Goal: Transaction & Acquisition: Download file/media

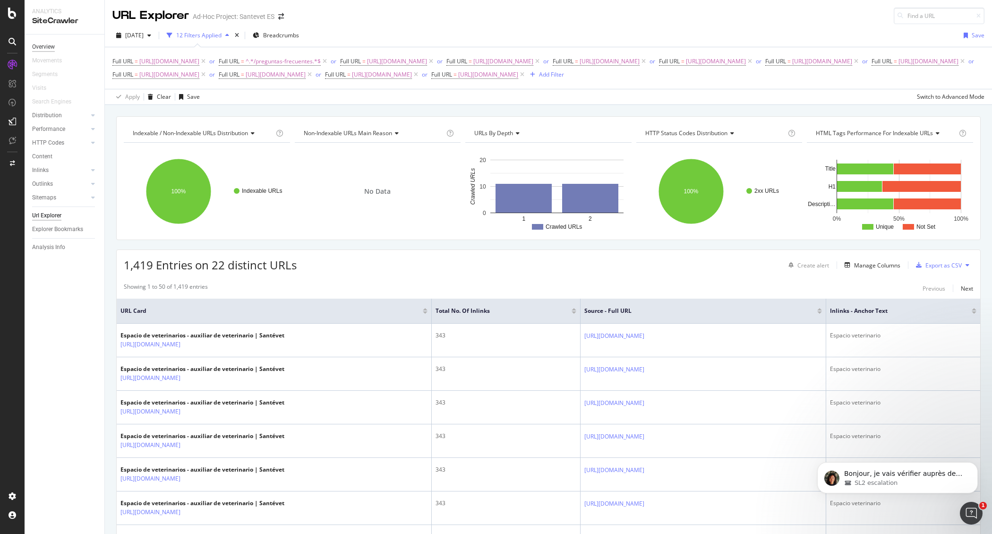
click at [54, 50] on div "Overview" at bounding box center [43, 47] width 23 height 10
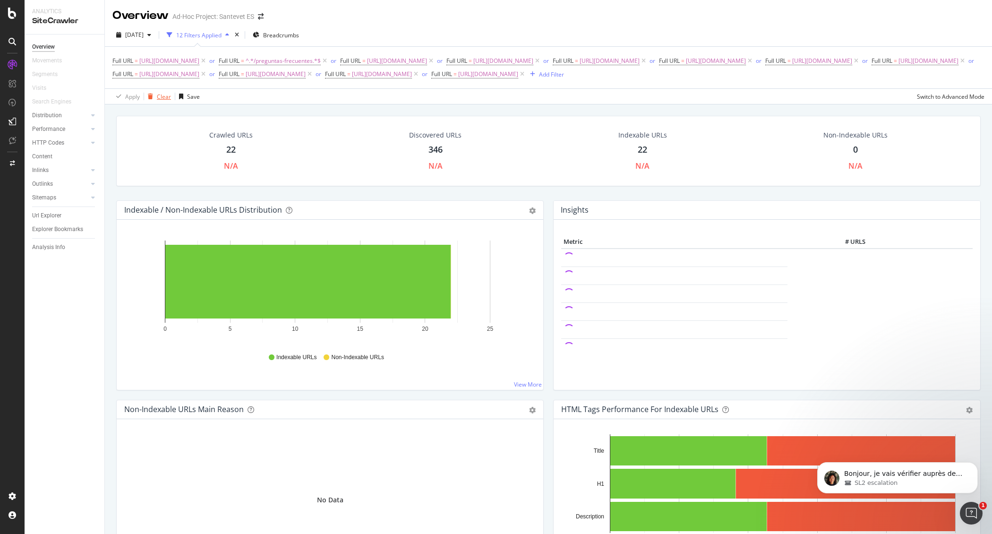
click at [157, 101] on div "Clear" at bounding box center [164, 97] width 14 height 8
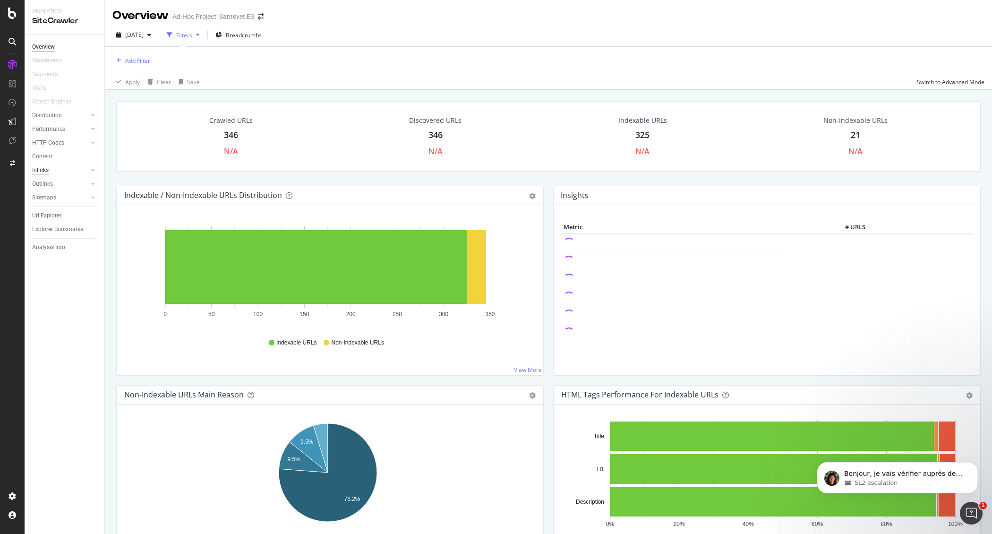
click at [46, 174] on div "Inlinks" at bounding box center [40, 170] width 17 height 10
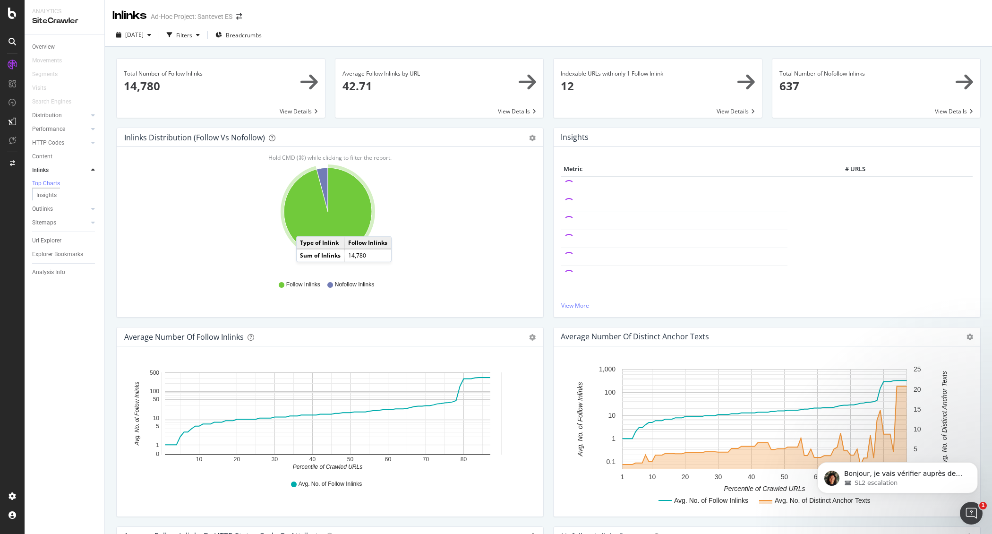
click at [306, 227] on icon "A chart." at bounding box center [328, 212] width 88 height 88
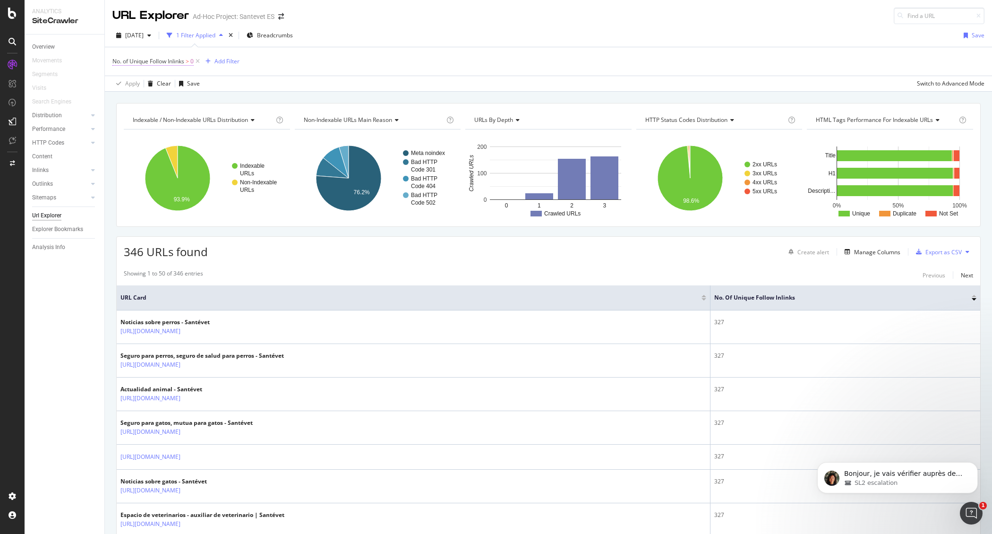
click at [160, 59] on span "No. of Unique Follow Inlinks" at bounding box center [148, 61] width 72 height 8
click at [156, 98] on icon at bounding box center [158, 99] width 7 height 6
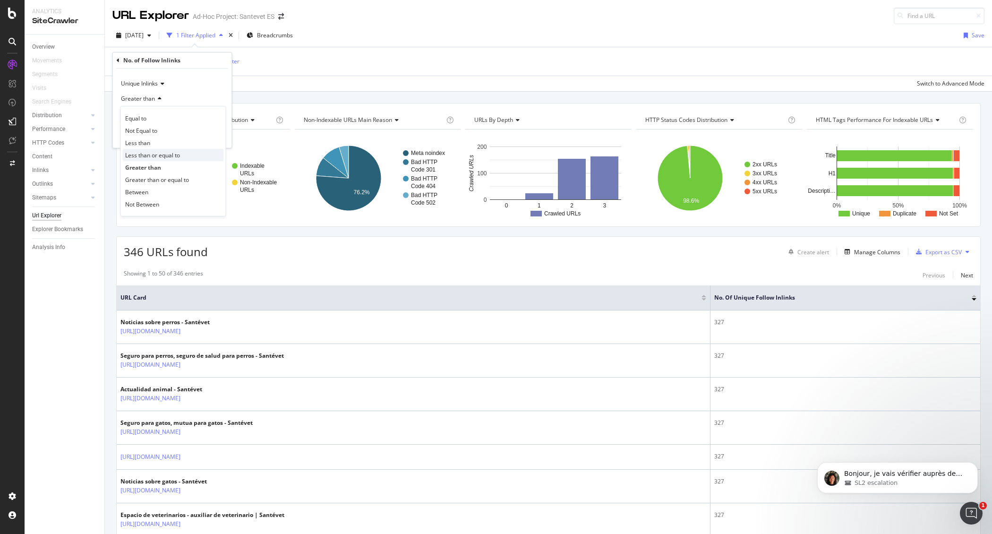
click at [159, 153] on span "Less than or equal to" at bounding box center [152, 155] width 55 height 8
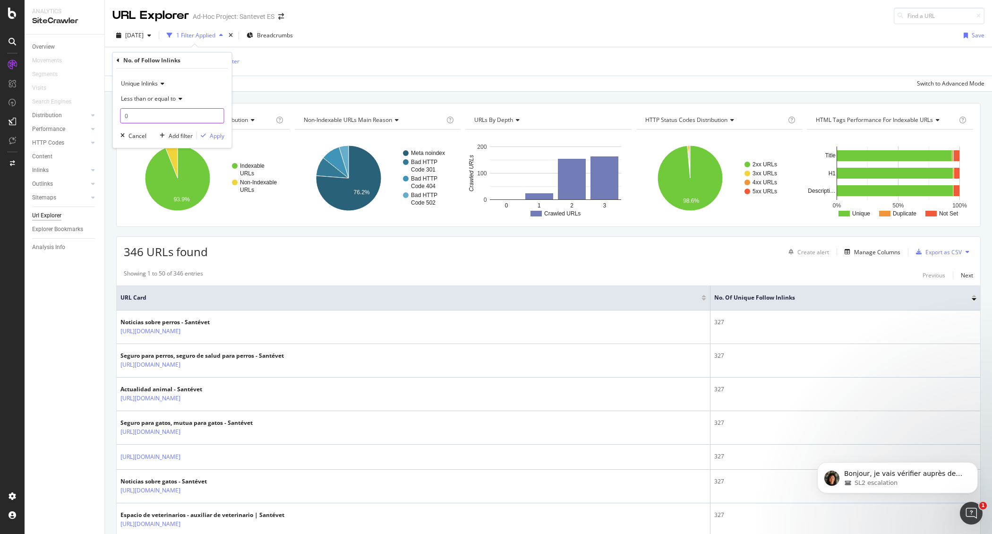
click at [163, 116] on input "0" at bounding box center [172, 115] width 104 height 15
type input "1"
click at [210, 134] on div "Apply" at bounding box center [217, 136] width 15 height 8
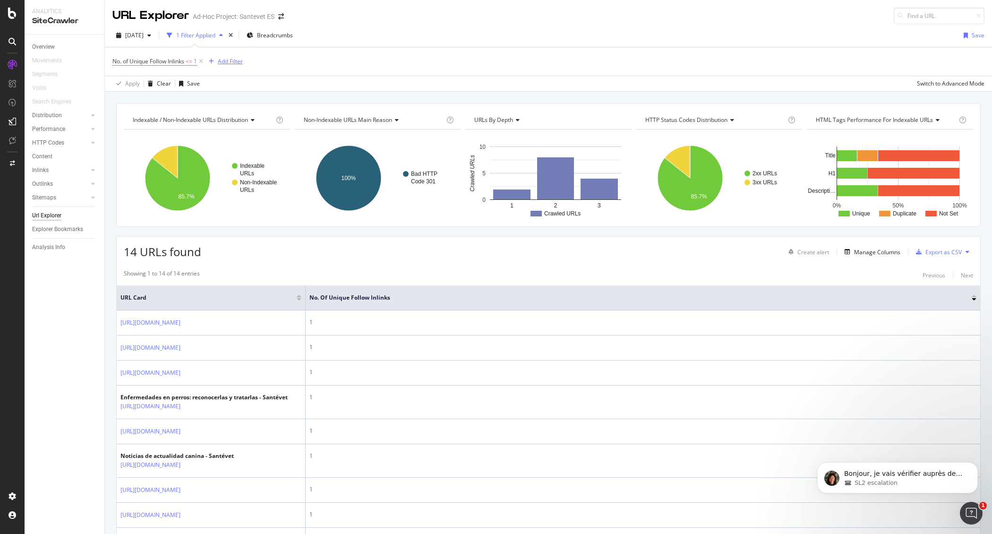
click at [230, 60] on div "Add Filter" at bounding box center [230, 61] width 25 height 8
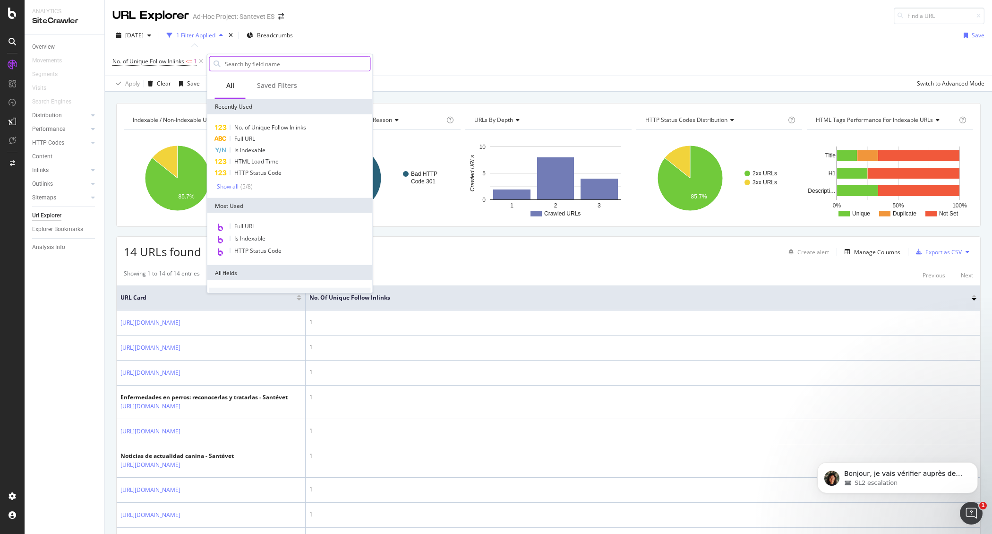
click at [287, 62] on input "text" at bounding box center [297, 64] width 146 height 14
click at [238, 149] on span "Is Indexable" at bounding box center [249, 150] width 31 height 8
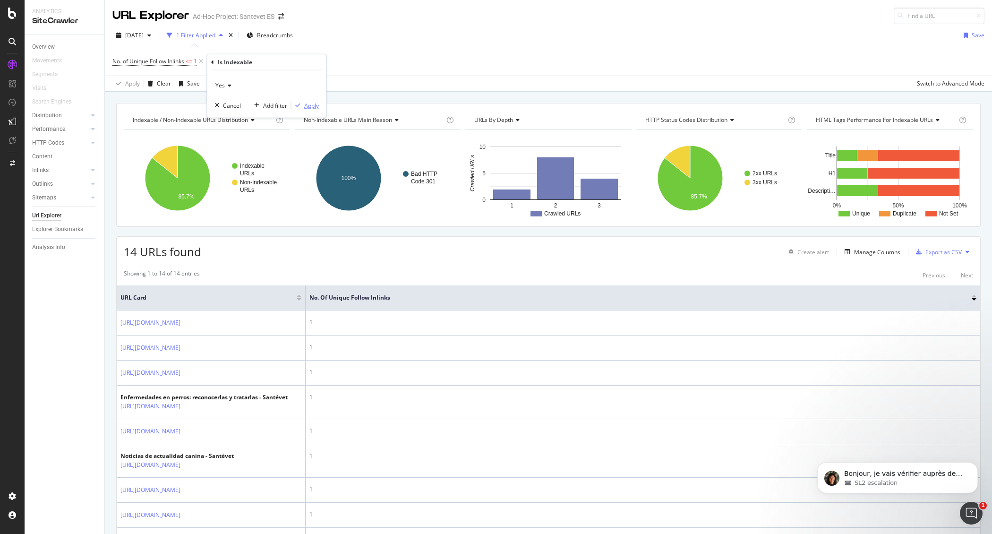
click at [307, 103] on div "Apply" at bounding box center [311, 105] width 15 height 8
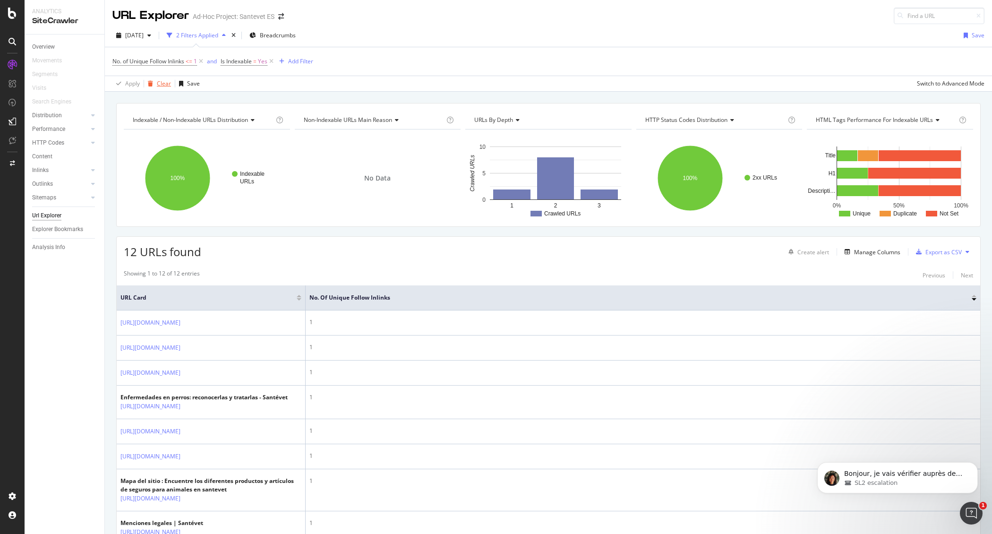
click at [160, 83] on div "Clear" at bounding box center [164, 83] width 14 height 8
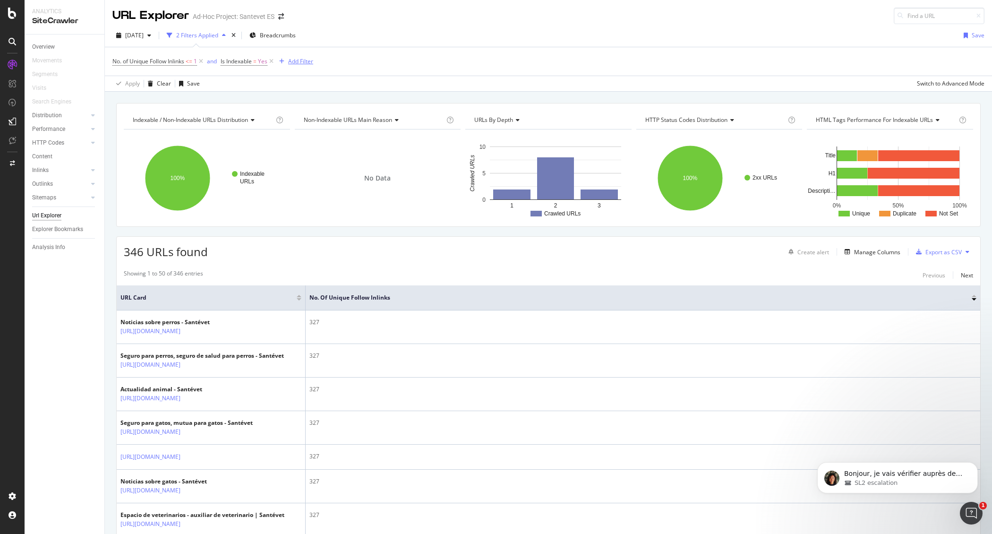
click at [305, 60] on div "Add Filter" at bounding box center [300, 61] width 25 height 8
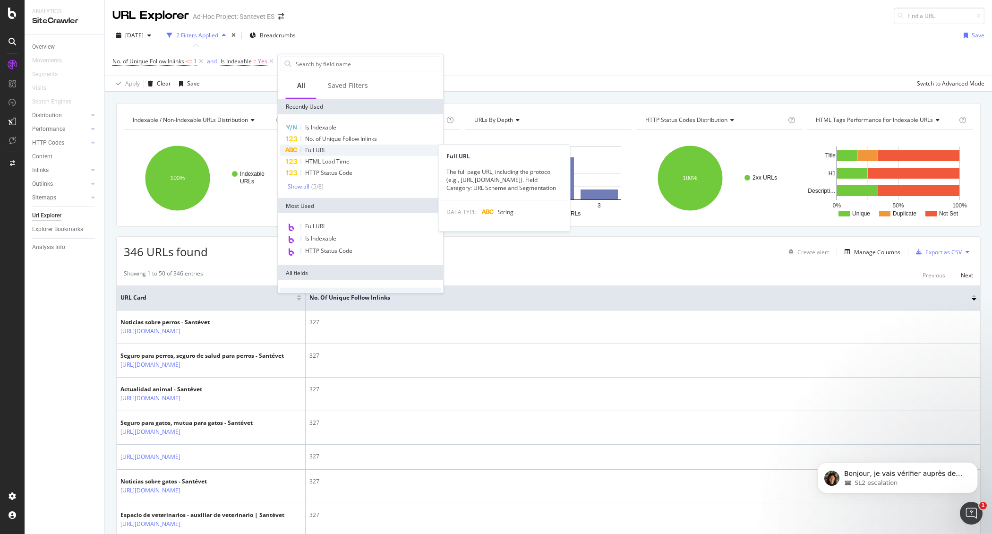
click at [319, 150] on span "Full URL" at bounding box center [315, 150] width 21 height 8
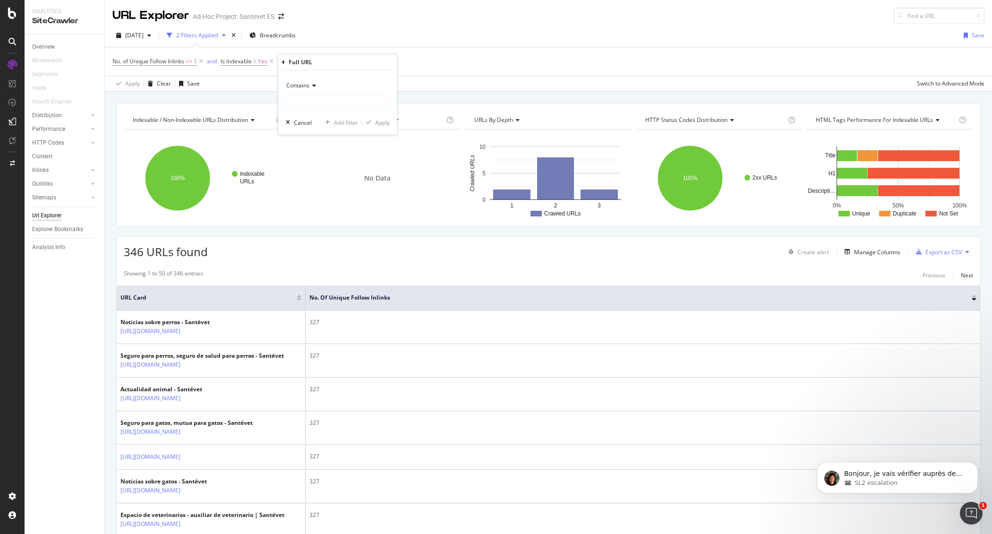
click at [311, 87] on icon at bounding box center [312, 86] width 7 height 6
click at [330, 191] on span "Doesn't contain" at bounding box center [310, 191] width 41 height 8
click at [329, 103] on input "text" at bounding box center [337, 102] width 103 height 15
click at [187, 64] on span "<=" at bounding box center [189, 61] width 7 height 8
click at [219, 133] on div "Apply" at bounding box center [217, 136] width 15 height 8
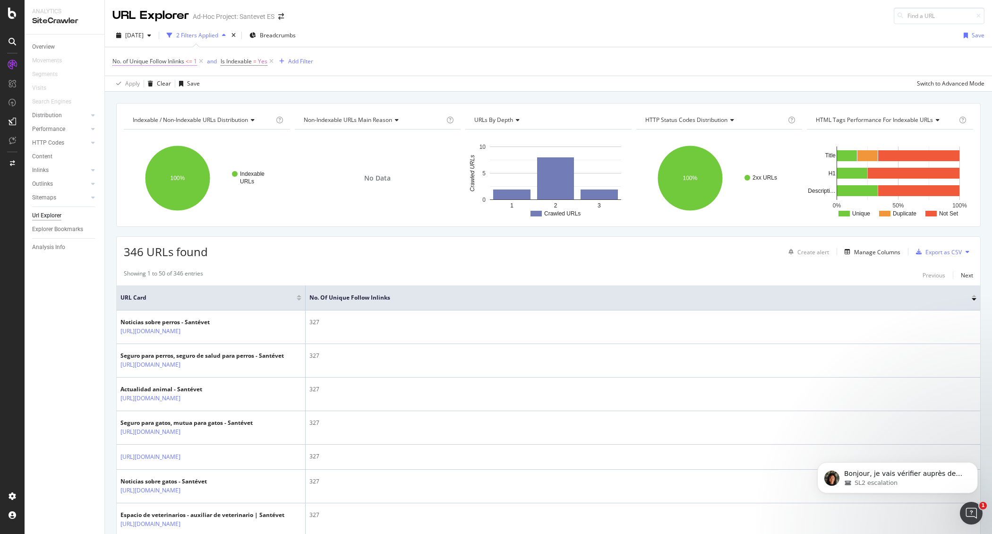
click at [178, 64] on span "No. of Unique Follow Inlinks" at bounding box center [148, 61] width 72 height 8
click at [214, 136] on div "Apply" at bounding box center [217, 136] width 15 height 8
click at [295, 58] on div "Add Filter" at bounding box center [300, 61] width 25 height 8
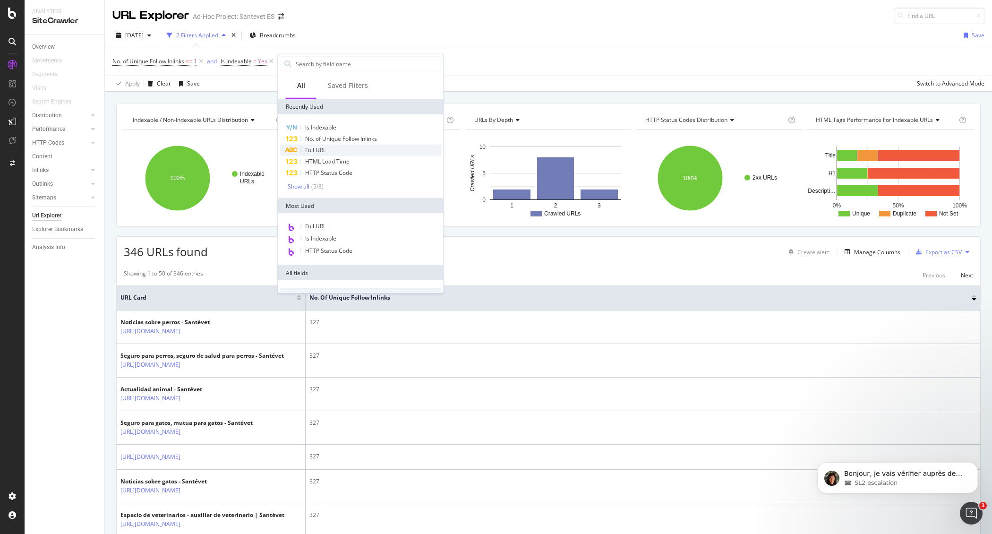
click at [314, 149] on span "Full URL" at bounding box center [315, 150] width 21 height 8
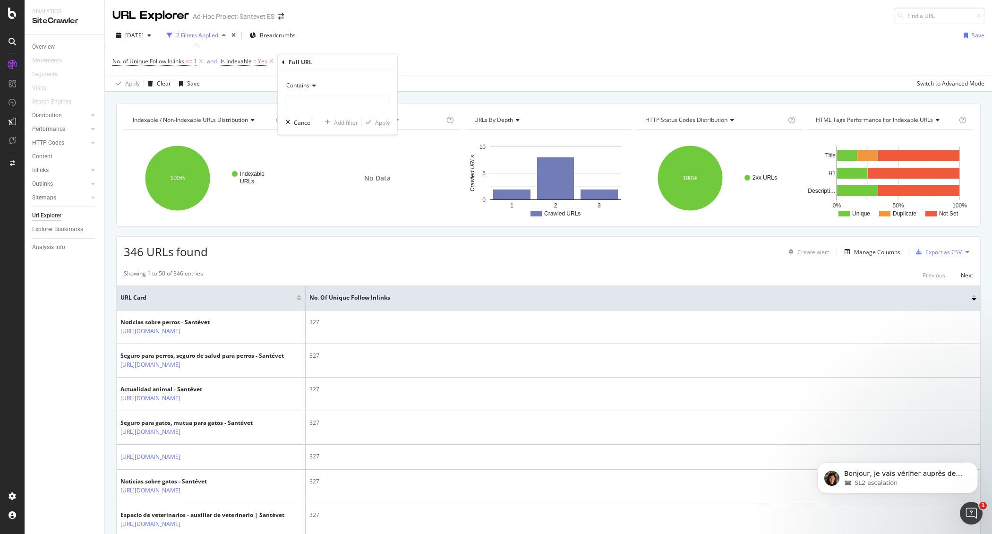
click at [307, 84] on span "Contains" at bounding box center [297, 85] width 23 height 8
click at [304, 162] on span "Doesn't end with" at bounding box center [312, 166] width 44 height 8
click at [357, 105] on input "text" at bounding box center [337, 102] width 103 height 15
type input "page"
click at [382, 122] on div "Apply" at bounding box center [382, 122] width 15 height 8
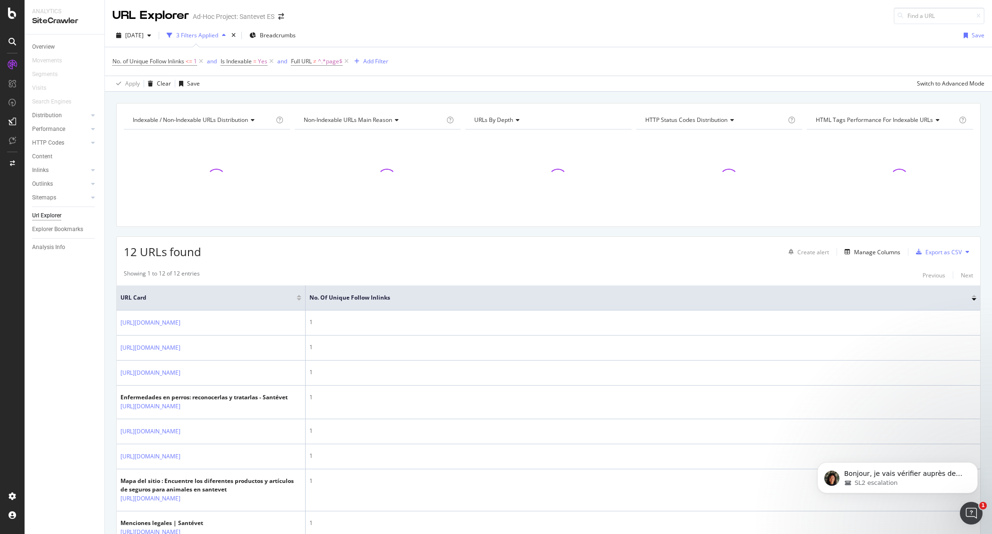
scroll to position [2, 0]
click at [319, 56] on span "Full URL ≠ ^.*page$" at bounding box center [316, 59] width 51 height 8
click at [337, 81] on span "Doesn't end with" at bounding box center [324, 81] width 44 height 8
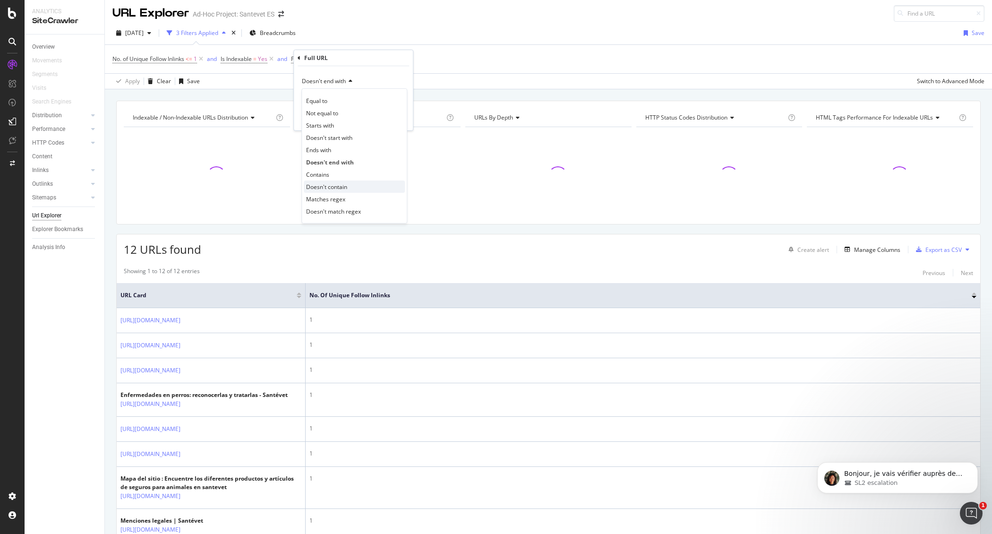
click at [332, 189] on span "Doesn't contain" at bounding box center [326, 187] width 41 height 8
click at [397, 119] on div "Apply" at bounding box center [398, 118] width 15 height 8
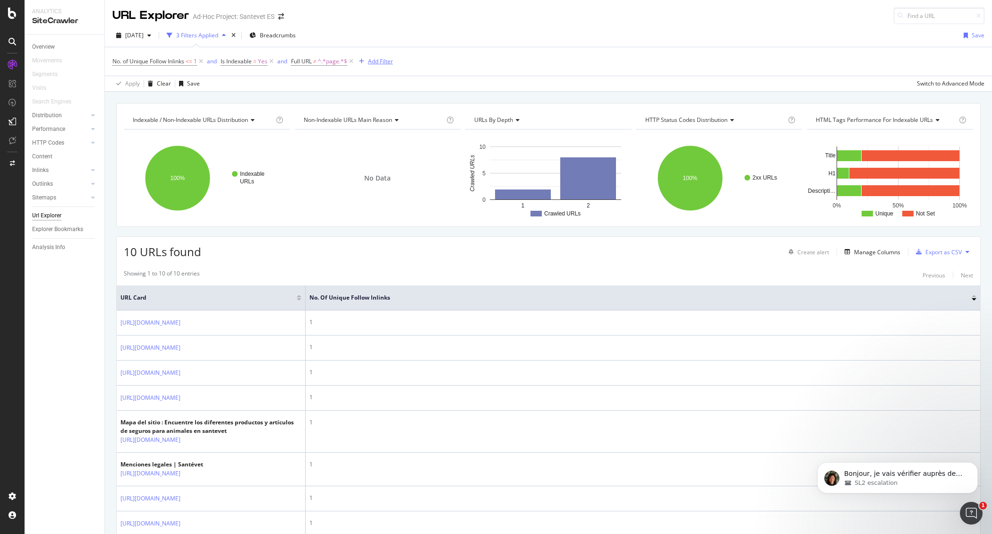
click at [382, 59] on div "Add Filter" at bounding box center [380, 61] width 25 height 8
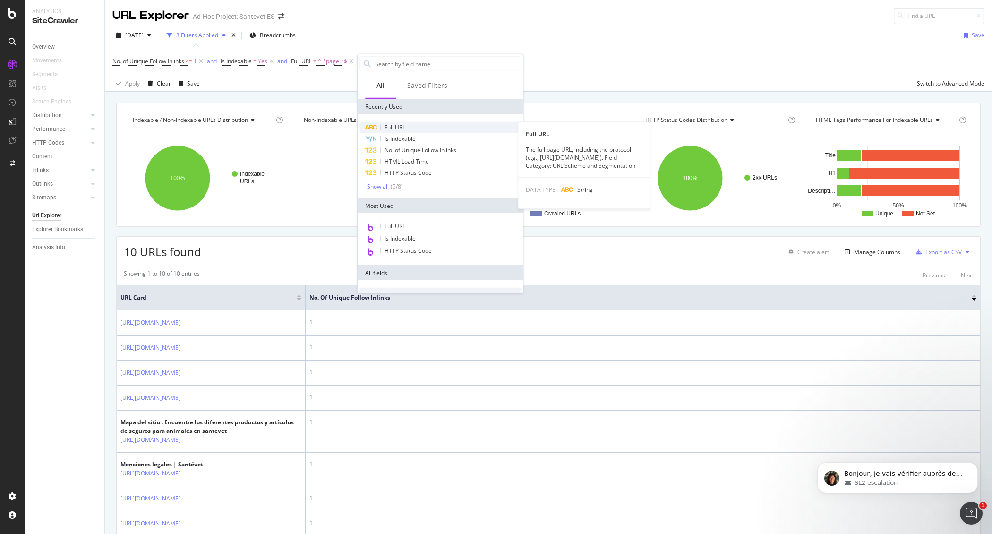
click at [392, 123] on span "Full URL" at bounding box center [394, 127] width 21 height 8
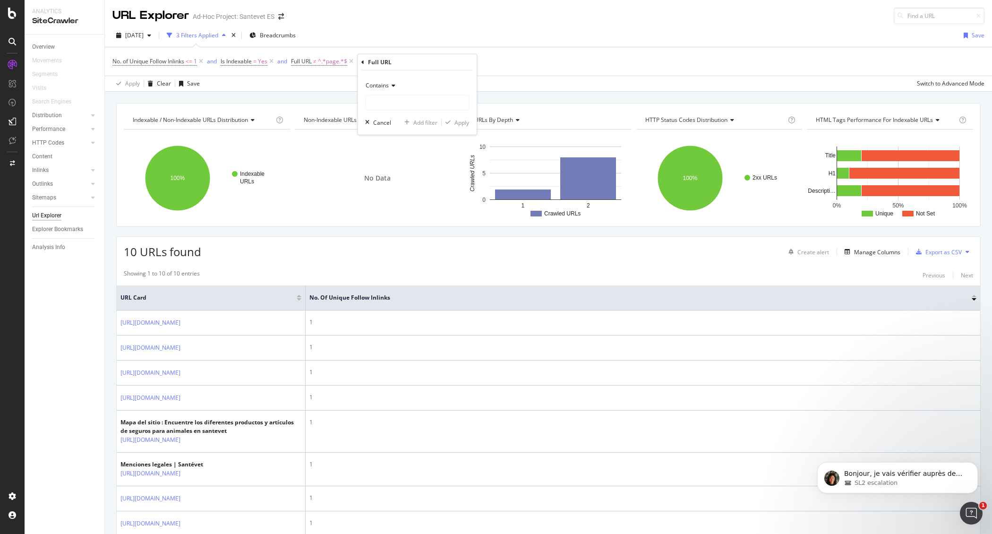
click at [385, 84] on span "Contains" at bounding box center [376, 85] width 23 height 8
click at [394, 192] on span "Doesn't contain" at bounding box center [390, 191] width 41 height 8
click at [399, 102] on input "text" at bounding box center [416, 102] width 103 height 15
type input "perguntas-fr"
click at [462, 121] on div "Apply" at bounding box center [461, 122] width 15 height 8
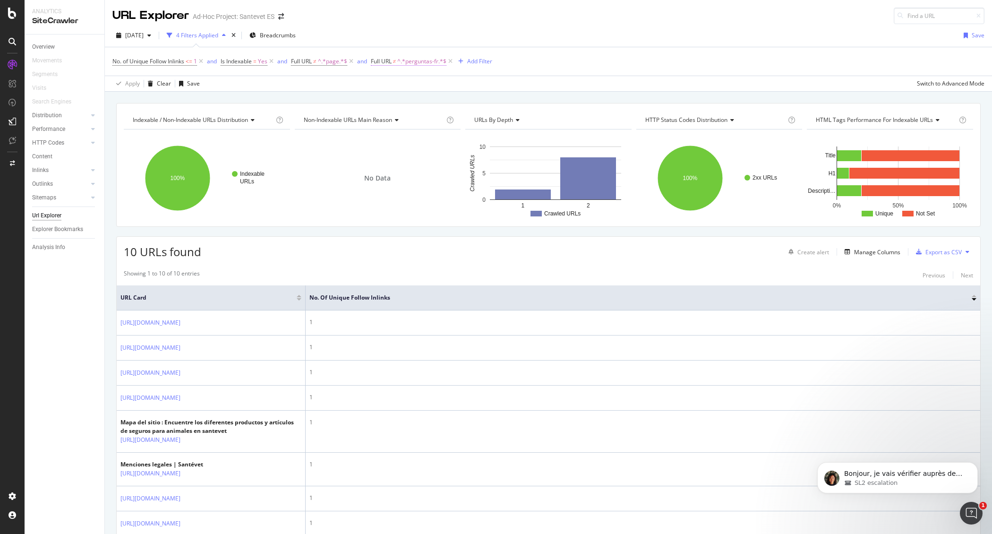
click at [420, 63] on span "^.*perguntas-fr.*$" at bounding box center [421, 61] width 49 height 13
click at [393, 102] on input "perguntas-fr" at bounding box center [426, 100] width 89 height 15
type input "preguntas-fr"
click at [471, 120] on div "Apply" at bounding box center [477, 121] width 15 height 8
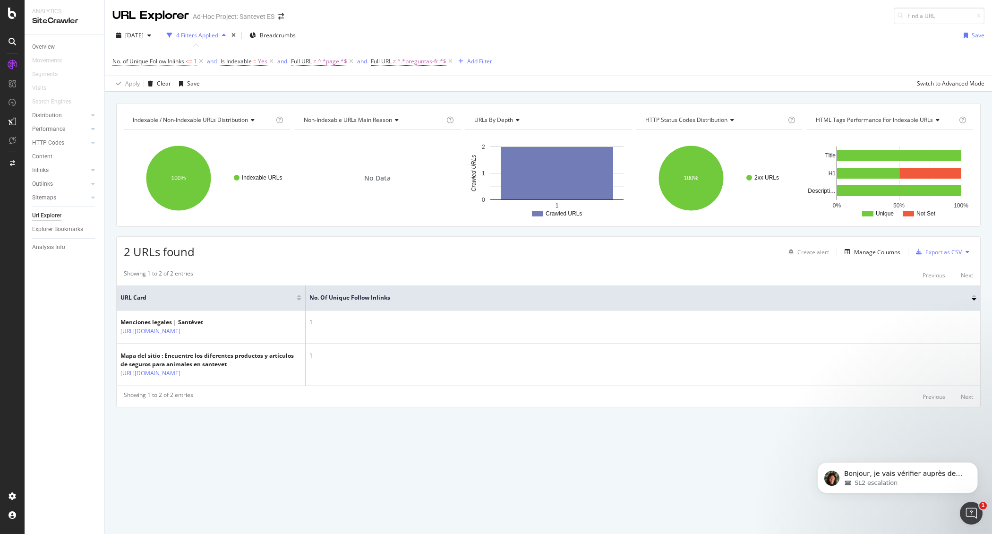
click at [180, 65] on span "No. of Unique Follow Inlinks <= 1" at bounding box center [154, 61] width 85 height 8
drag, startPoint x: 153, startPoint y: 116, endPoint x: 125, endPoint y: 119, distance: 28.0
click at [125, 119] on input "1" at bounding box center [172, 115] width 104 height 15
type input "3"
click at [221, 137] on div "Apply" at bounding box center [217, 136] width 15 height 8
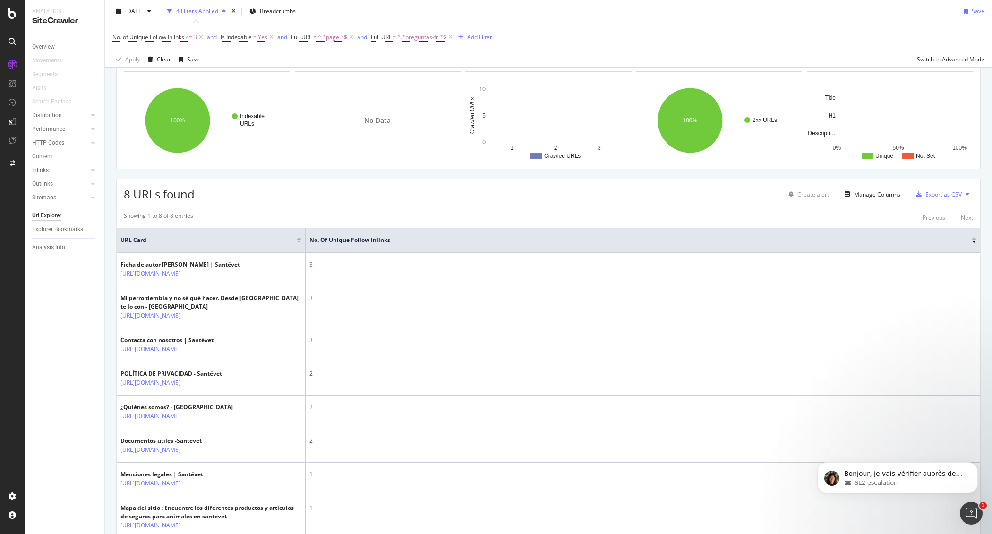
scroll to position [119, 0]
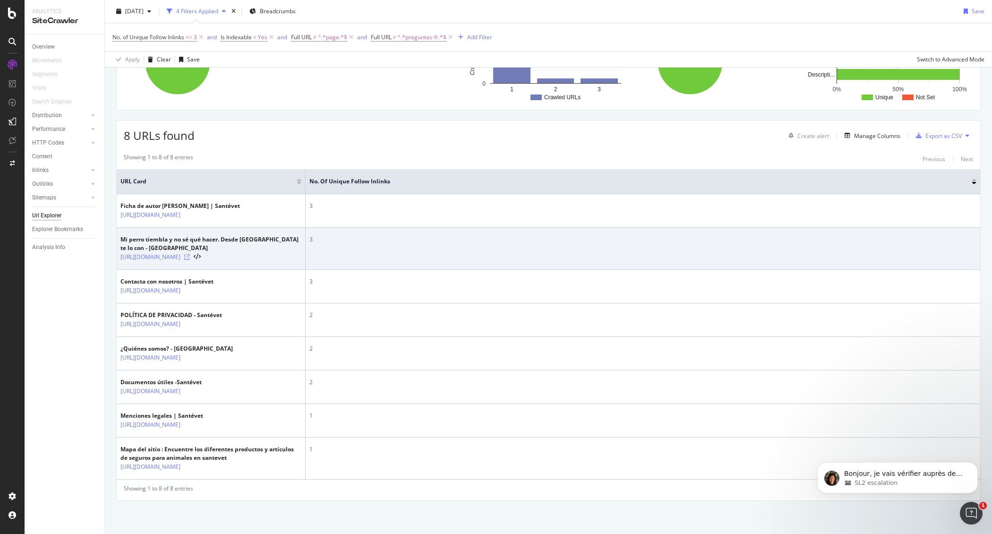
click at [190, 259] on icon at bounding box center [187, 257] width 6 height 6
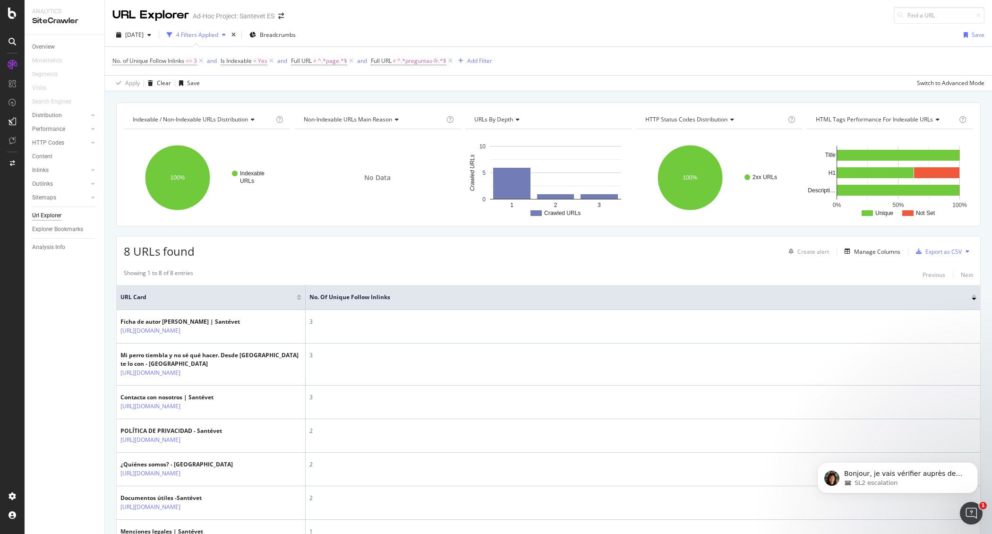
scroll to position [0, 0]
click at [163, 60] on span "No. of Unique Follow Inlinks" at bounding box center [148, 61] width 72 height 8
click at [157, 98] on span "Less than or equal to" at bounding box center [148, 98] width 55 height 8
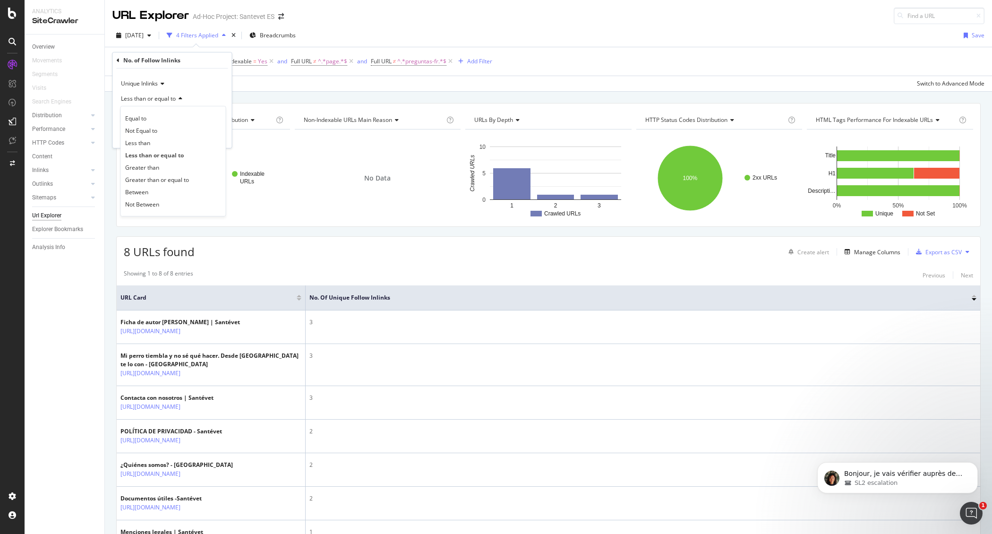
click at [311, 88] on div "Apply Clear Save Switch to Advanced Mode" at bounding box center [548, 84] width 887 height 16
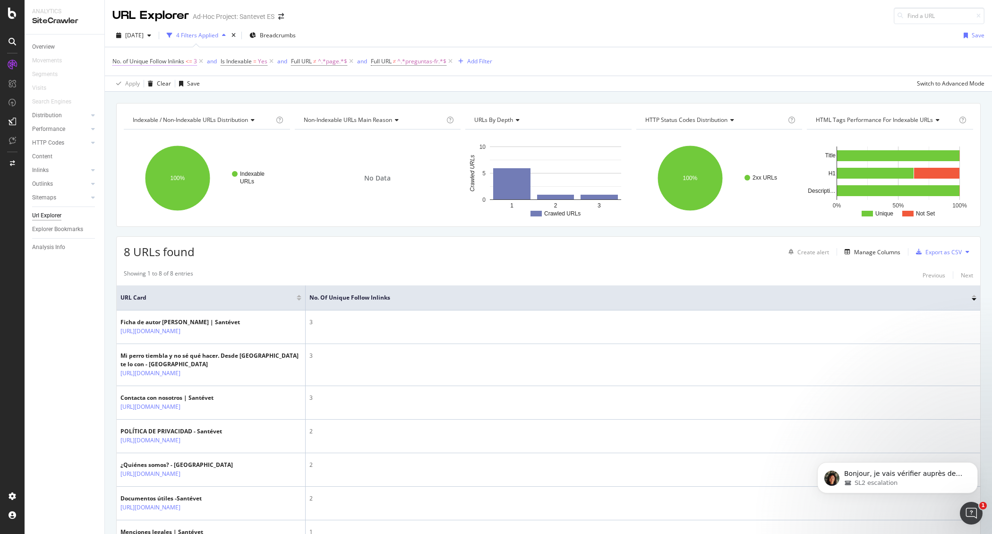
click at [171, 60] on span "No. of Unique Follow Inlinks" at bounding box center [148, 61] width 72 height 8
drag, startPoint x: 155, startPoint y: 117, endPoint x: 113, endPoint y: 118, distance: 42.5
click at [113, 118] on div "Unique Inlinks Less than or equal to 3 Cancel Add filter Apply" at bounding box center [172, 107] width 119 height 79
type input "6"
click at [206, 133] on div "button" at bounding box center [203, 136] width 13 height 6
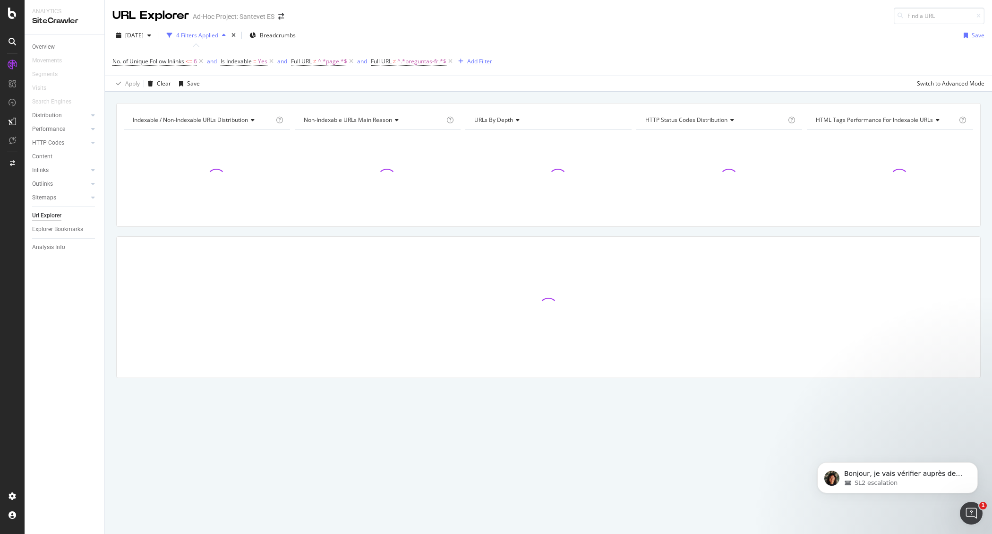
click at [476, 60] on div "Add Filter" at bounding box center [479, 61] width 25 height 8
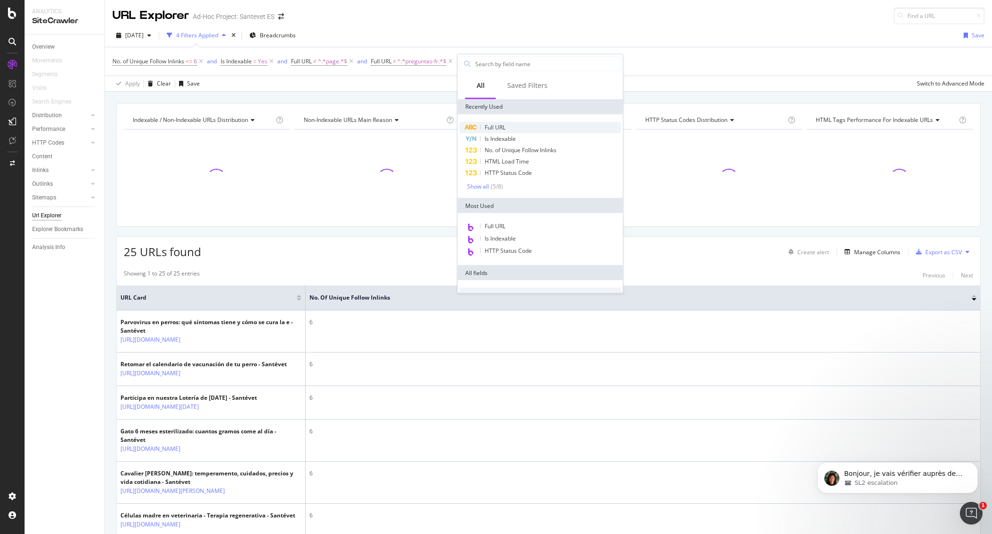
click at [495, 125] on span "Full URL" at bounding box center [494, 127] width 21 height 8
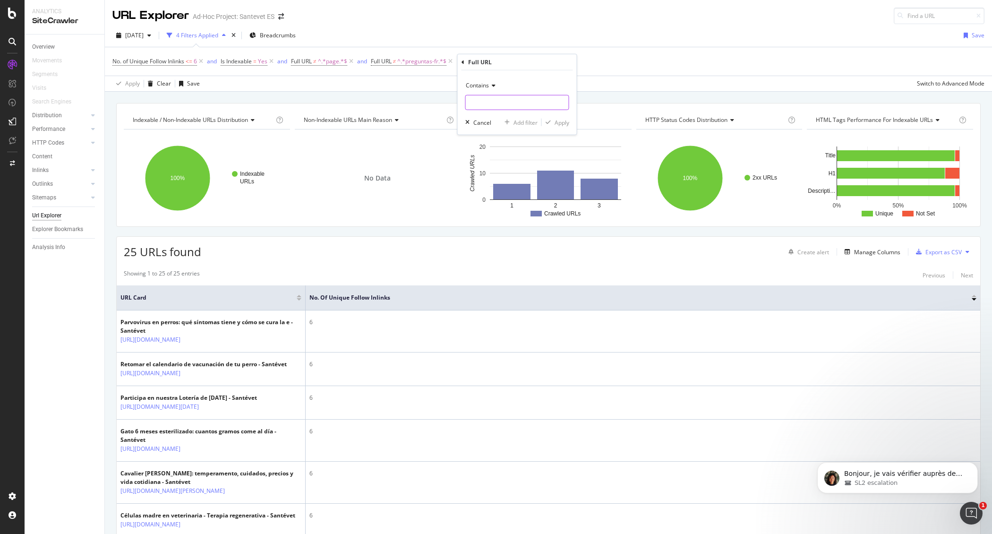
click at [488, 100] on input "text" at bounding box center [517, 102] width 103 height 15
type input "articulo"
click at [559, 122] on div "Apply" at bounding box center [561, 122] width 15 height 8
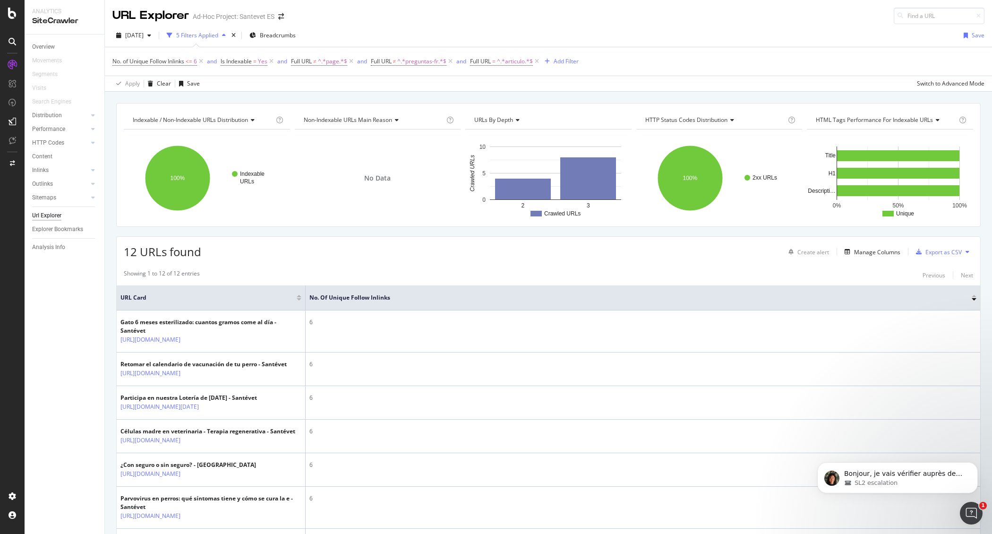
click at [335, 234] on div "Indexable / Non-Indexable URLs distribution Chart (by Value) Table Expand Expor…" at bounding box center [548, 464] width 887 height 723
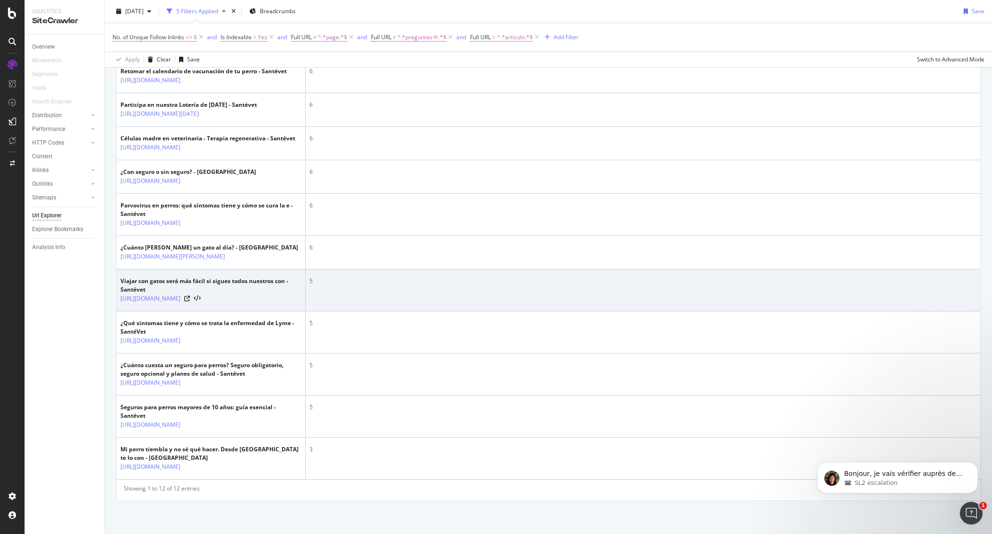
scroll to position [162, 0]
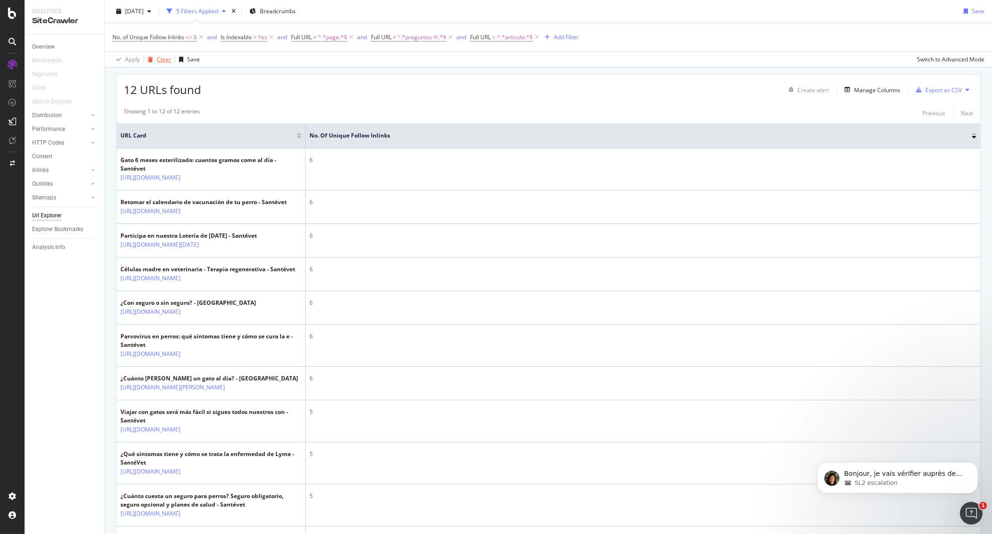
click at [158, 56] on div "Clear" at bounding box center [164, 59] width 14 height 8
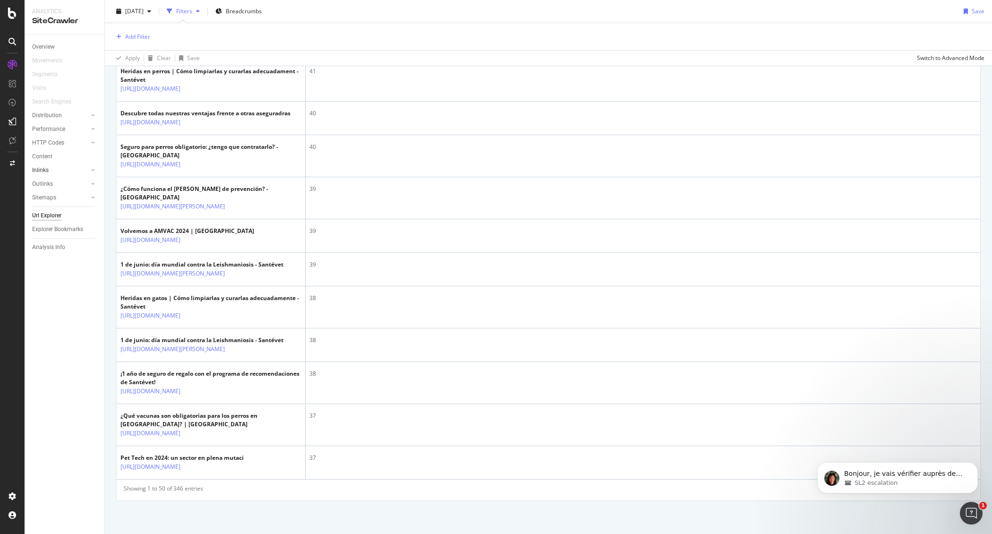
scroll to position [1657, 0]
click at [39, 172] on div "Inlinks" at bounding box center [40, 170] width 17 height 10
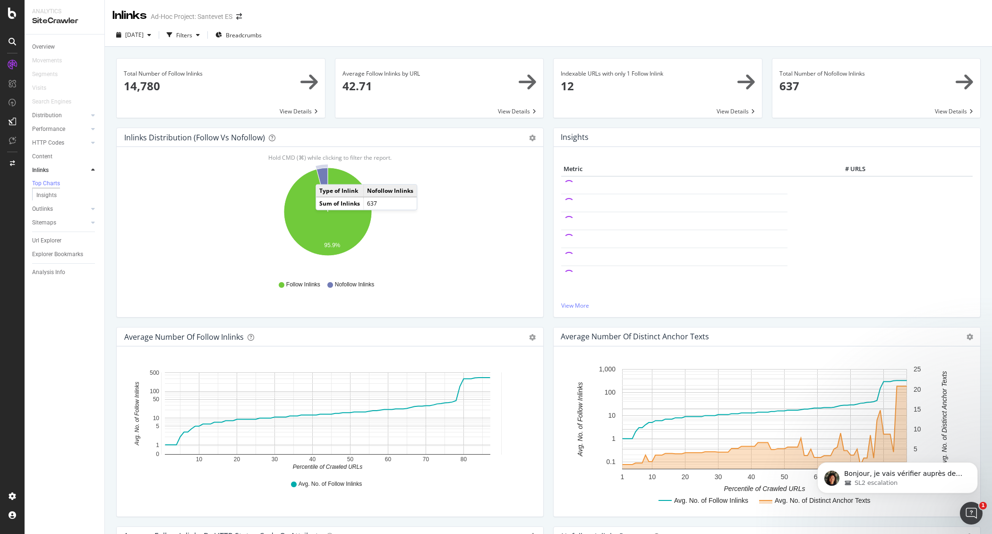
click at [325, 175] on icon "A chart." at bounding box center [321, 190] width 11 height 44
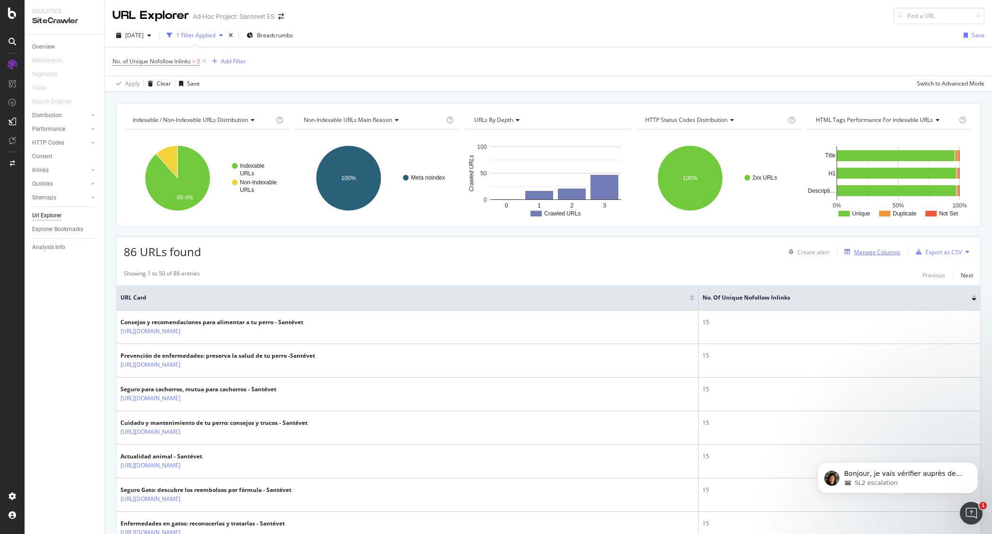
click at [854, 249] on div "Manage Columns" at bounding box center [877, 252] width 46 height 8
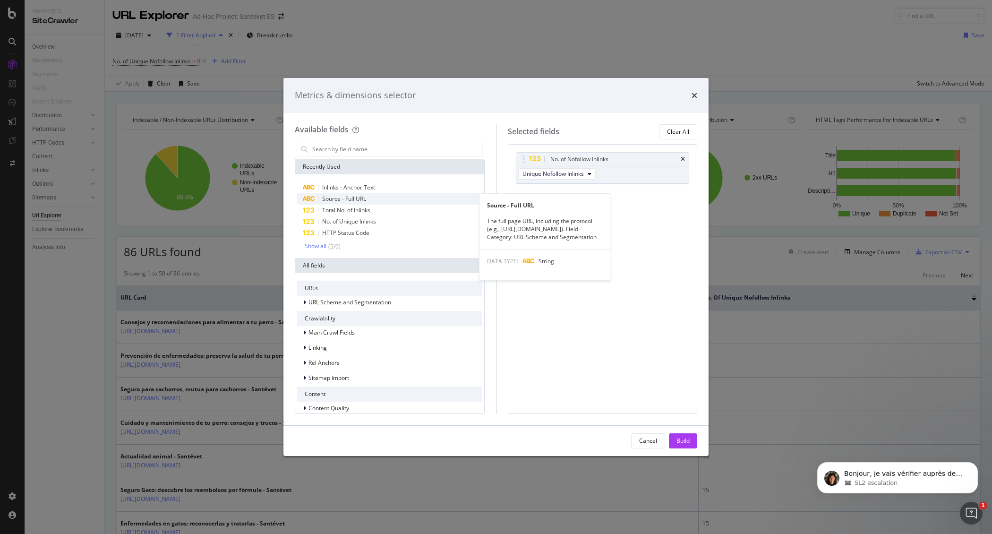
click at [375, 194] on div "Source - Full URL" at bounding box center [389, 198] width 185 height 11
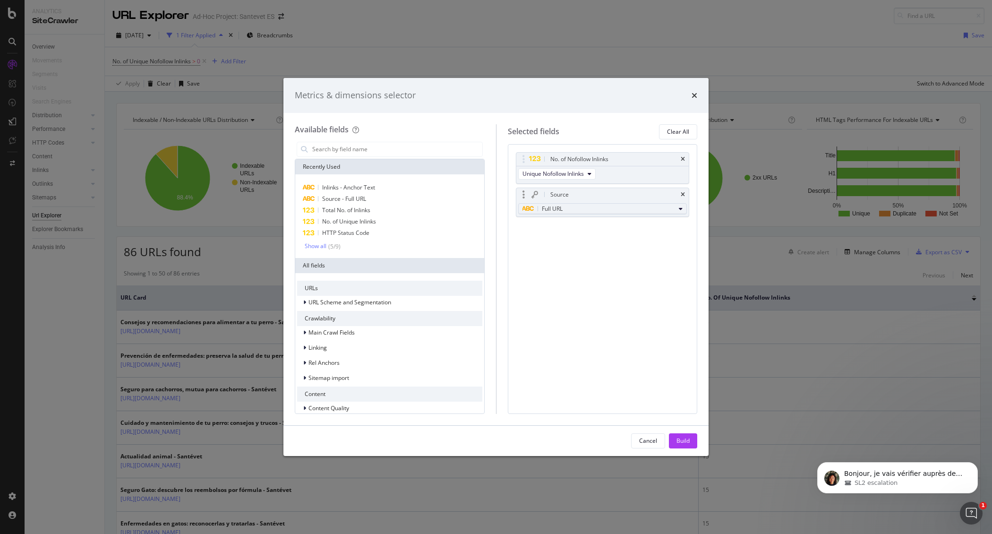
click at [573, 207] on div "Full URL" at bounding box center [598, 208] width 153 height 11
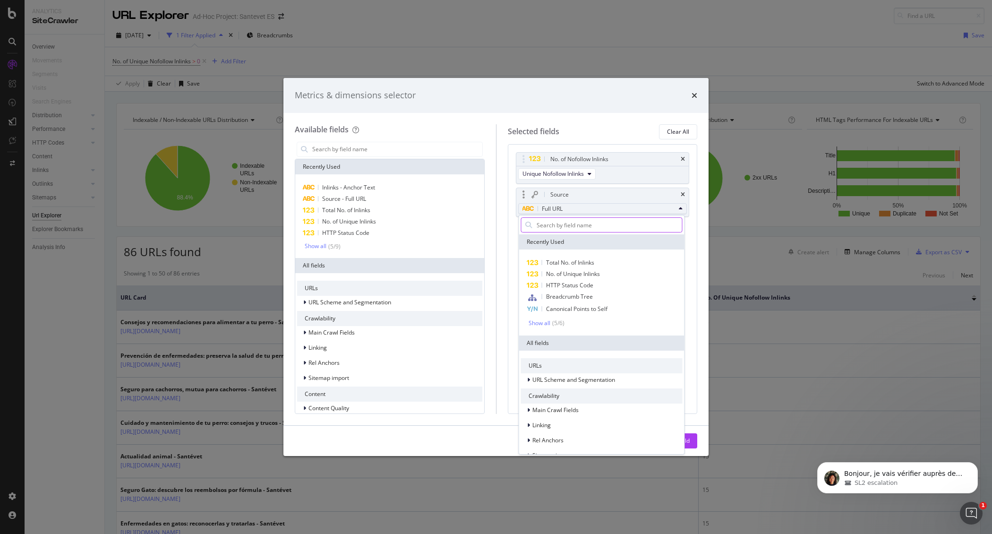
click at [572, 224] on input "modal" at bounding box center [608, 225] width 146 height 14
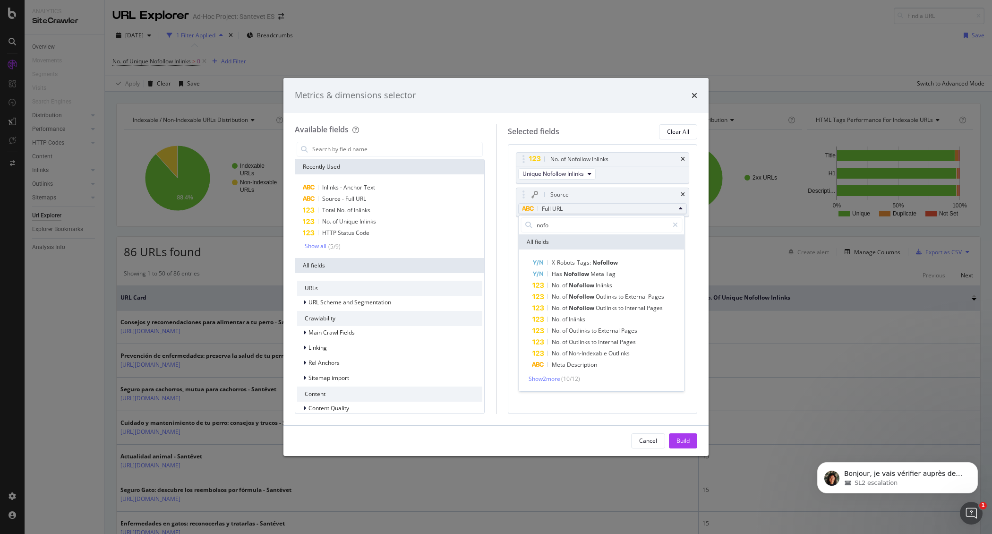
type input "nofo"
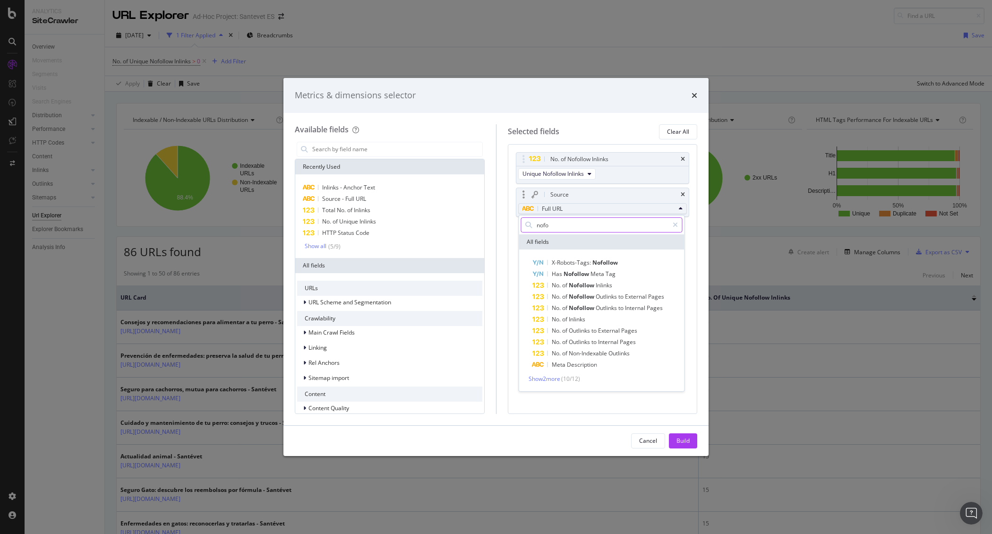
click at [586, 222] on input "nofo" at bounding box center [601, 225] width 133 height 14
click at [676, 223] on icon "modal" at bounding box center [674, 224] width 5 height 7
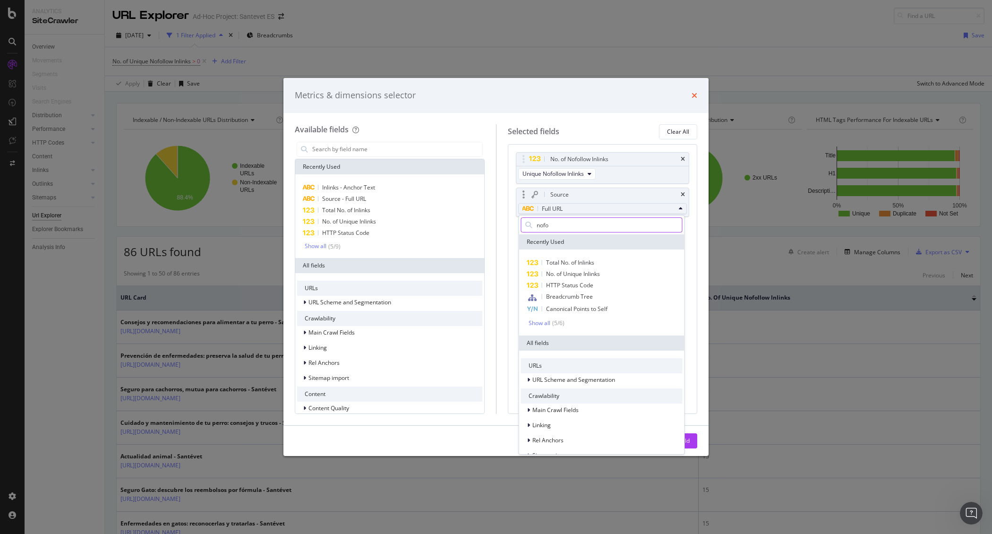
click at [691, 93] on icon "times" at bounding box center [694, 96] width 6 height 8
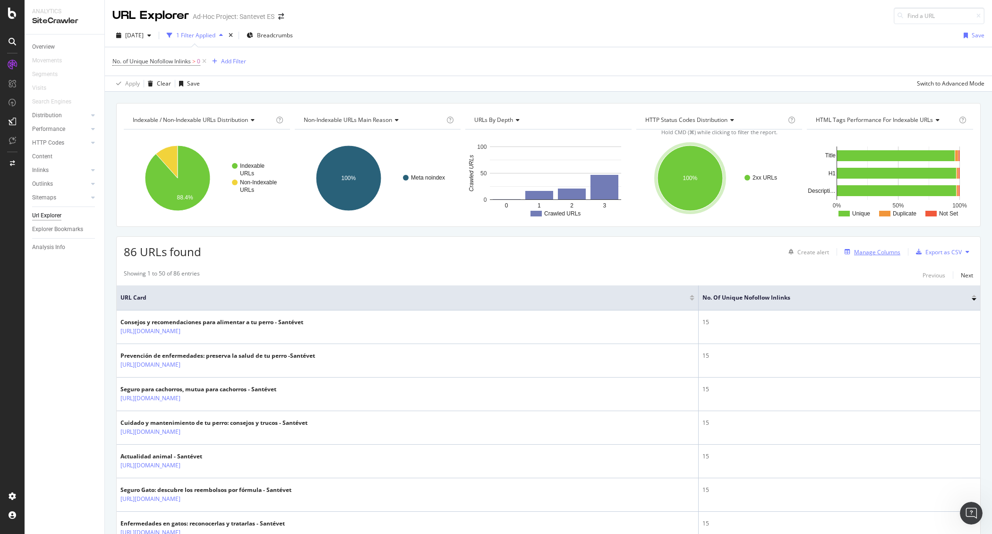
click at [854, 252] on div "Manage Columns" at bounding box center [877, 252] width 46 height 8
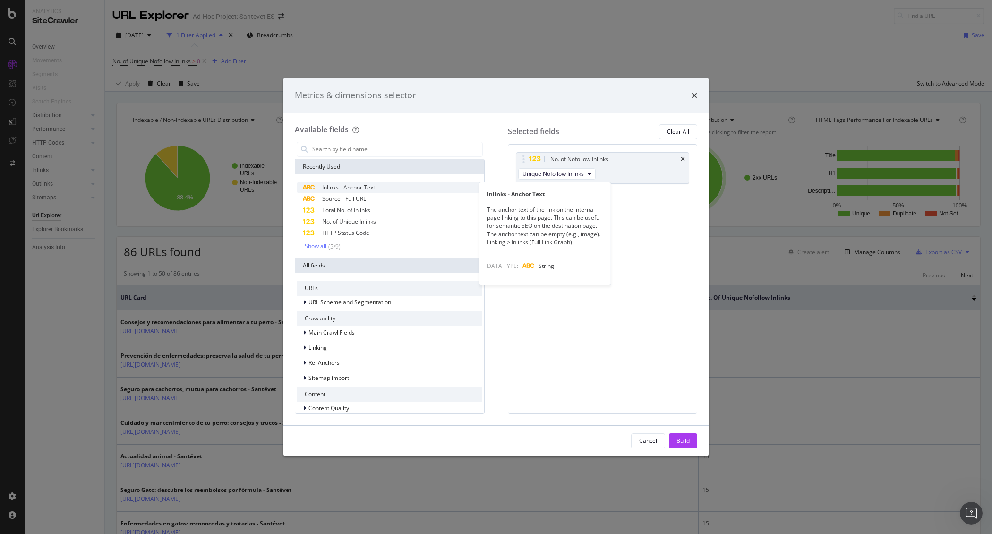
click at [383, 187] on div "Inlinks - Anchor Text" at bounding box center [389, 187] width 185 height 11
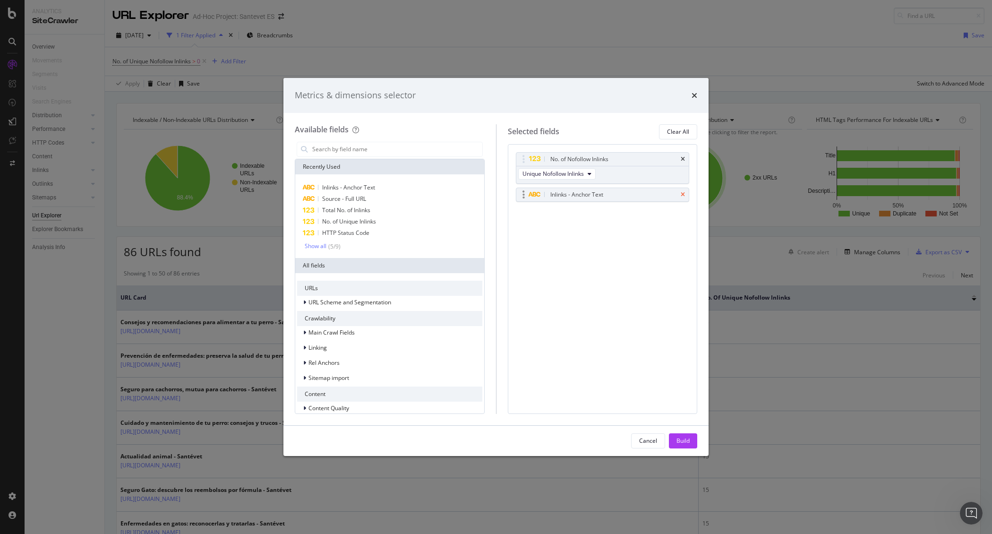
click at [683, 194] on icon "times" at bounding box center [682, 195] width 4 height 6
click at [338, 246] on div "( 5 / 9 )" at bounding box center [333, 246] width 14 height 8
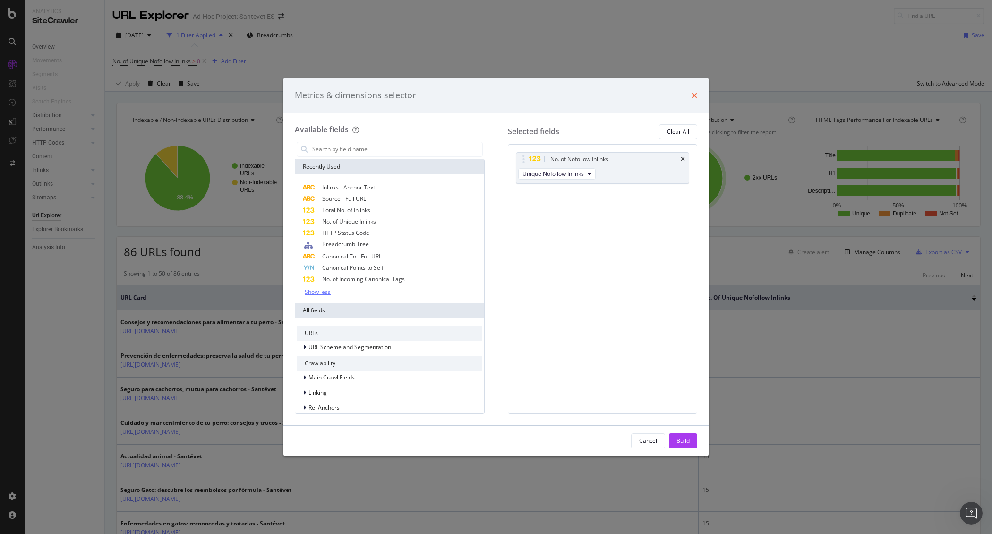
click at [691, 92] on icon "times" at bounding box center [694, 96] width 6 height 8
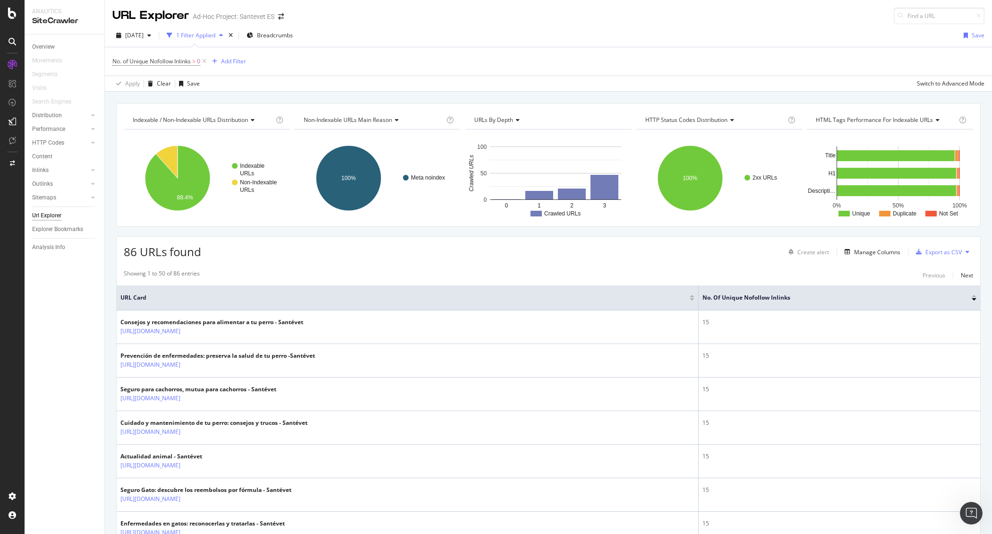
click at [554, 280] on div "Showing 1 to 50 of 86 entries Previous Next" at bounding box center [548, 274] width 863 height 11
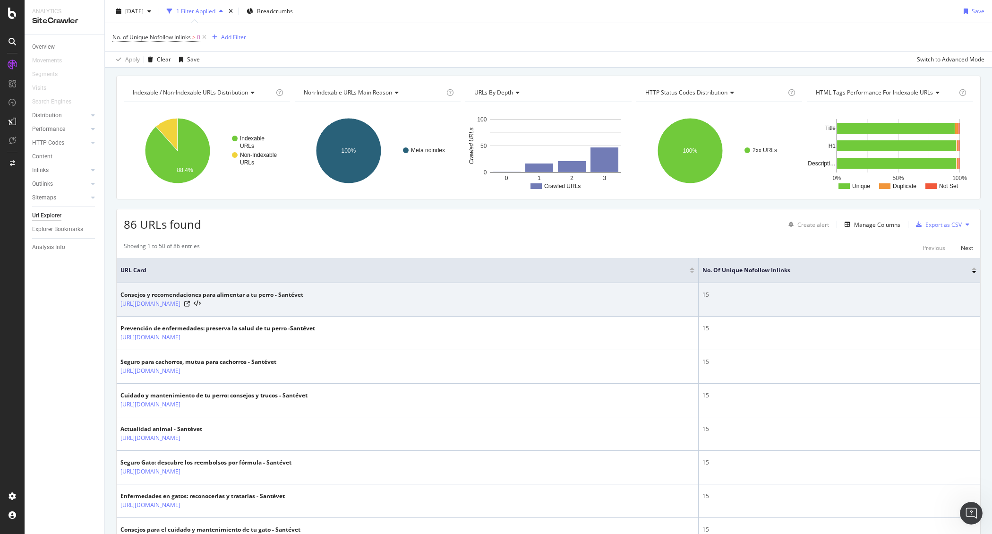
scroll to position [51, 0]
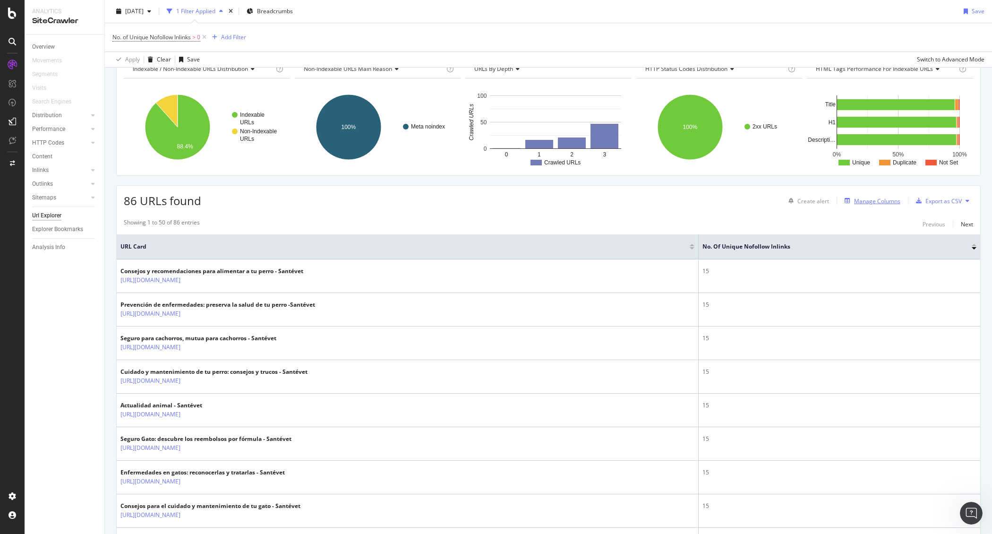
click at [866, 197] on div "Manage Columns" at bounding box center [877, 201] width 46 height 8
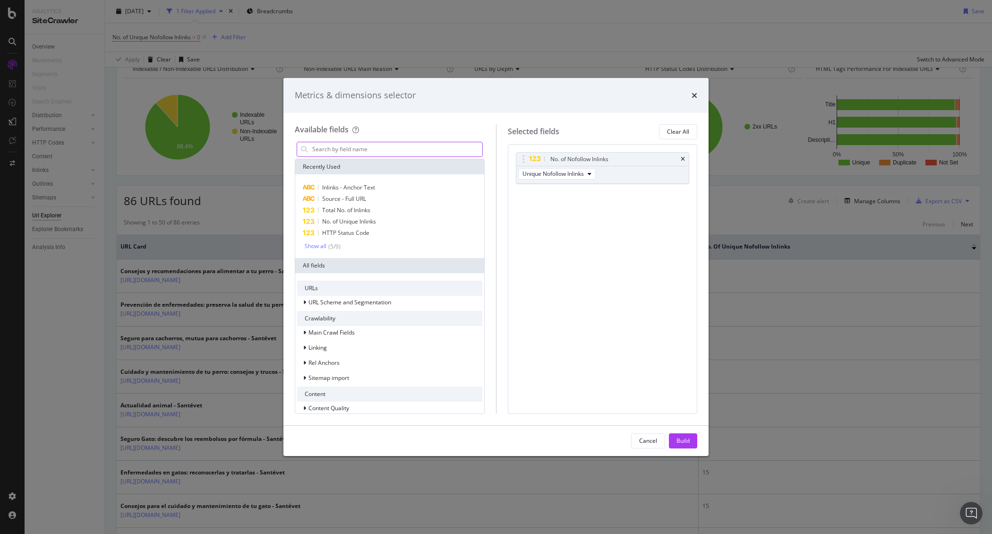
click at [399, 148] on input "modal" at bounding box center [396, 149] width 171 height 14
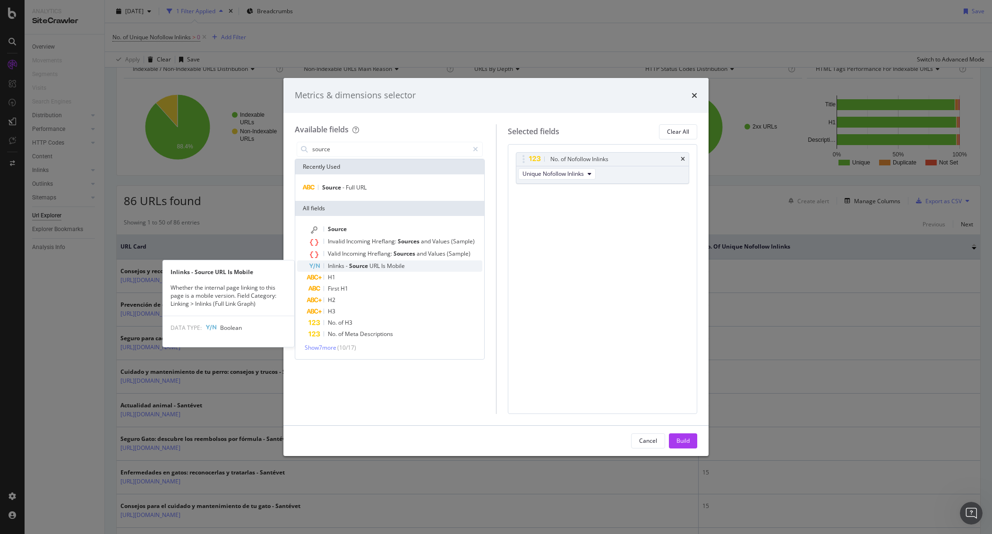
type input "source"
click at [354, 264] on span "Source" at bounding box center [359, 266] width 20 height 8
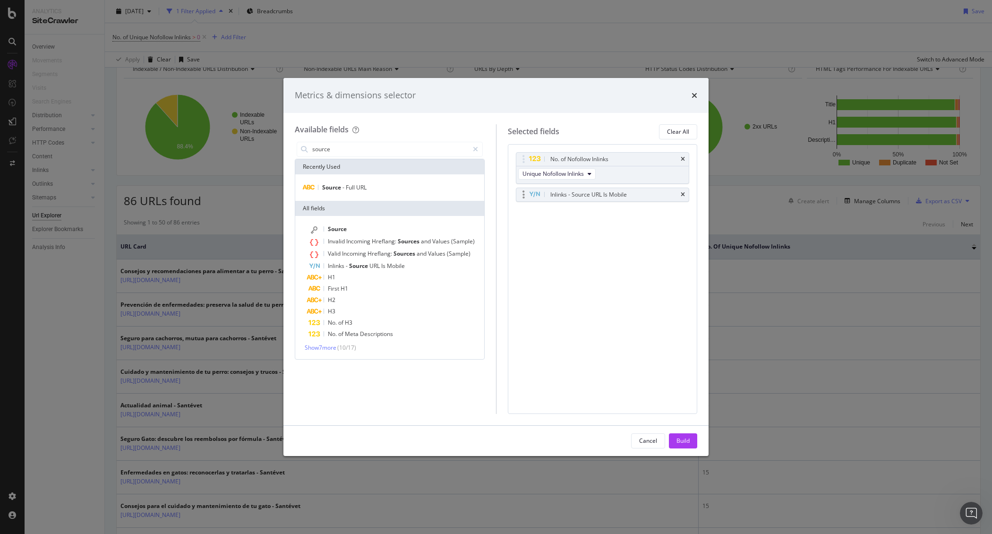
click at [685, 193] on div "Inlinks - Source URL Is Mobile" at bounding box center [602, 194] width 173 height 13
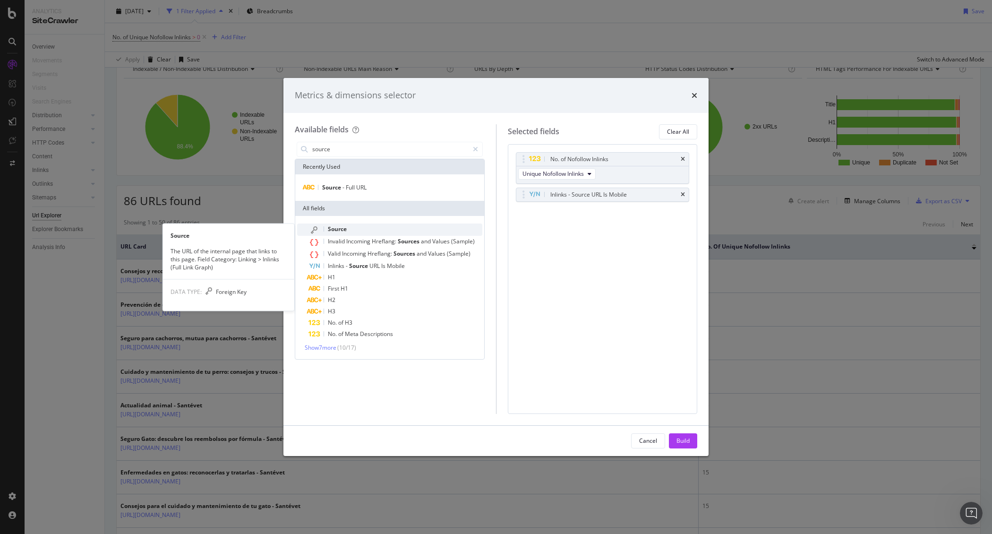
click at [376, 226] on div "Source" at bounding box center [395, 229] width 174 height 12
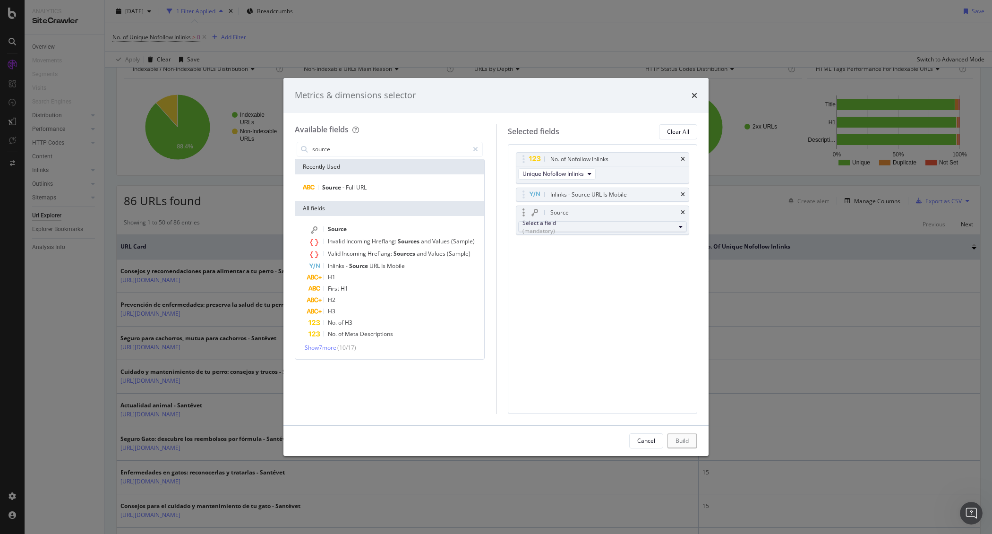
click at [557, 227] on div "(mandatory)" at bounding box center [598, 231] width 153 height 8
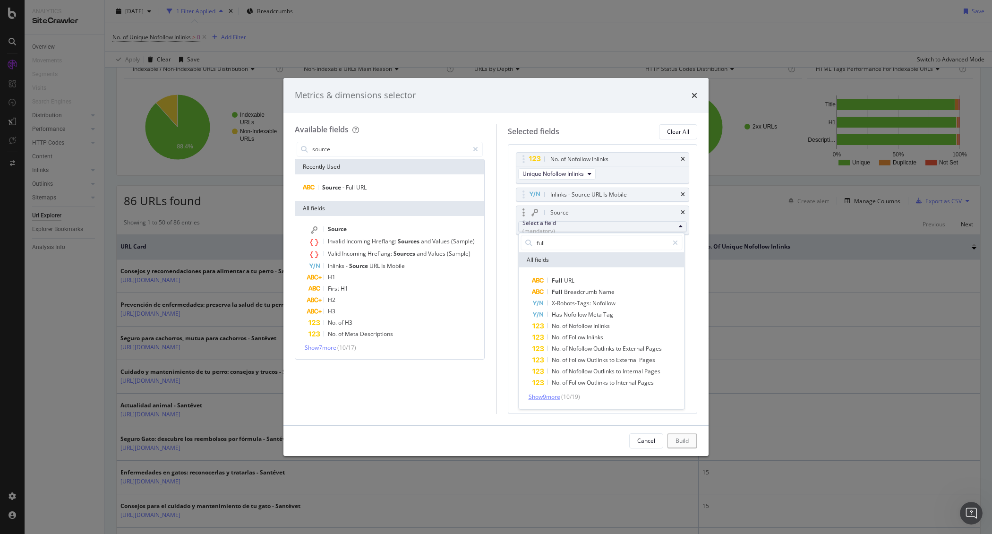
type input "full"
click at [549, 399] on span "Show 9 more" at bounding box center [544, 396] width 32 height 8
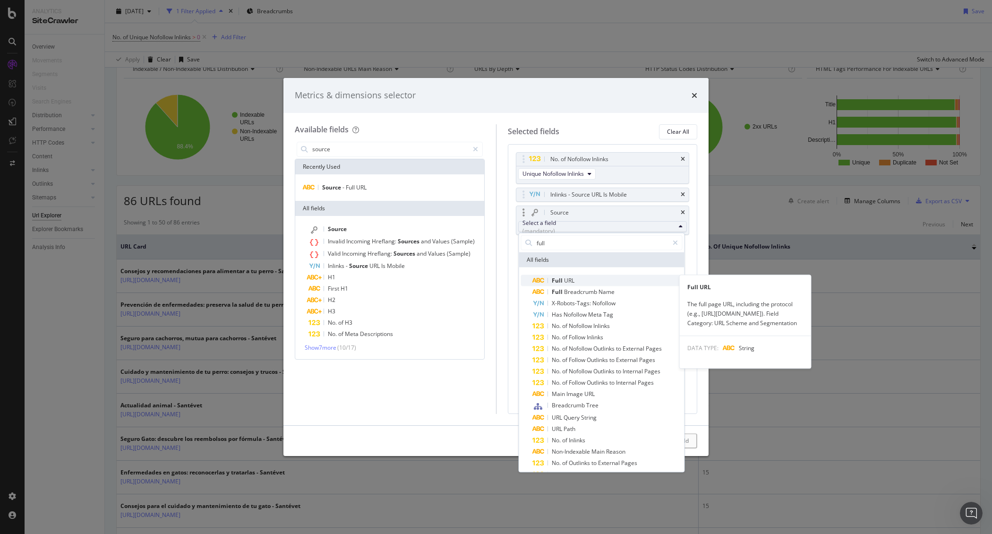
click at [614, 276] on span "Full URL" at bounding box center [607, 280] width 150 height 11
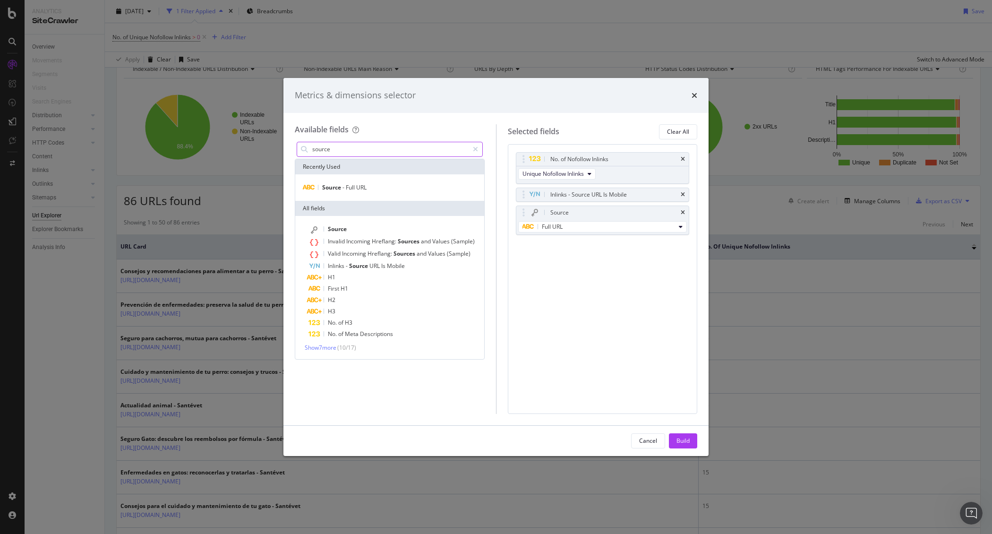
click at [336, 148] on input "source" at bounding box center [389, 149] width 157 height 14
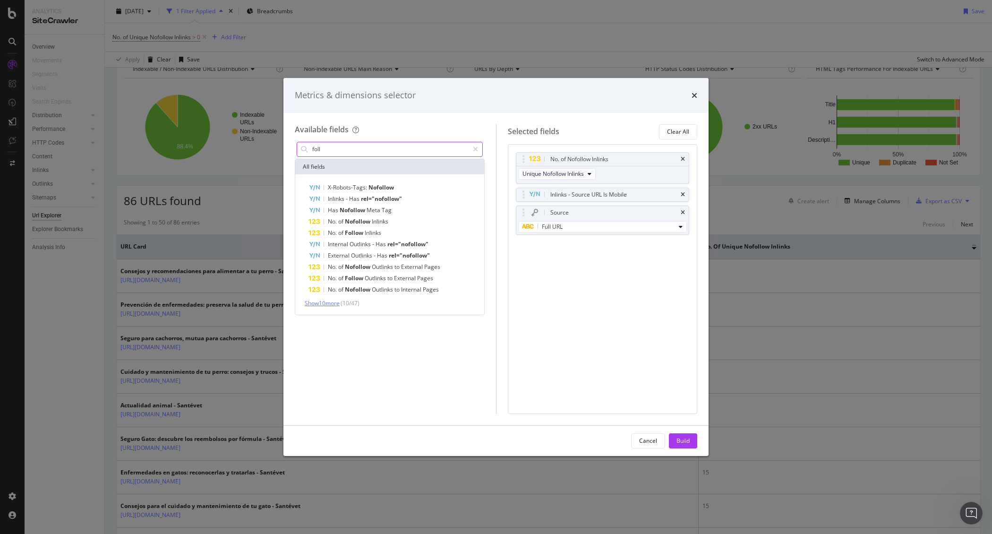
type input "foll"
click at [322, 299] on span "Show 10 more" at bounding box center [322, 303] width 35 height 8
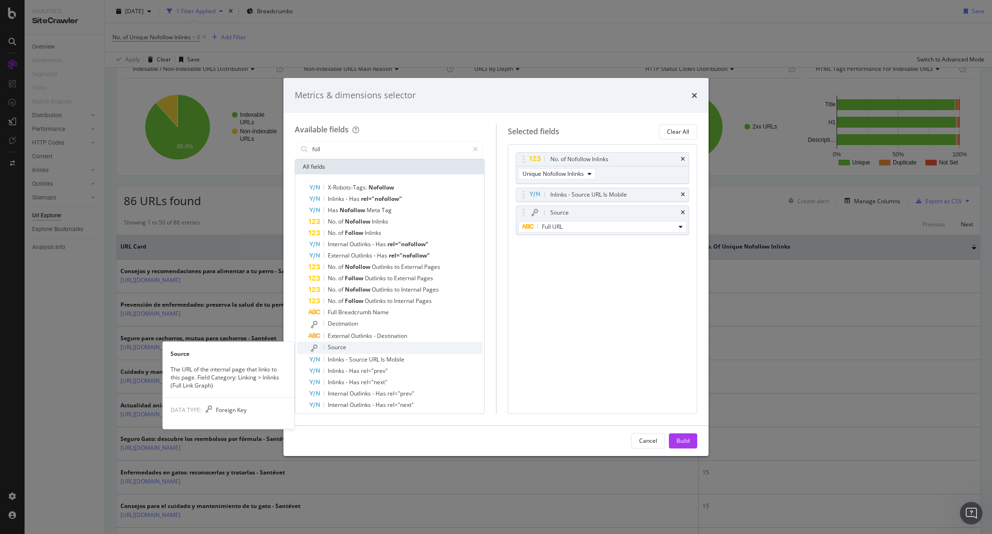
click at [337, 350] on span "Source" at bounding box center [337, 347] width 18 height 8
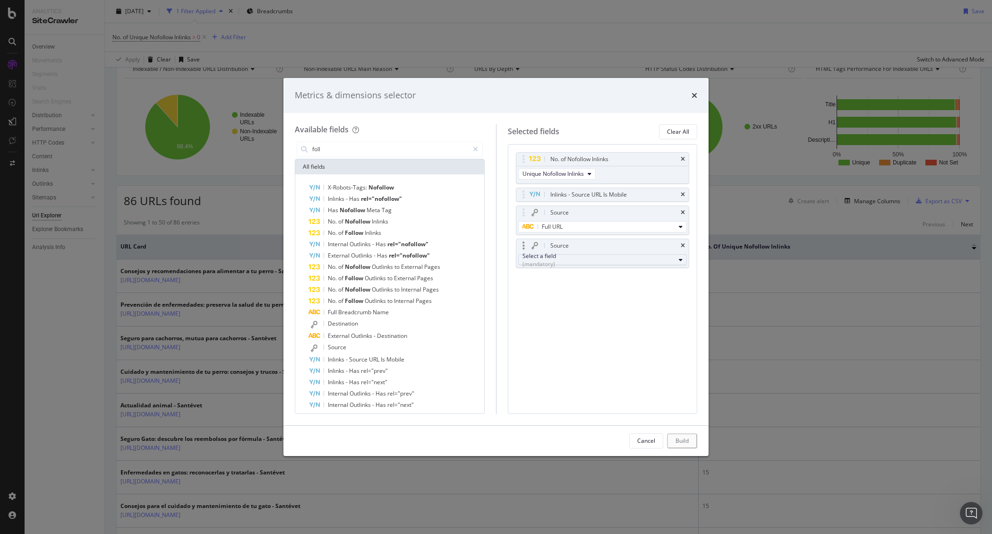
click at [568, 255] on button "Select a field (mandatory)" at bounding box center [602, 259] width 169 height 11
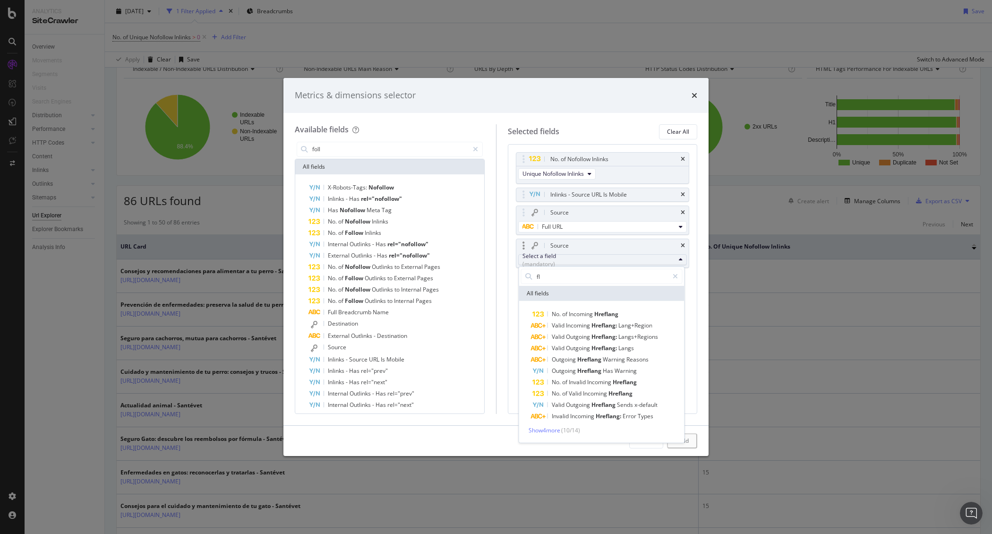
type input "f"
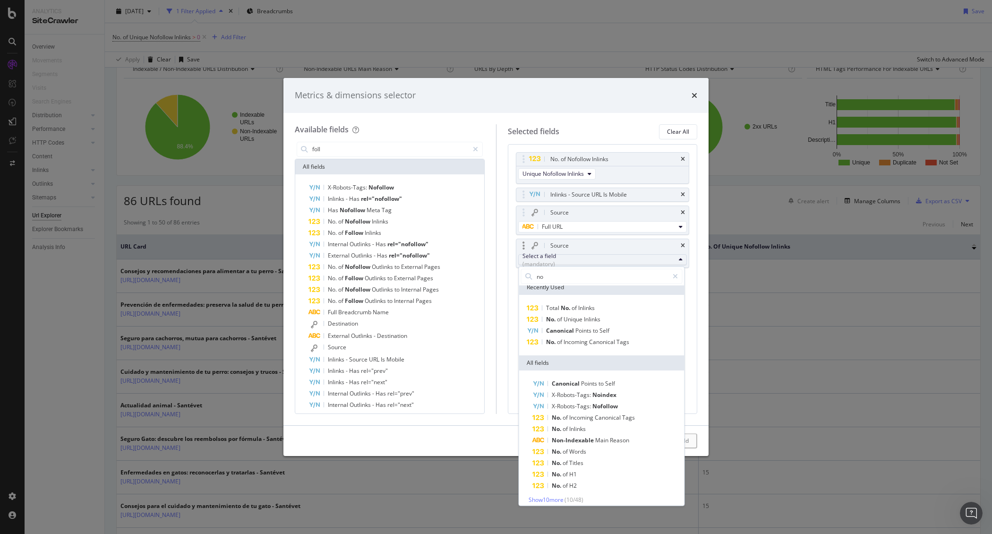
scroll to position [12, 0]
click at [557, 493] on span "Show 10 more" at bounding box center [545, 493] width 35 height 8
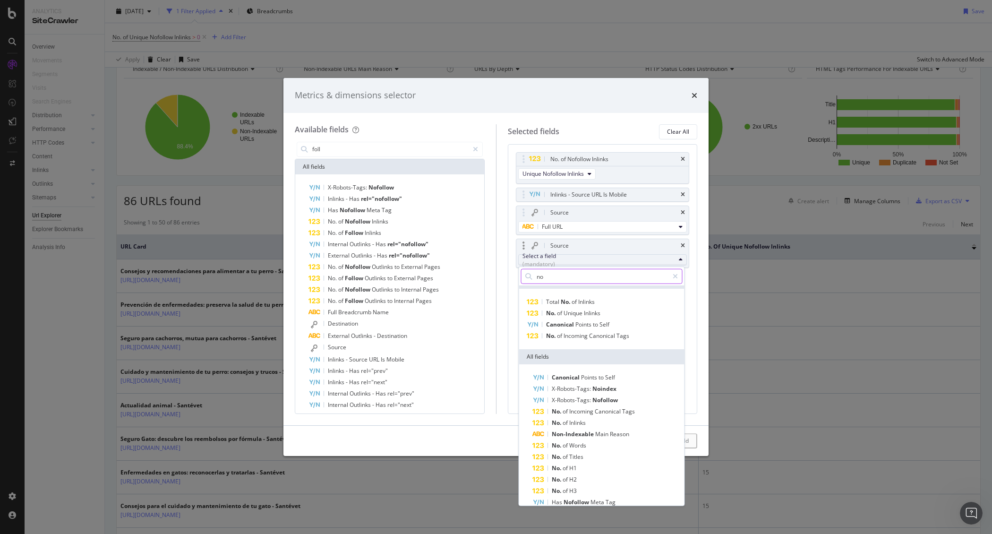
click at [566, 278] on input "no" at bounding box center [601, 276] width 133 height 14
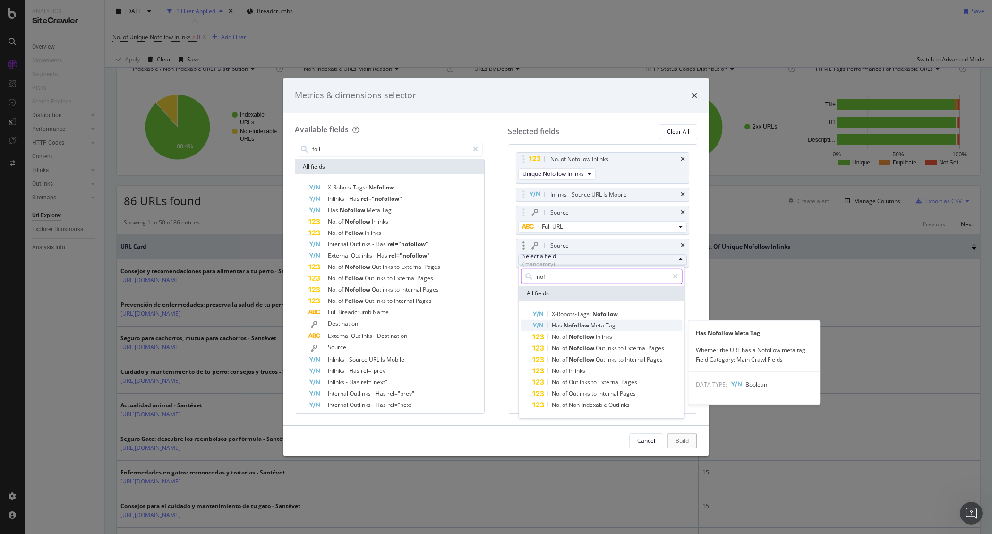
type input "nof"
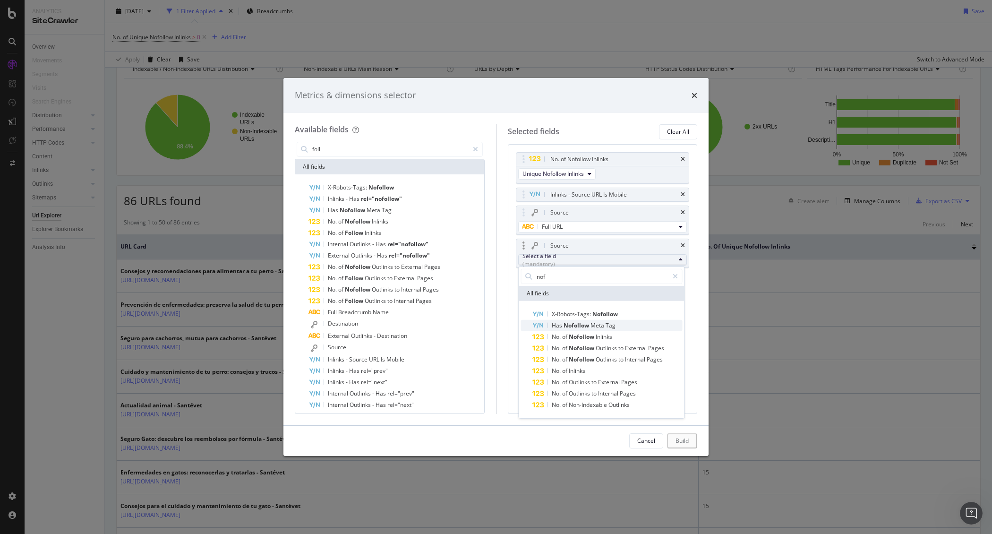
click at [616, 322] on span "Has Nofollow Meta Tag" at bounding box center [607, 325] width 150 height 11
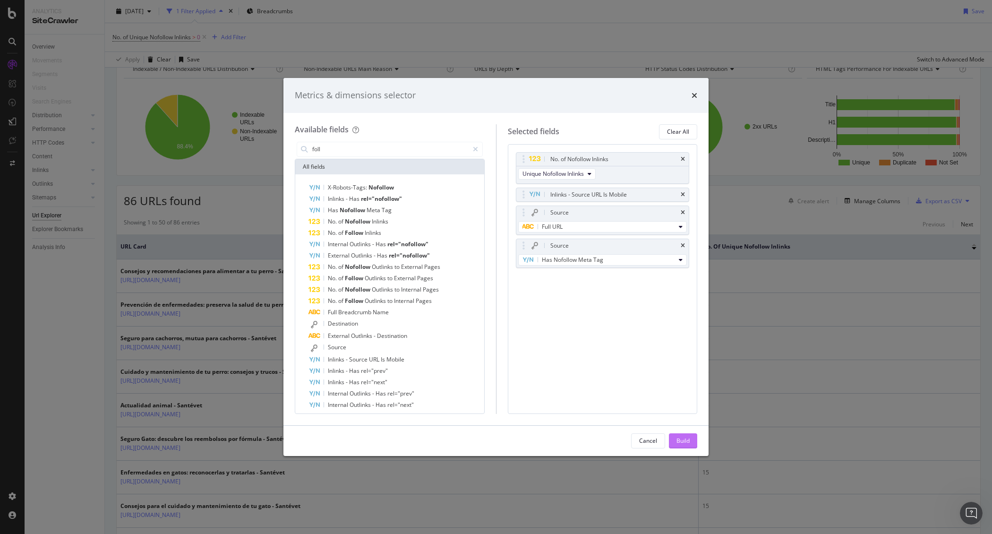
click at [676, 442] on div "Build" at bounding box center [682, 440] width 13 height 8
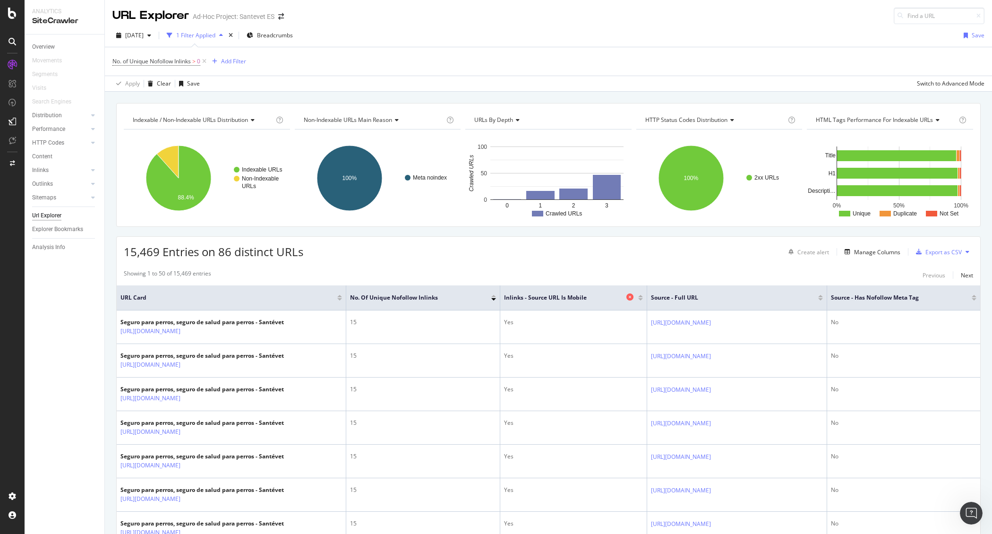
click at [626, 297] on icon at bounding box center [629, 296] width 7 height 7
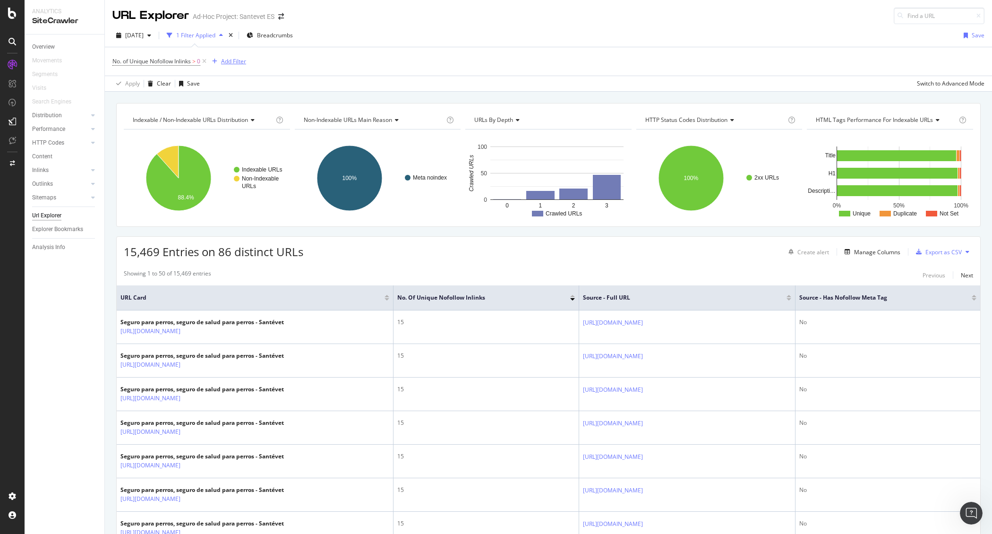
click at [228, 61] on div "Add Filter" at bounding box center [233, 61] width 25 height 8
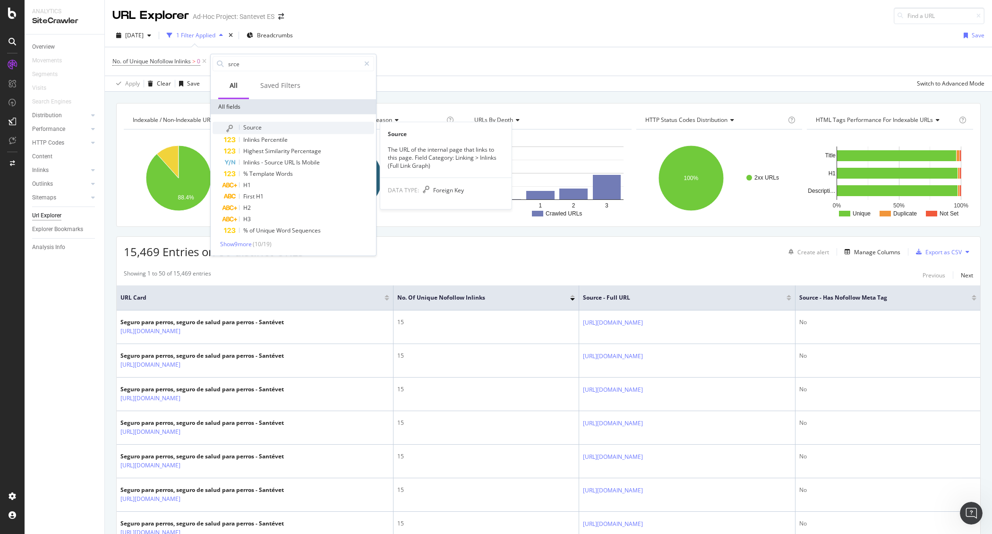
type input "srce"
click at [263, 128] on div "Source" at bounding box center [299, 128] width 150 height 12
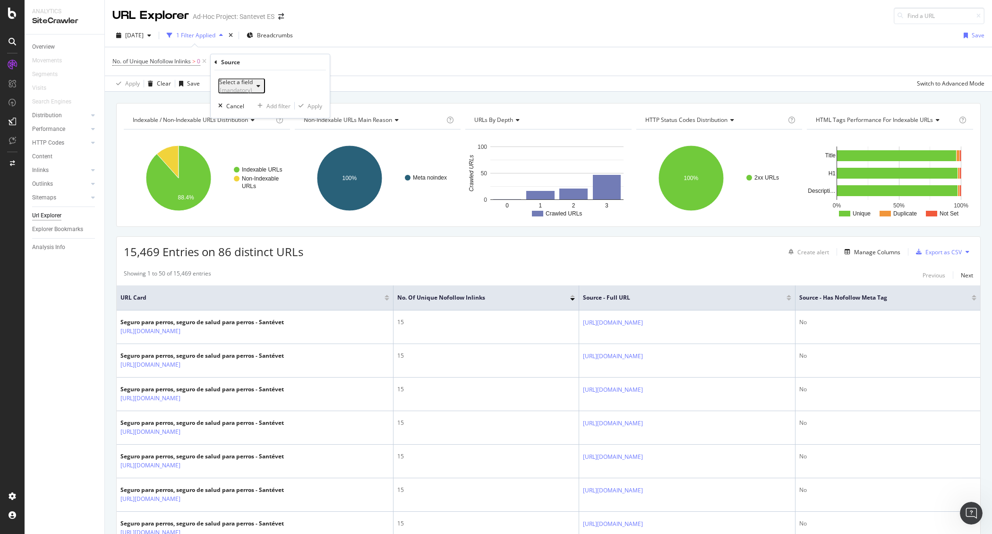
click at [247, 82] on div "Select a field (mandatory)" at bounding box center [236, 86] width 34 height 16
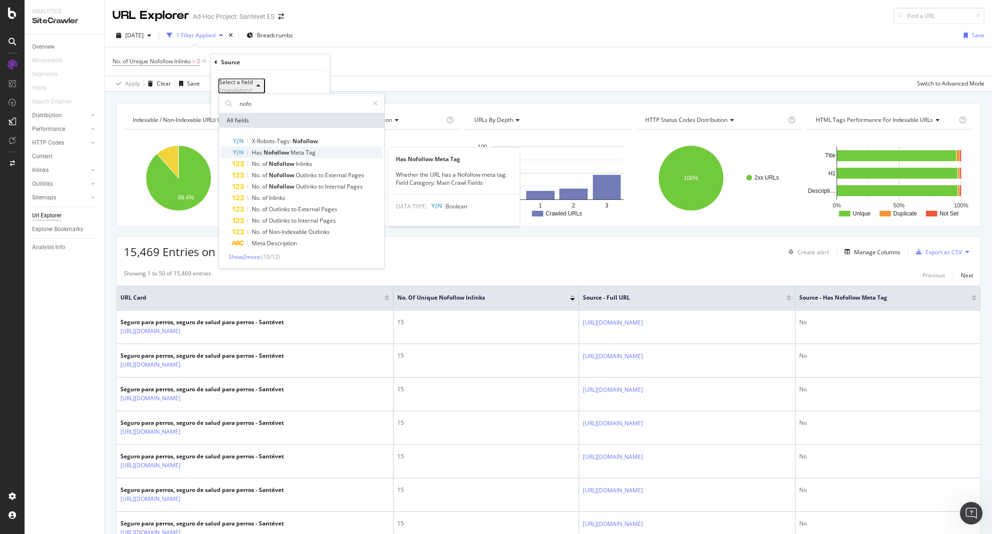
type input "nofo"
click at [297, 154] on span "Meta" at bounding box center [297, 152] width 15 height 8
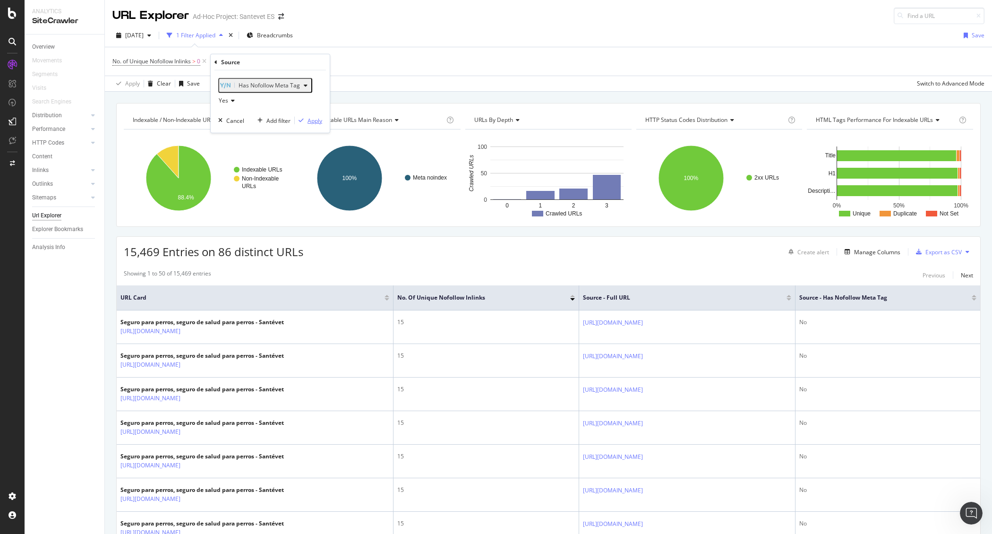
click at [310, 123] on div "Apply" at bounding box center [314, 120] width 15 height 8
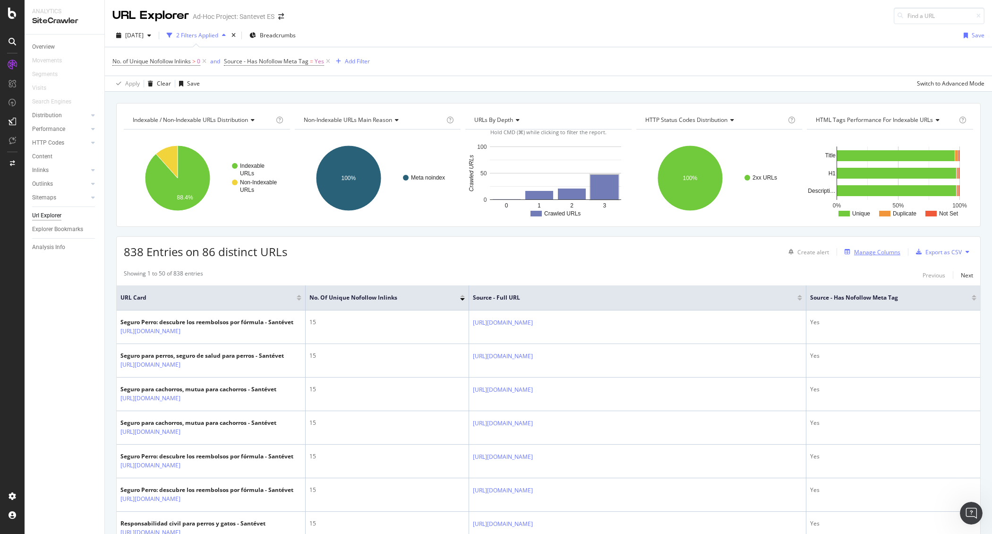
click at [867, 251] on div "Manage Columns" at bounding box center [877, 252] width 46 height 8
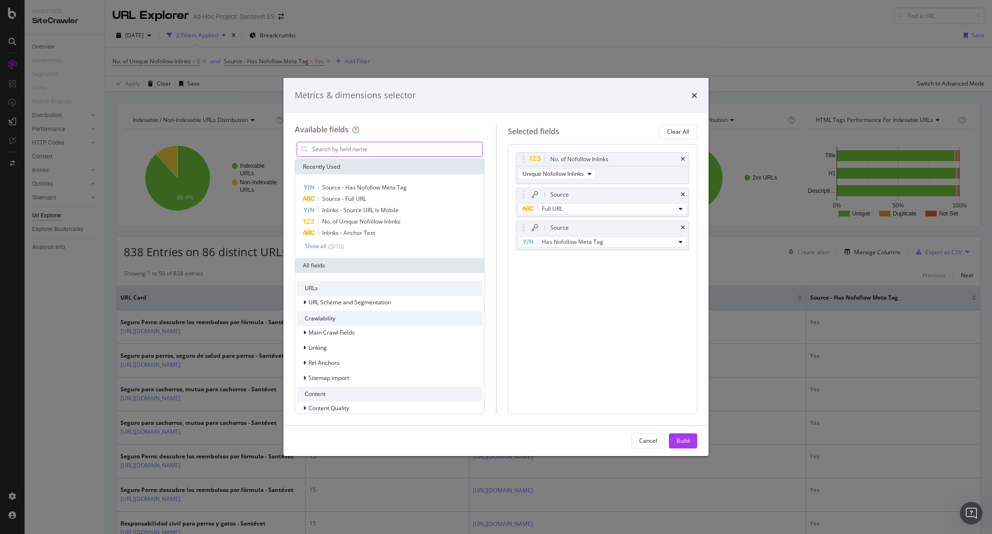
click at [404, 148] on input "modal" at bounding box center [396, 149] width 171 height 14
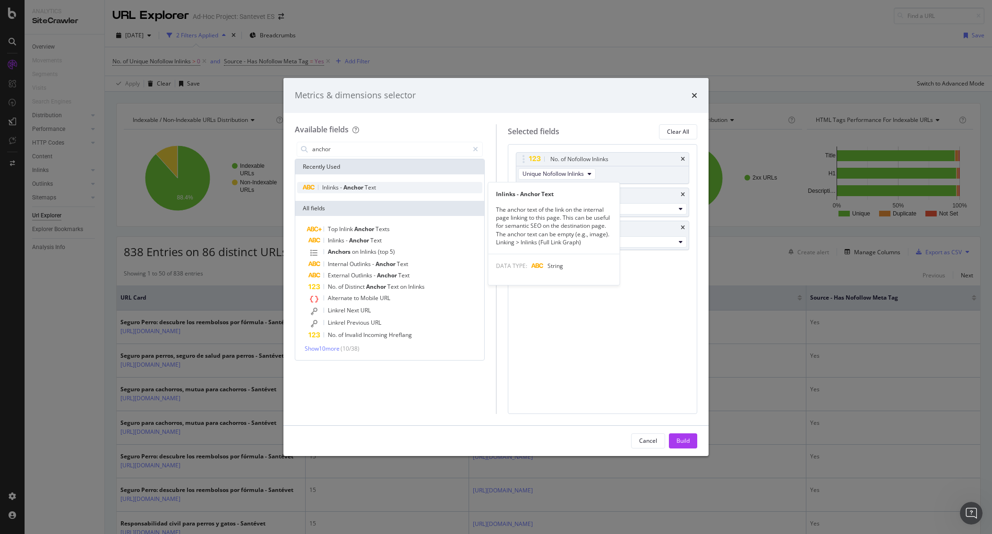
type input "anchor"
click at [342, 188] on span "-" at bounding box center [341, 187] width 3 height 8
click at [348, 186] on span "Anchor" at bounding box center [353, 187] width 21 height 8
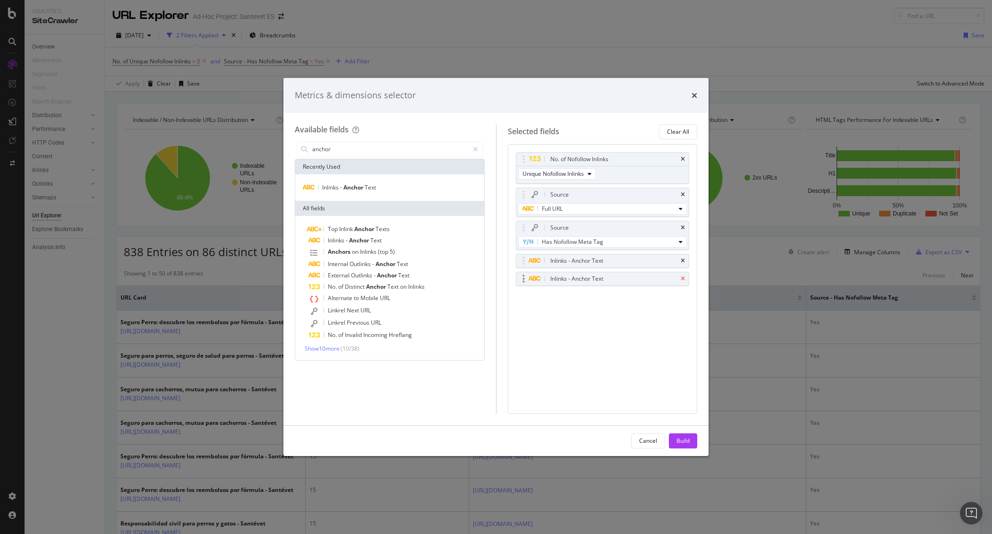
click at [684, 278] on icon "times" at bounding box center [682, 279] width 4 height 6
drag, startPoint x: 524, startPoint y: 231, endPoint x: 518, endPoint y: 196, distance: 35.4
click at [518, 196] on body "Analytics SiteCrawler Overview Movements Segments Visits Search Engines Distrib…" at bounding box center [496, 267] width 992 height 534
click at [681, 434] on div "Build" at bounding box center [682, 440] width 13 height 14
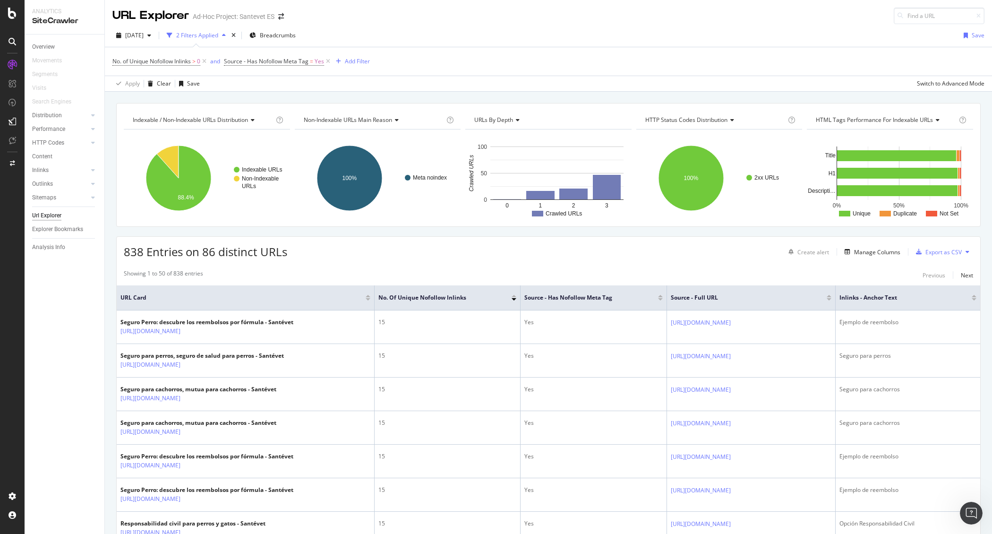
click at [365, 300] on div at bounding box center [367, 299] width 5 height 2
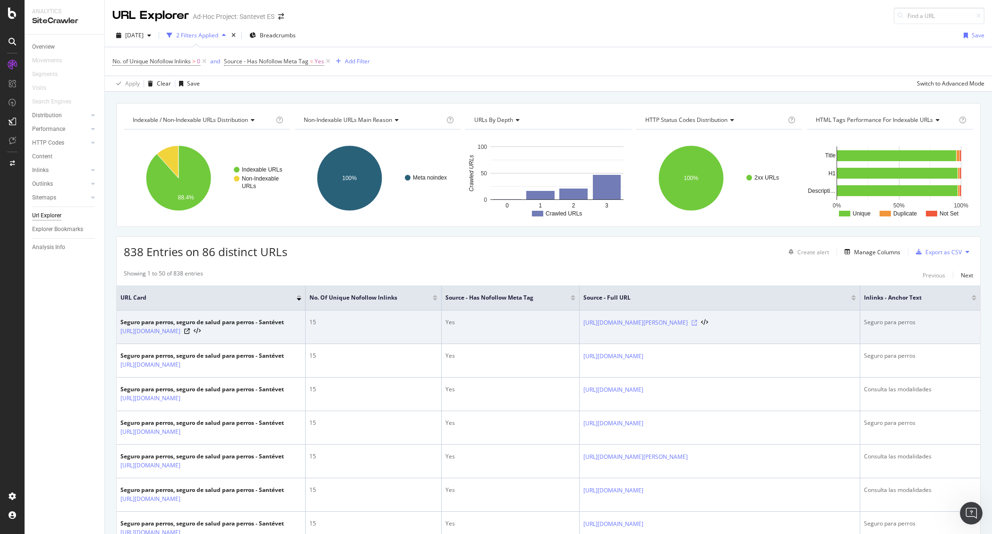
click at [697, 322] on icon at bounding box center [694, 323] width 6 height 6
click at [190, 331] on icon at bounding box center [187, 331] width 6 height 6
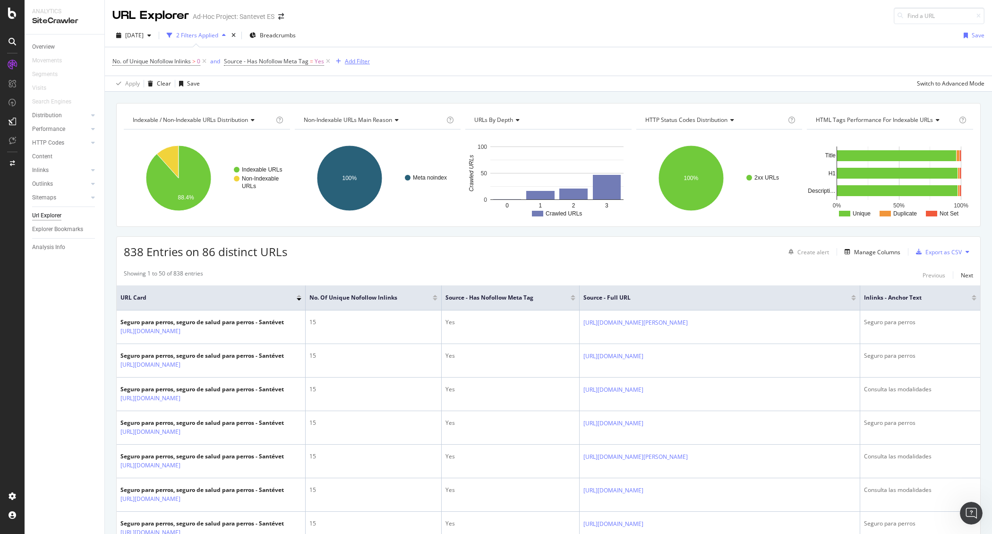
click at [352, 61] on div "Add Filter" at bounding box center [357, 61] width 25 height 8
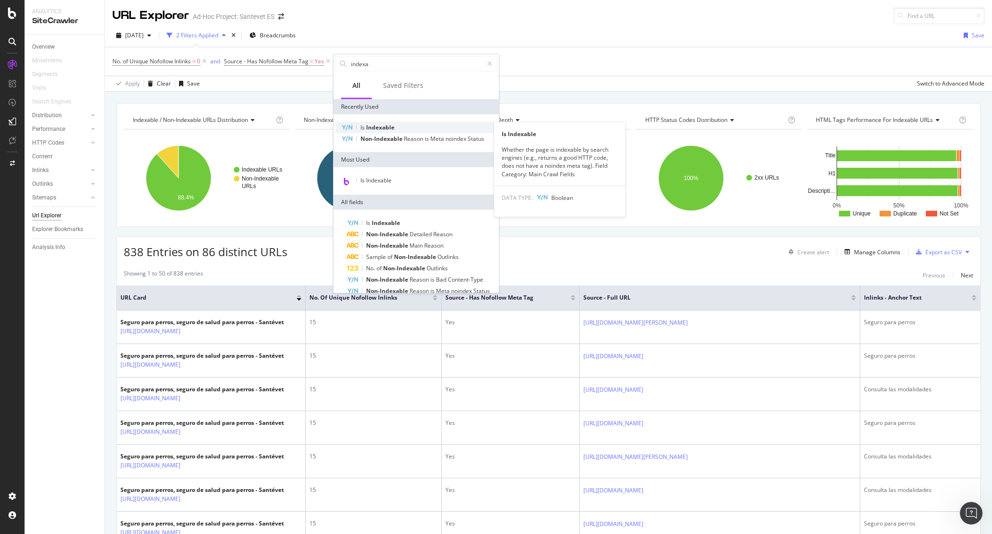
type input "indexa"
click at [381, 126] on span "Indexable" at bounding box center [380, 127] width 28 height 8
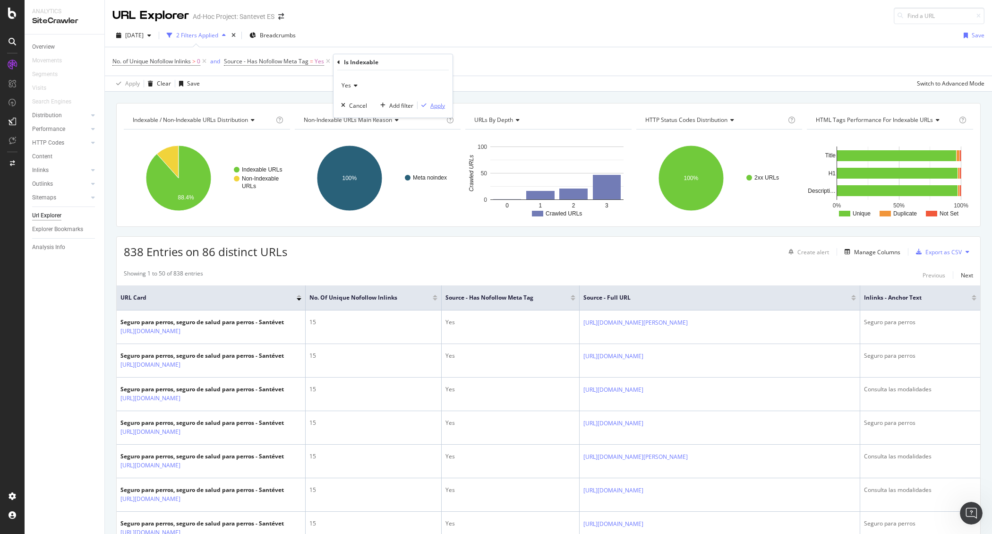
click at [439, 106] on div "Apply" at bounding box center [437, 105] width 15 height 8
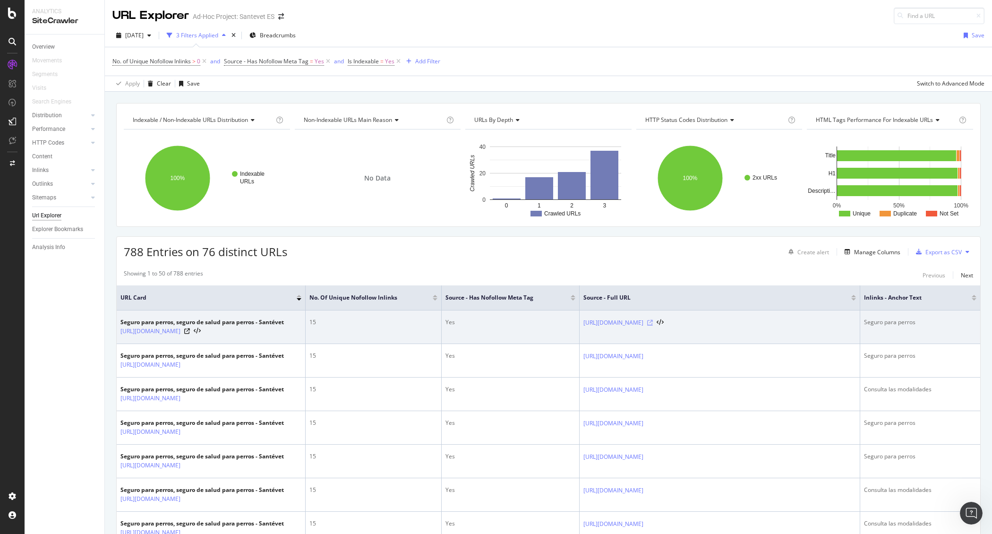
click at [653, 322] on icon at bounding box center [650, 323] width 6 height 6
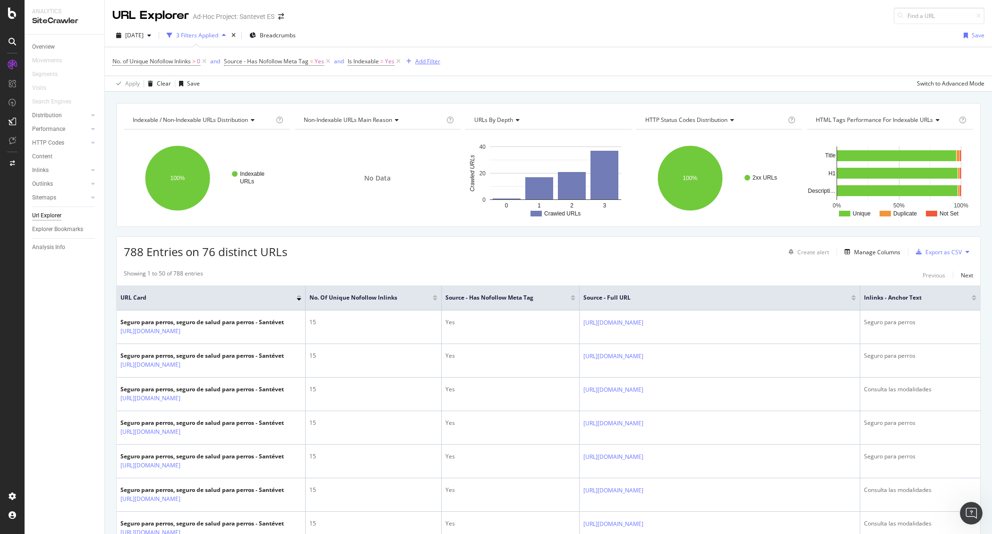
click at [430, 60] on div "Add Filter" at bounding box center [427, 61] width 25 height 8
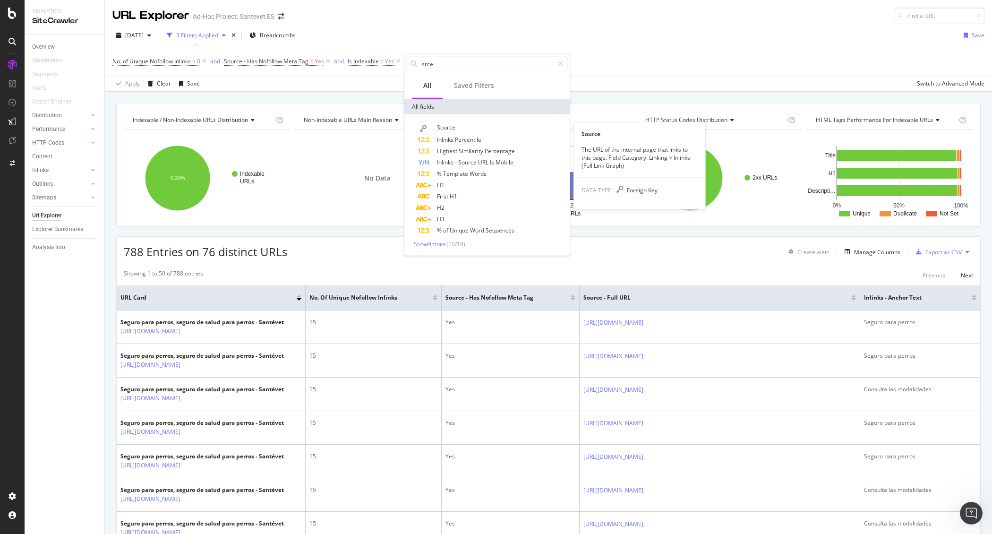
type input "srce"
click at [447, 127] on span "Source" at bounding box center [446, 127] width 18 height 8
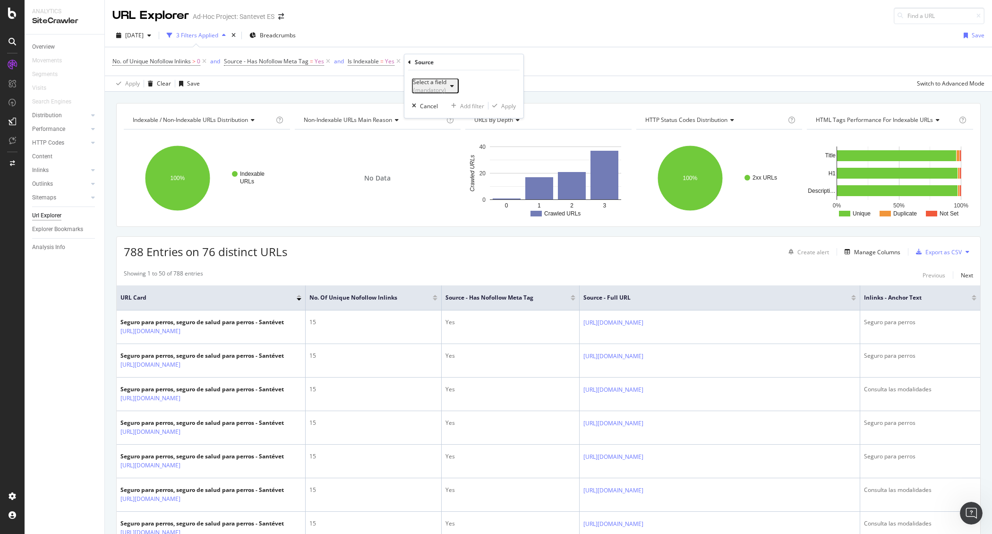
click at [446, 87] on div "(mandatory)" at bounding box center [430, 90] width 34 height 8
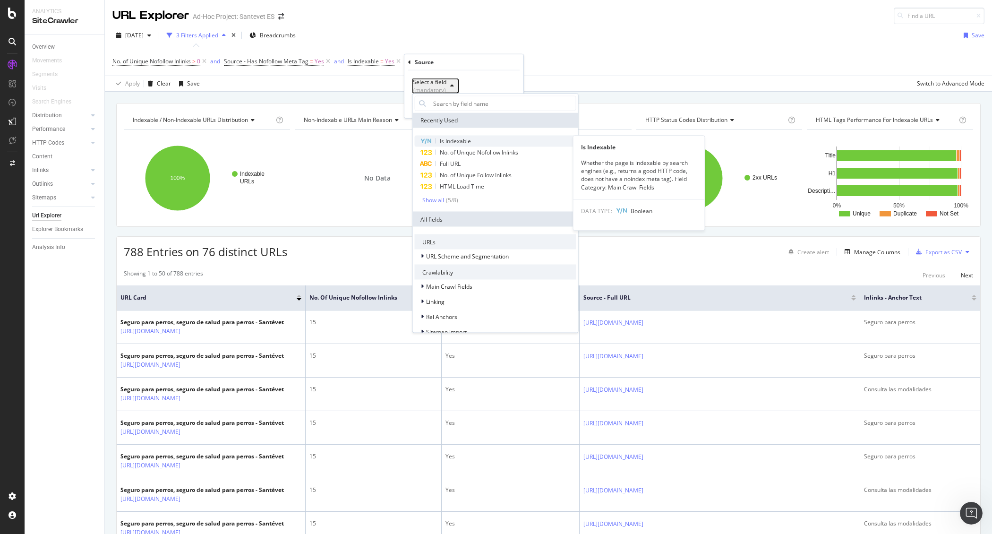
click at [455, 137] on span "Is Indexable" at bounding box center [455, 141] width 31 height 8
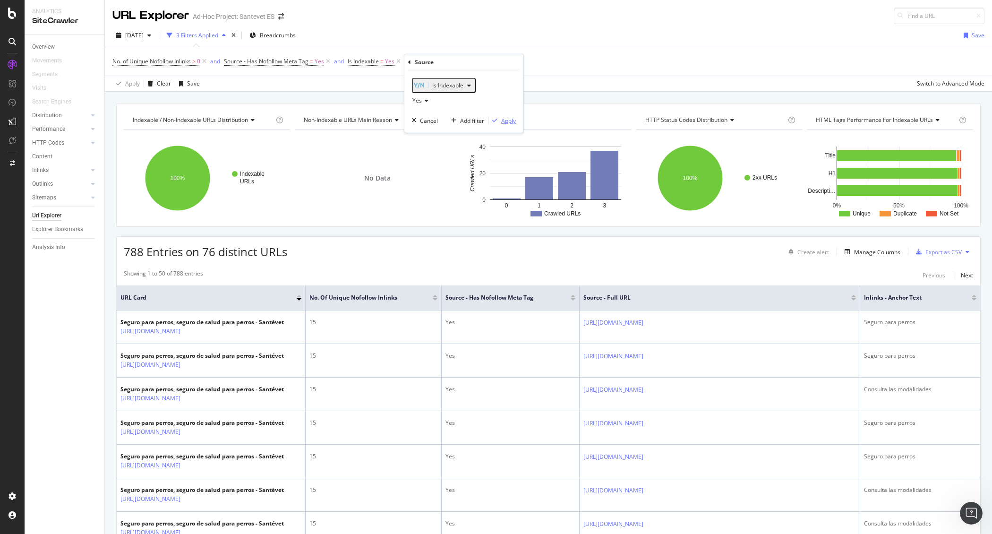
click at [505, 124] on div "Apply" at bounding box center [508, 120] width 15 height 8
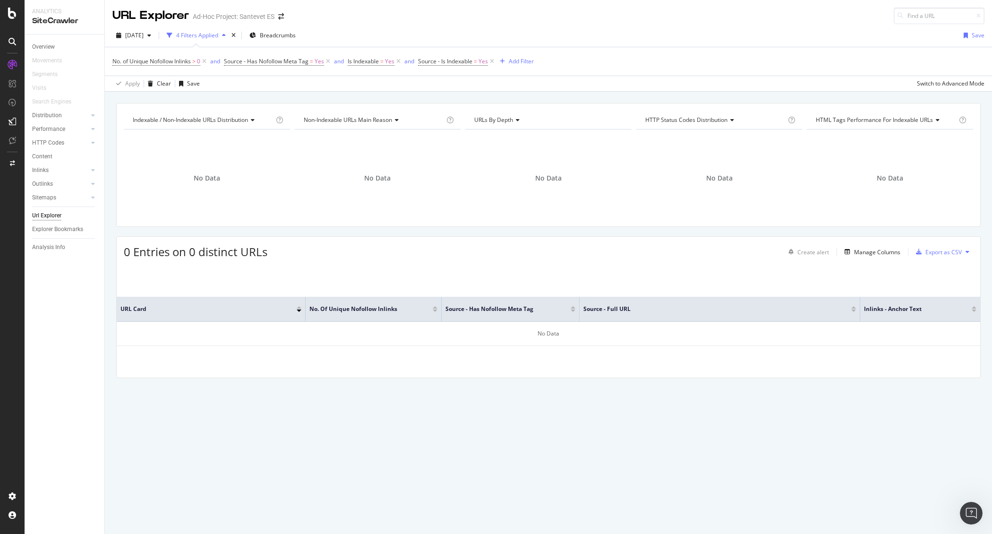
click at [448, 169] on div "No Data" at bounding box center [378, 178] width 166 height 82
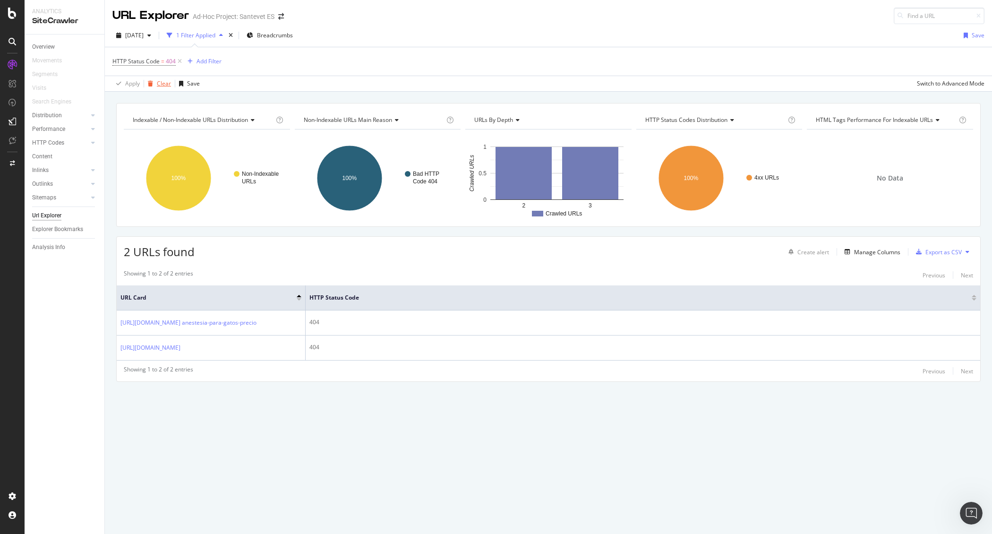
click at [165, 85] on div "Clear" at bounding box center [164, 83] width 14 height 8
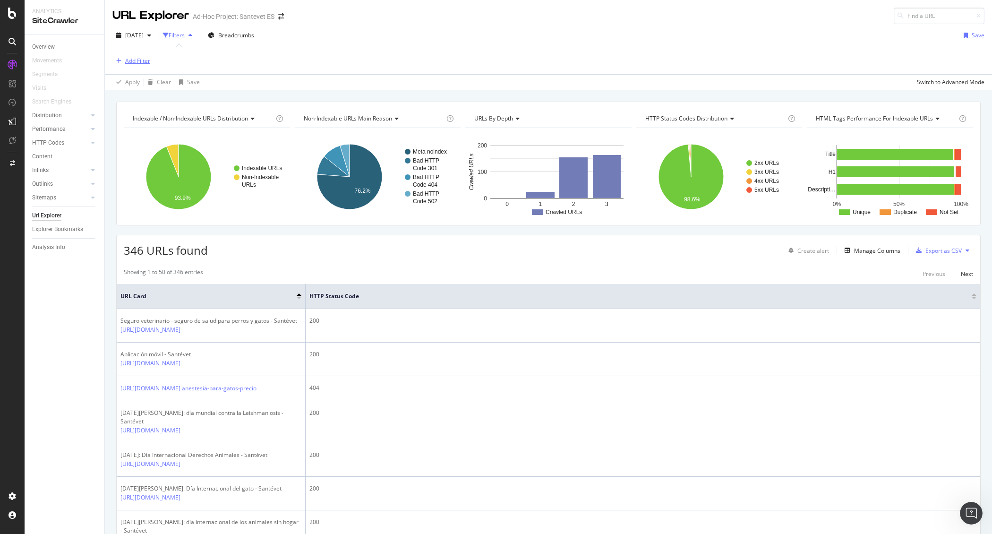
click at [133, 66] on div "Add Filter" at bounding box center [131, 61] width 38 height 10
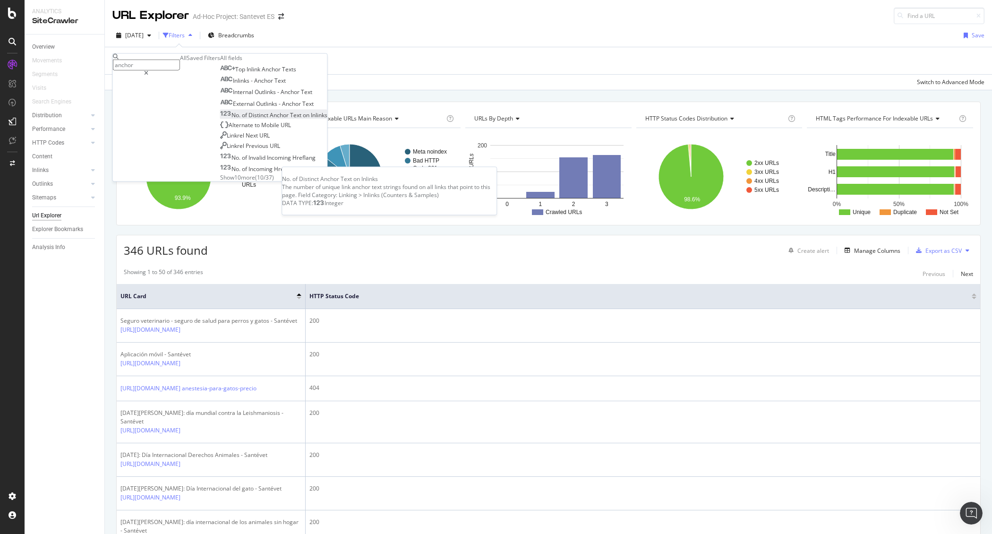
type input "anchor"
click at [270, 119] on span "Anchor" at bounding box center [280, 114] width 20 height 8
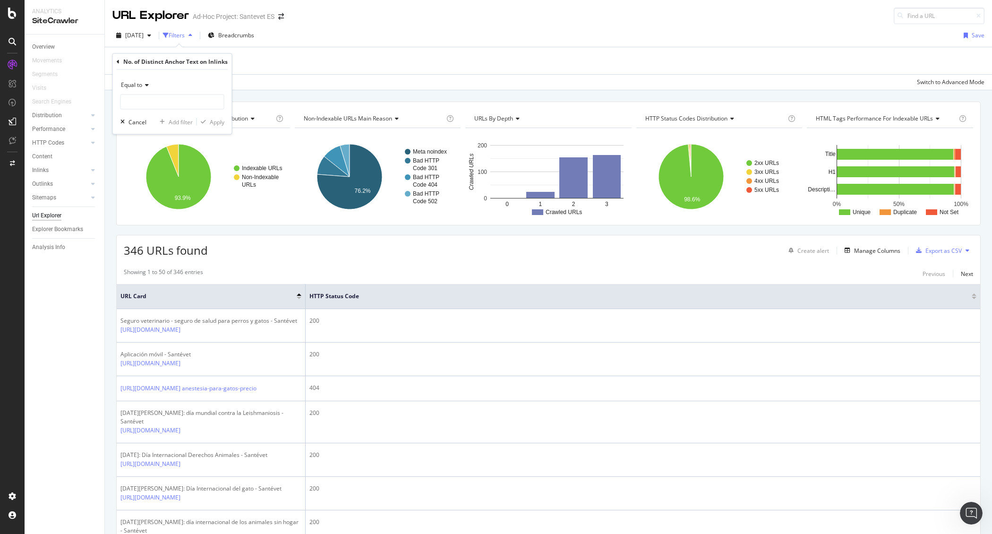
click at [142, 83] on span "Equal to" at bounding box center [131, 85] width 21 height 8
click at [153, 142] on span "Less than or equal to" at bounding box center [152, 141] width 55 height 8
click at [144, 101] on input "number" at bounding box center [172, 101] width 104 height 15
type input "3"
type input "5"
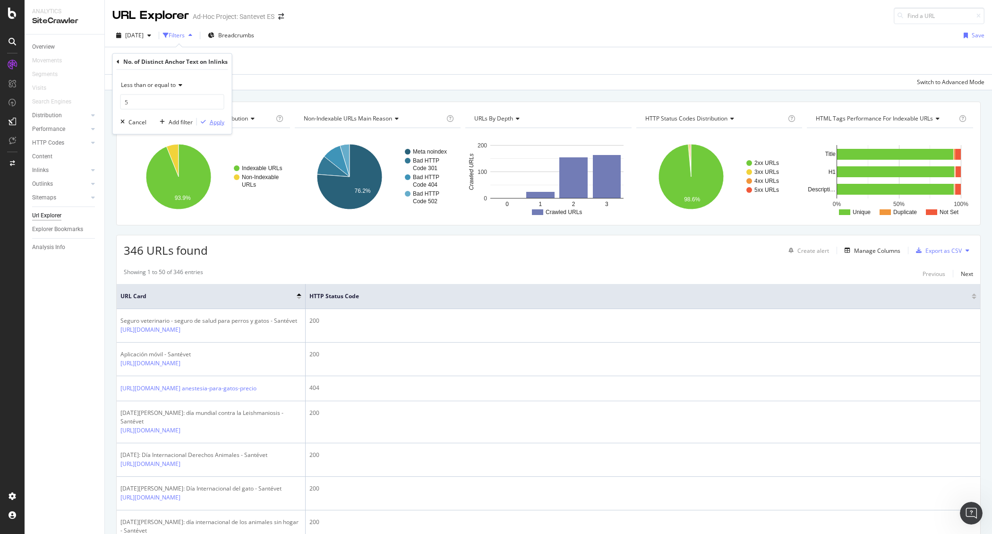
click at [217, 120] on div "Apply" at bounding box center [217, 122] width 15 height 8
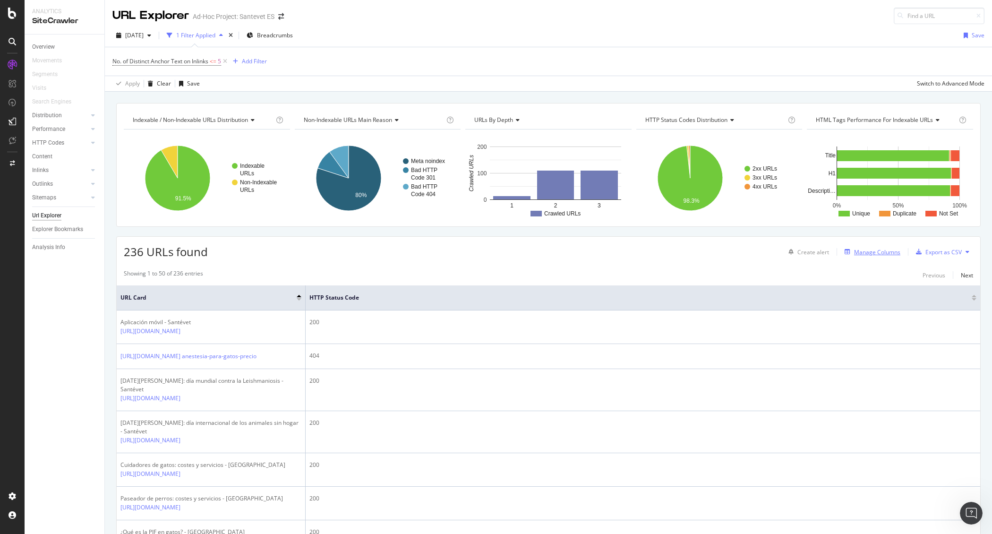
click at [854, 252] on div "Manage Columns" at bounding box center [877, 252] width 46 height 8
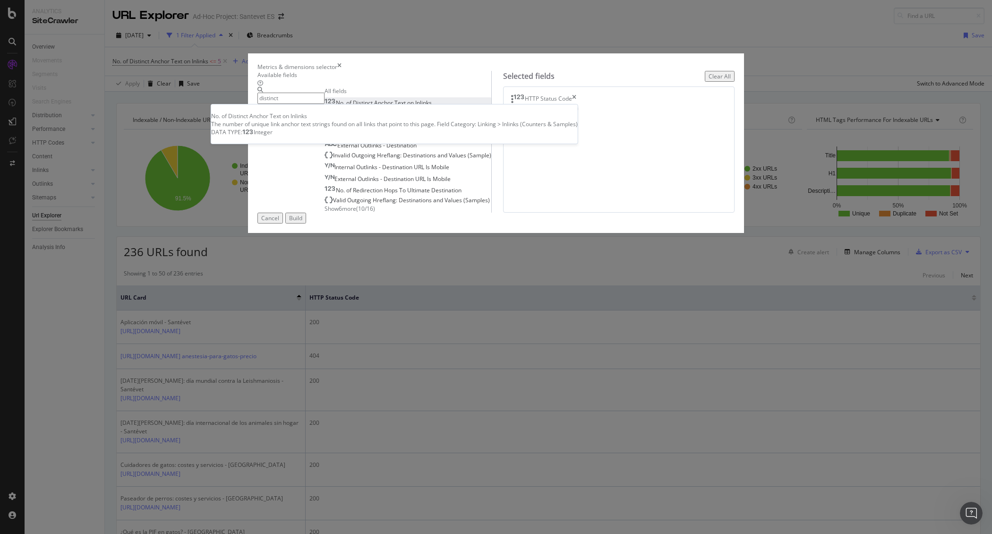
click at [399, 107] on span "Text" at bounding box center [400, 103] width 13 height 8
click at [576, 104] on icon "times" at bounding box center [574, 98] width 4 height 9
click at [324, 103] on input "distinct" at bounding box center [290, 98] width 67 height 11
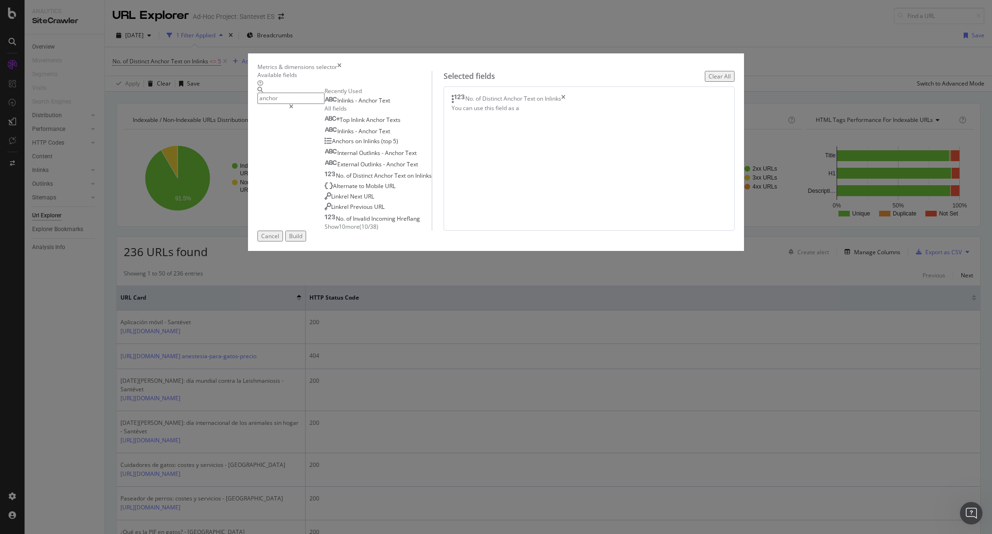
type input "anchor"
click at [349, 104] on div "Inlinks - Anchor Text" at bounding box center [363, 101] width 53 height 8
click at [688, 241] on div "Cancel Build" at bounding box center [495, 235] width 477 height 11
click at [372, 145] on span "Inlinks" at bounding box center [372, 141] width 18 height 8
click at [524, 113] on icon "times" at bounding box center [521, 108] width 4 height 9
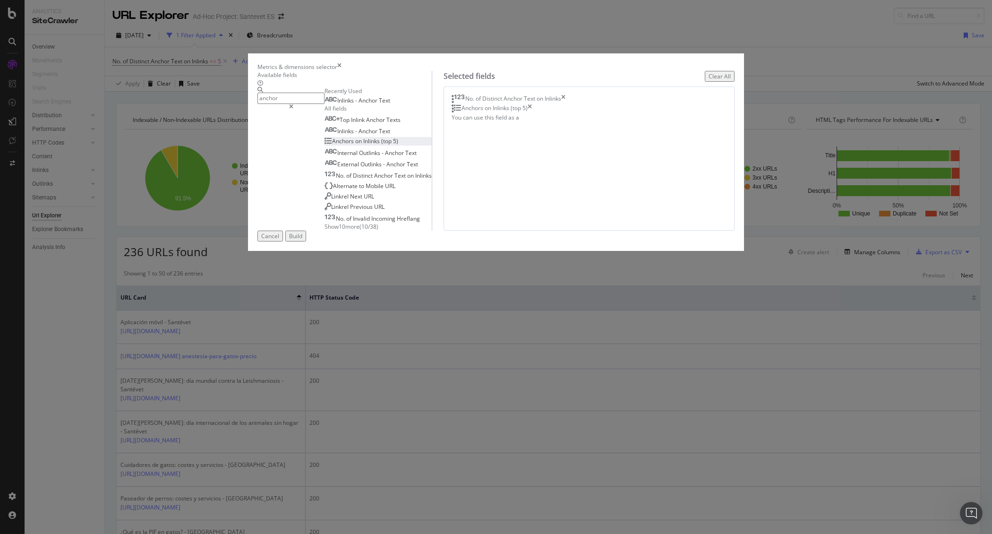
click at [302, 240] on div "Build" at bounding box center [295, 236] width 13 height 8
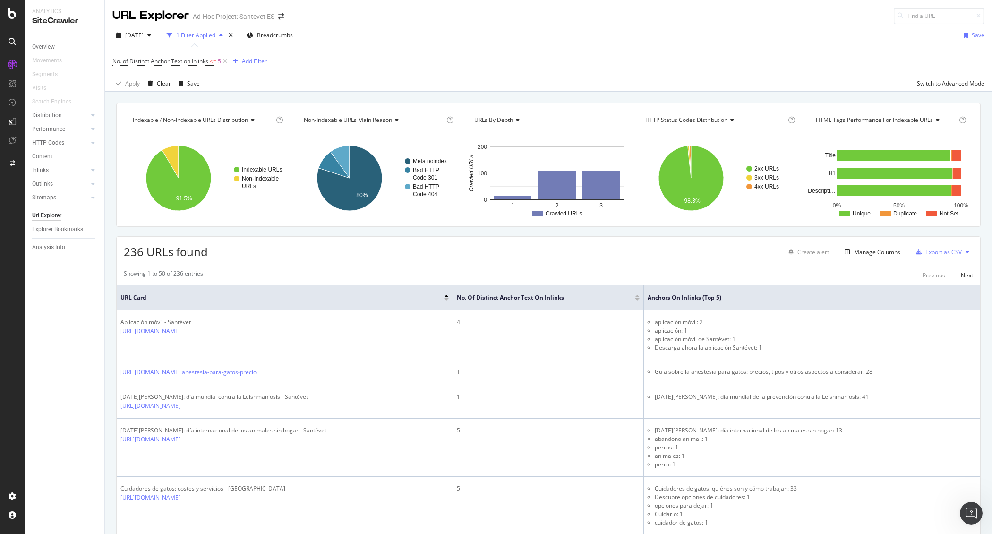
click at [635, 300] on div at bounding box center [637, 299] width 5 height 2
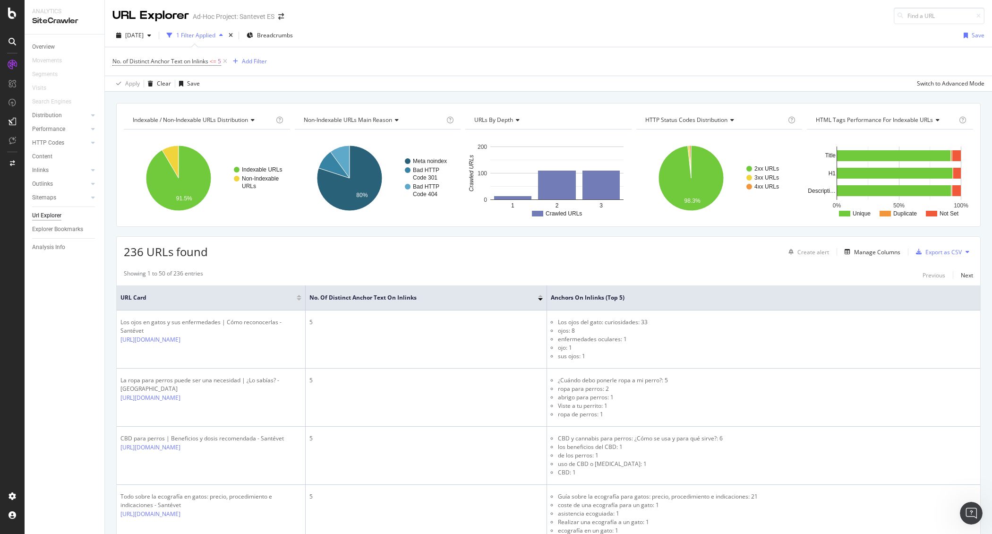
click at [540, 297] on div at bounding box center [540, 296] width 5 height 2
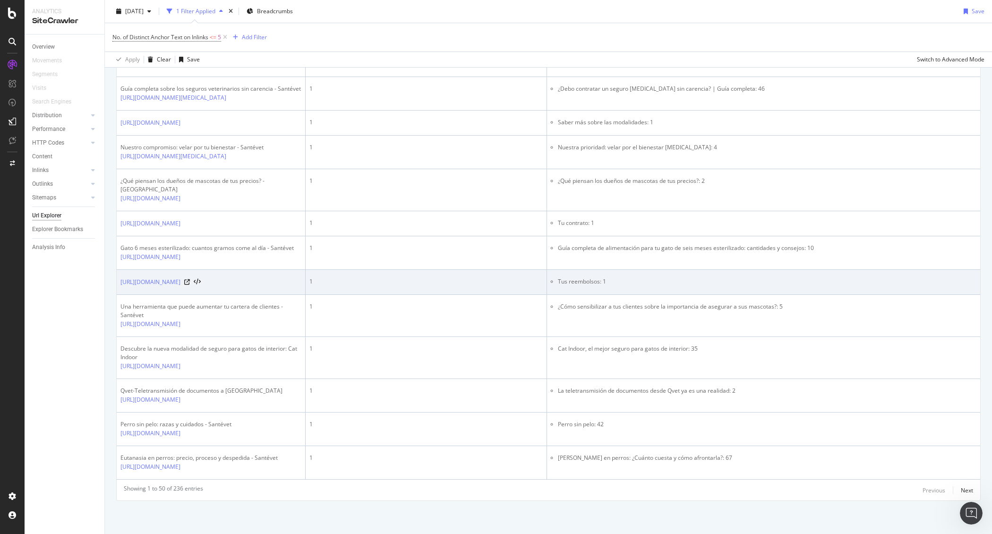
scroll to position [1556, 0]
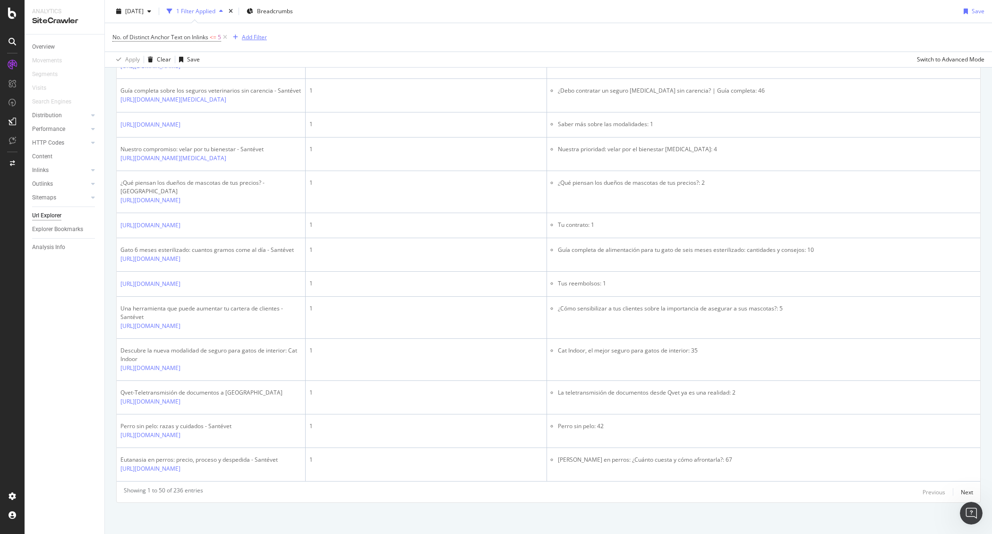
click at [253, 37] on div "Add Filter" at bounding box center [254, 37] width 25 height 8
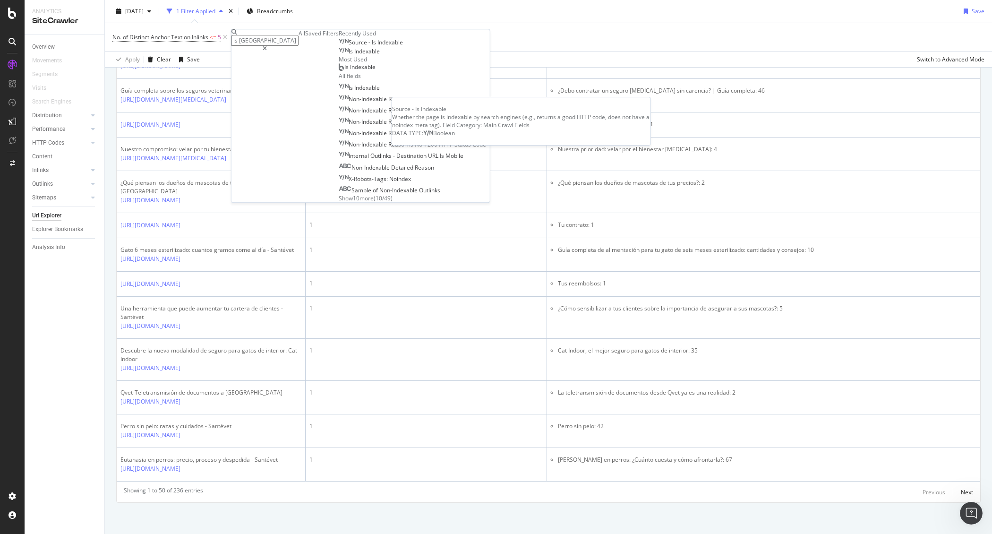
type input "is inde"
click at [354, 55] on span "Indexable" at bounding box center [366, 51] width 25 height 8
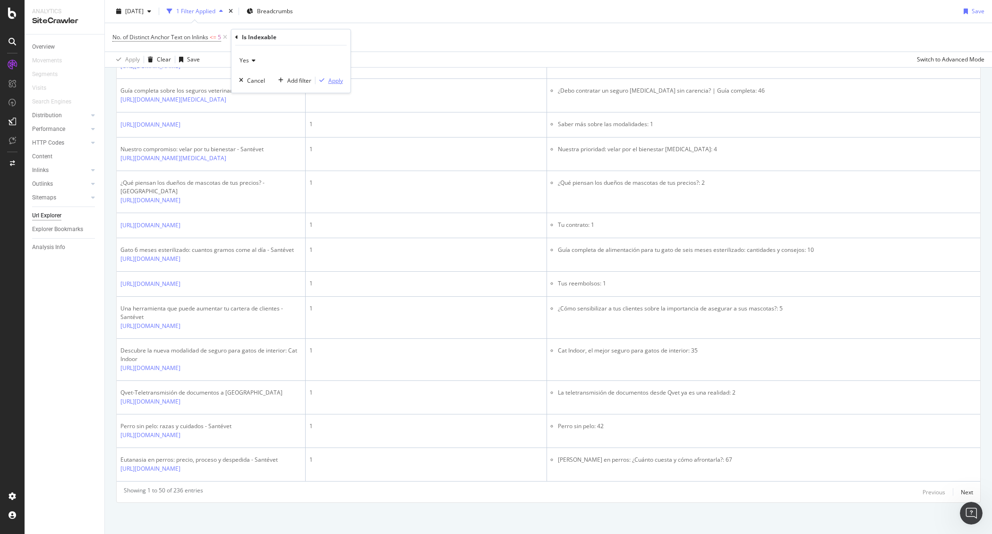
click at [332, 80] on div "Apply" at bounding box center [335, 80] width 15 height 8
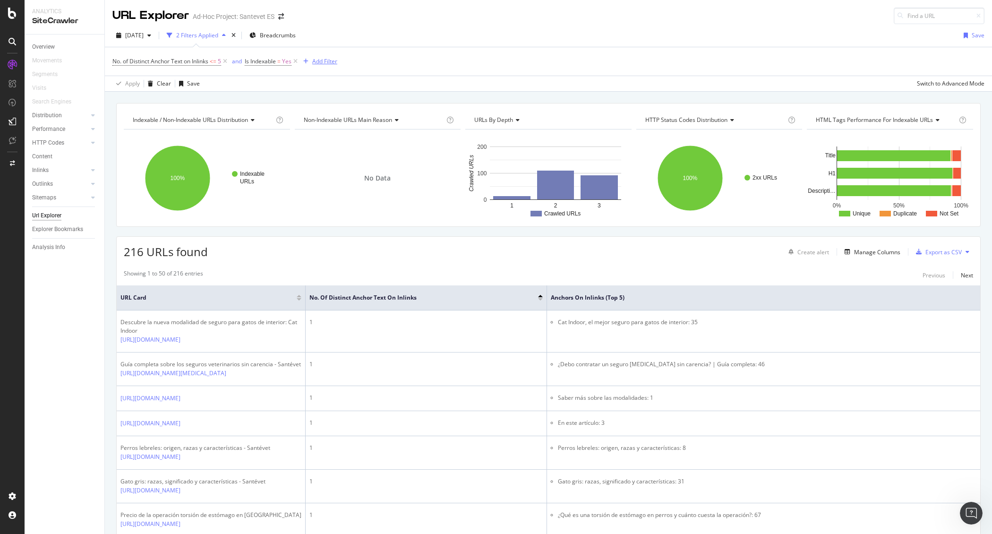
click at [328, 61] on div "Add Filter" at bounding box center [324, 61] width 25 height 8
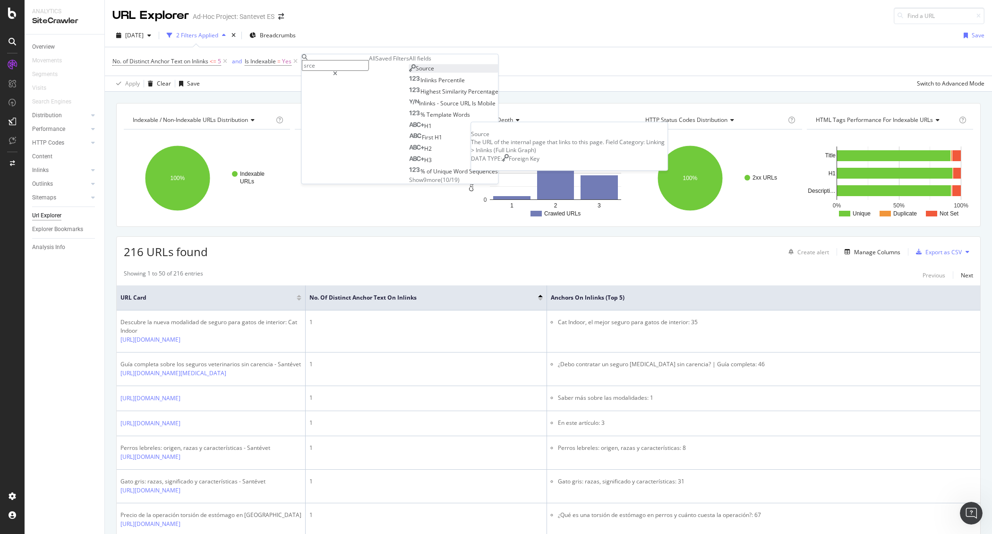
type input "srce"
click at [409, 72] on div "Source" at bounding box center [421, 68] width 25 height 8
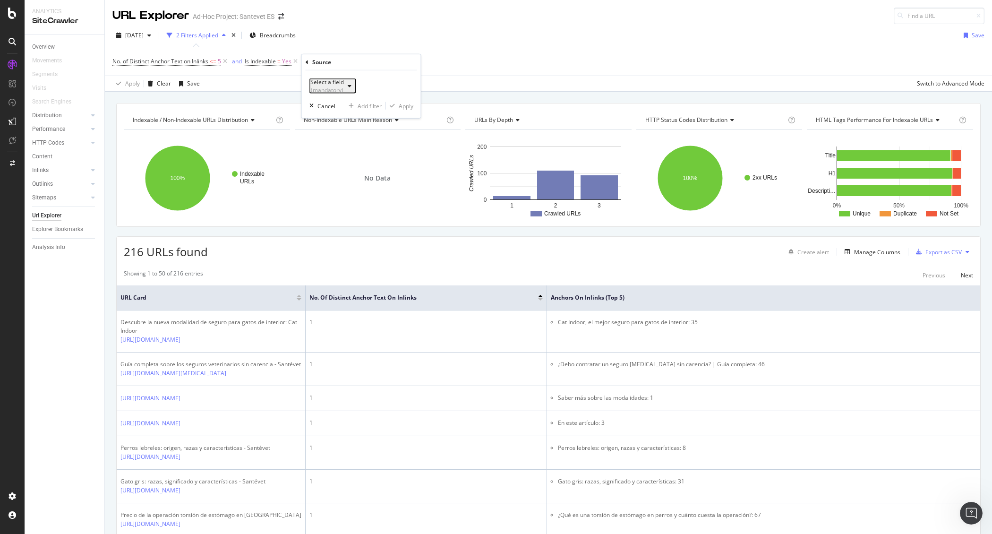
click at [339, 86] on div "Select a field (mandatory)" at bounding box center [327, 86] width 34 height 16
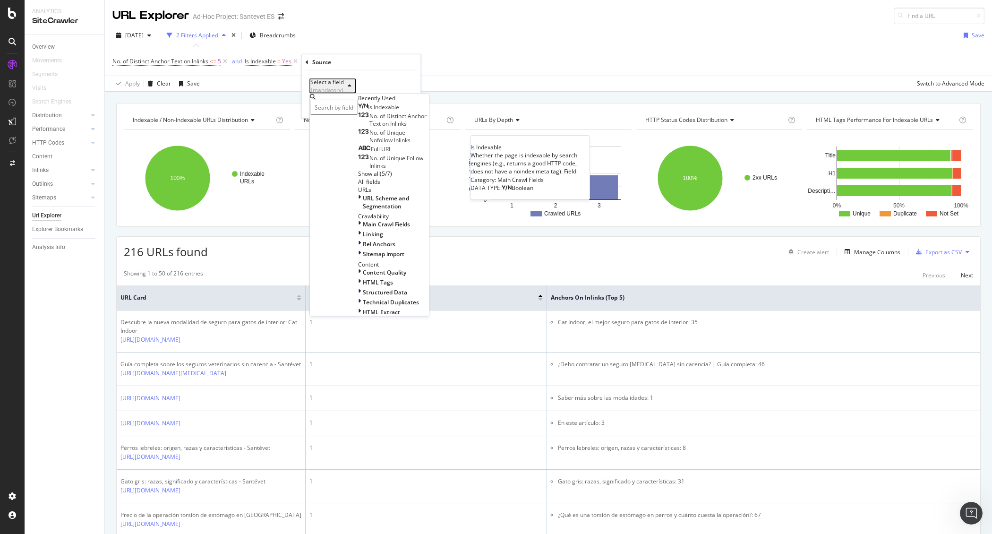
click at [368, 111] on span "Is Indexable" at bounding box center [383, 107] width 31 height 8
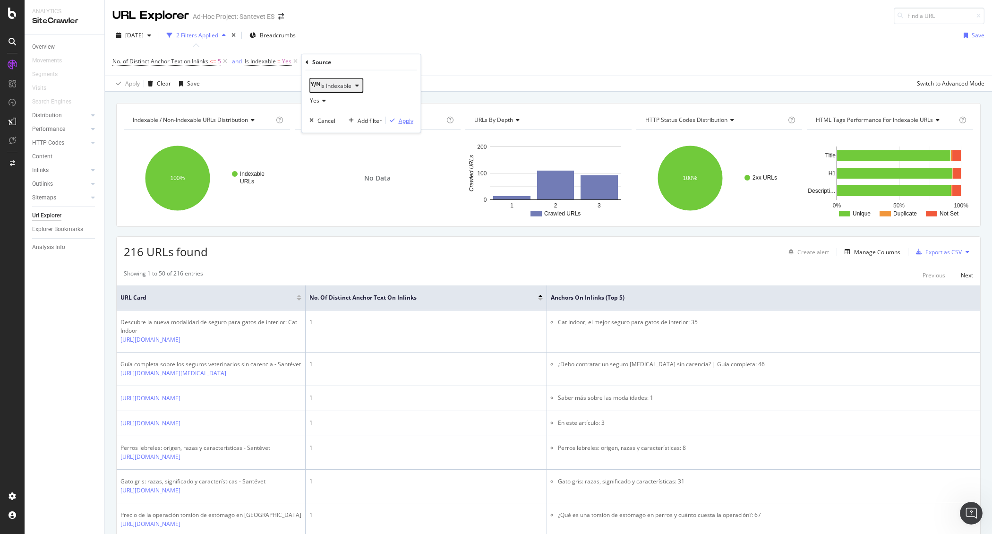
click at [399, 121] on div "Apply" at bounding box center [406, 120] width 15 height 8
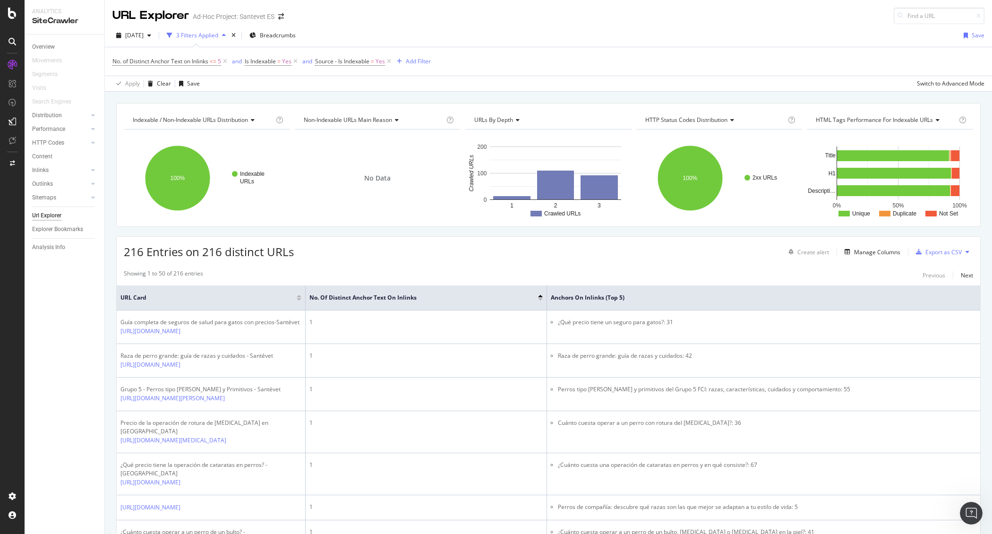
click at [375, 273] on div "Showing 1 to 50 of 216 entries Previous Next" at bounding box center [548, 274] width 863 height 11
click at [198, 58] on span "No. of Distinct Anchor Text on Inlinks" at bounding box center [160, 61] width 96 height 8
drag, startPoint x: 131, startPoint y: 106, endPoint x: 119, endPoint y: 102, distance: 12.3
click at [119, 102] on div "Less than or equal to 5 Cancel Add filter Apply" at bounding box center [172, 100] width 119 height 64
type input "2"
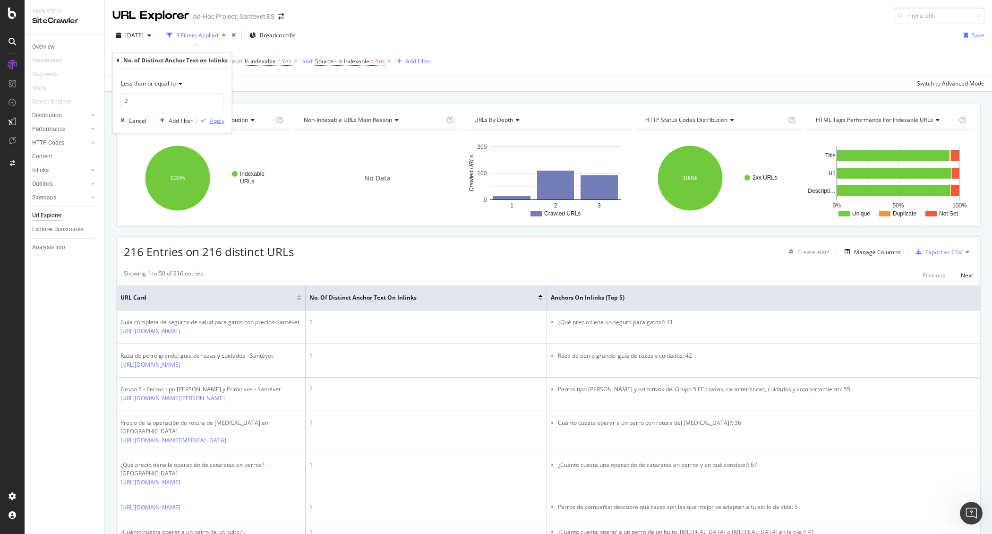
click at [217, 123] on div "Apply" at bounding box center [217, 121] width 15 height 8
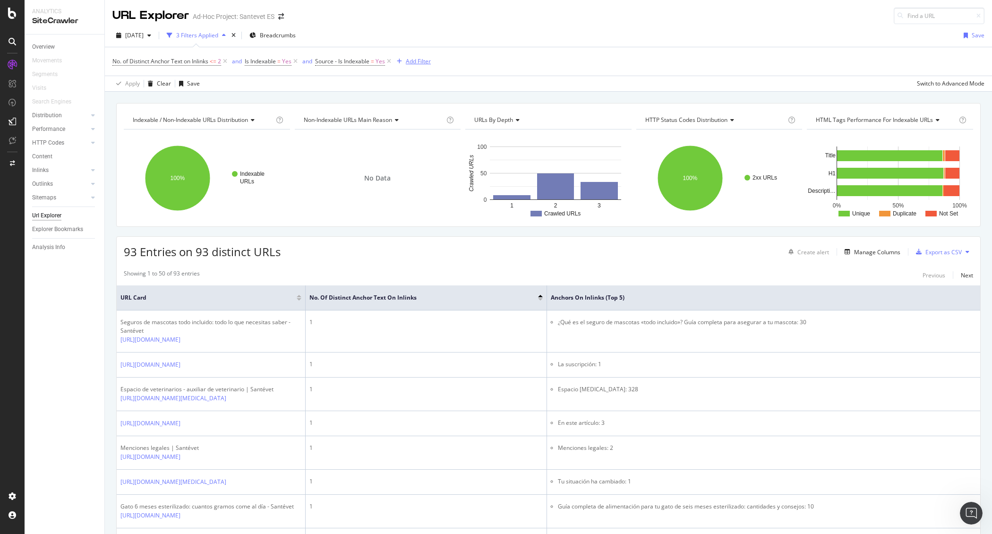
click at [425, 57] on div "Add Filter" at bounding box center [418, 61] width 25 height 8
type input "s"
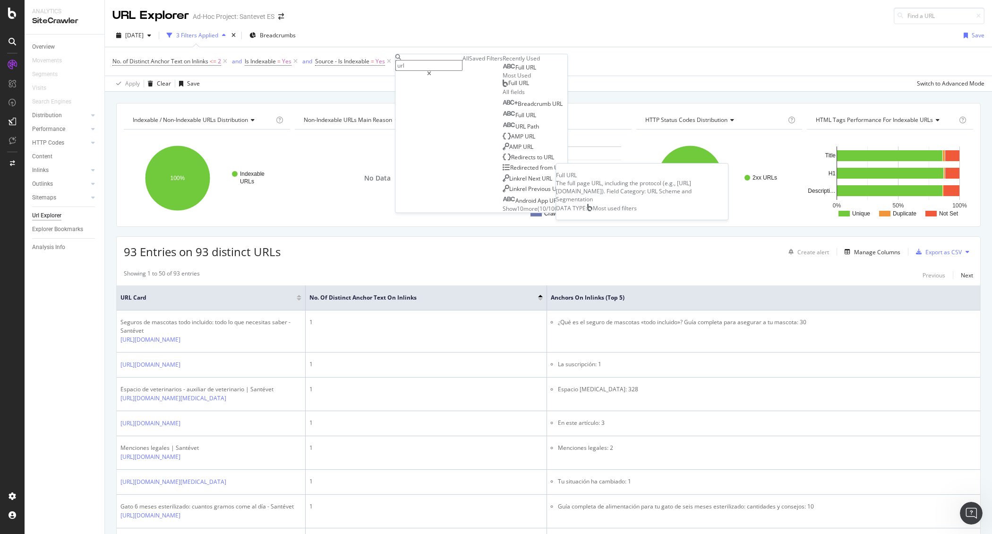
type input "url"
click at [508, 87] on span "Full URL" at bounding box center [518, 83] width 21 height 8
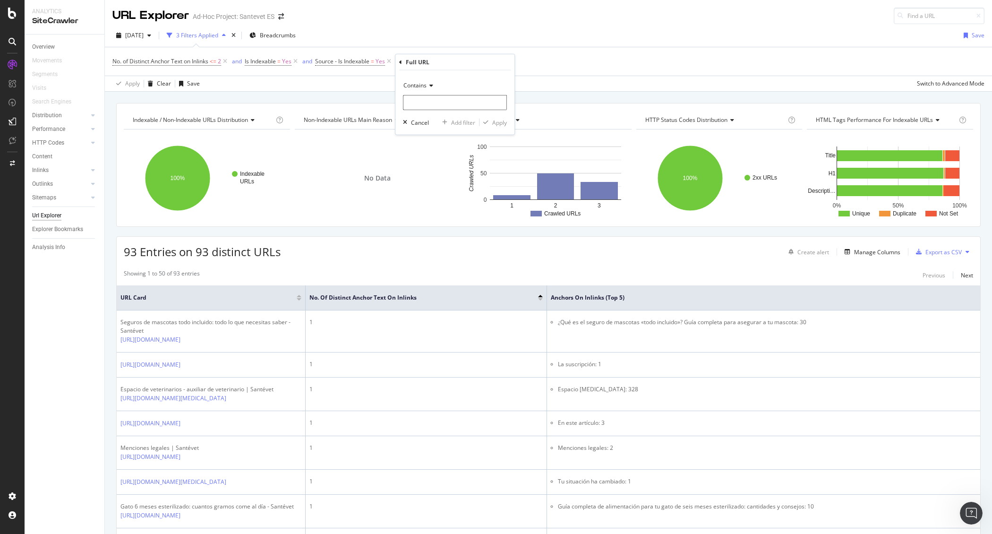
click at [419, 86] on span "Contains" at bounding box center [414, 85] width 23 height 8
click at [317, 94] on div "Indexable / Non-Indexable URLs distribution Chart (by Value) Table Expand Expor…" at bounding box center [548, 103] width 887 height 23
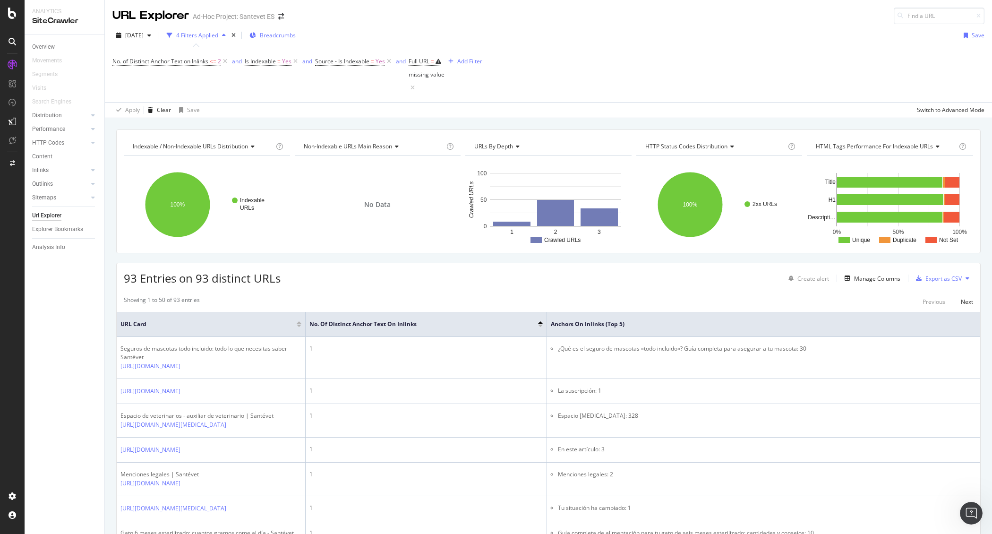
click at [296, 30] on div "Breadcrumbs" at bounding box center [272, 35] width 46 height 14
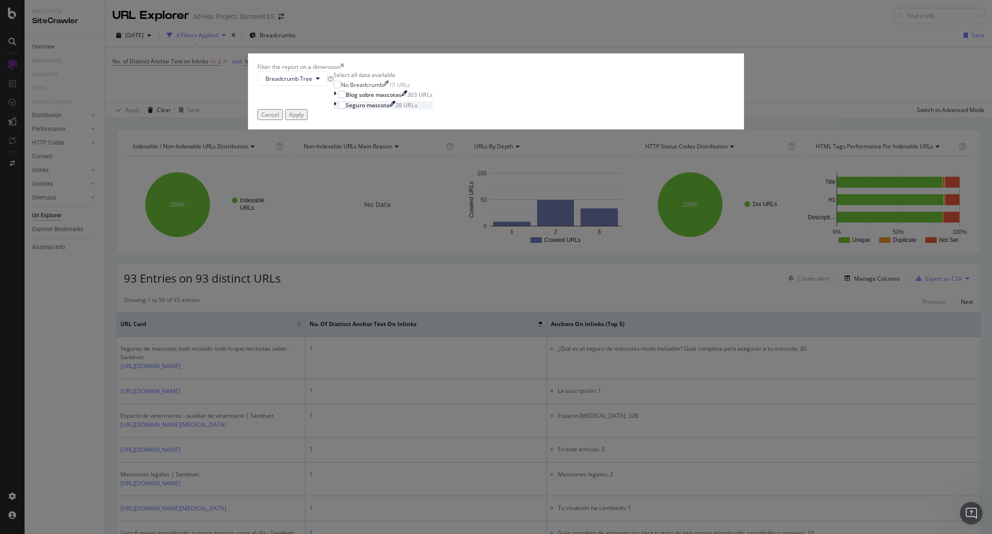
click at [336, 109] on icon "modal" at bounding box center [334, 105] width 3 height 8
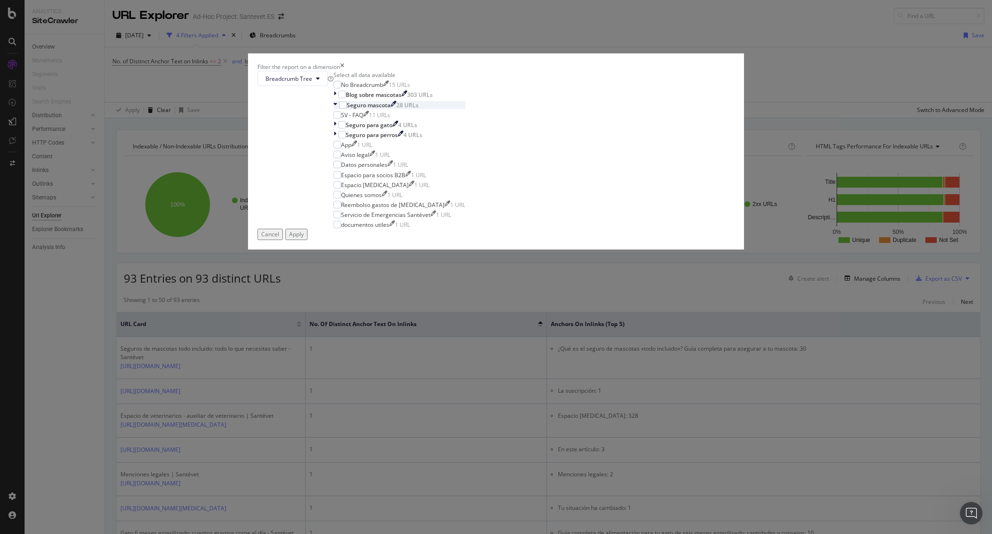
click at [408, 109] on div "Seguro mascota 28 URLs" at bounding box center [399, 105] width 132 height 8
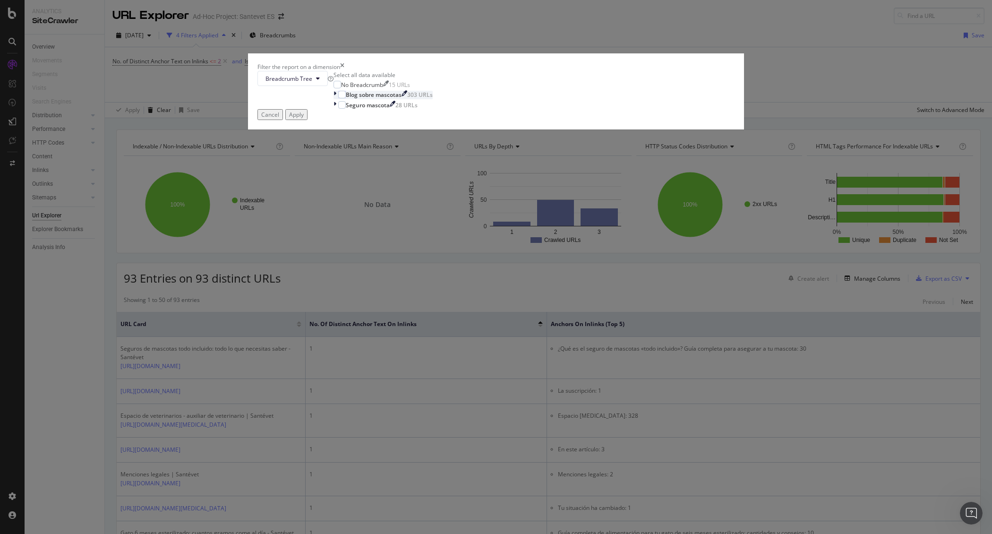
click at [336, 99] on icon "modal" at bounding box center [334, 95] width 3 height 8
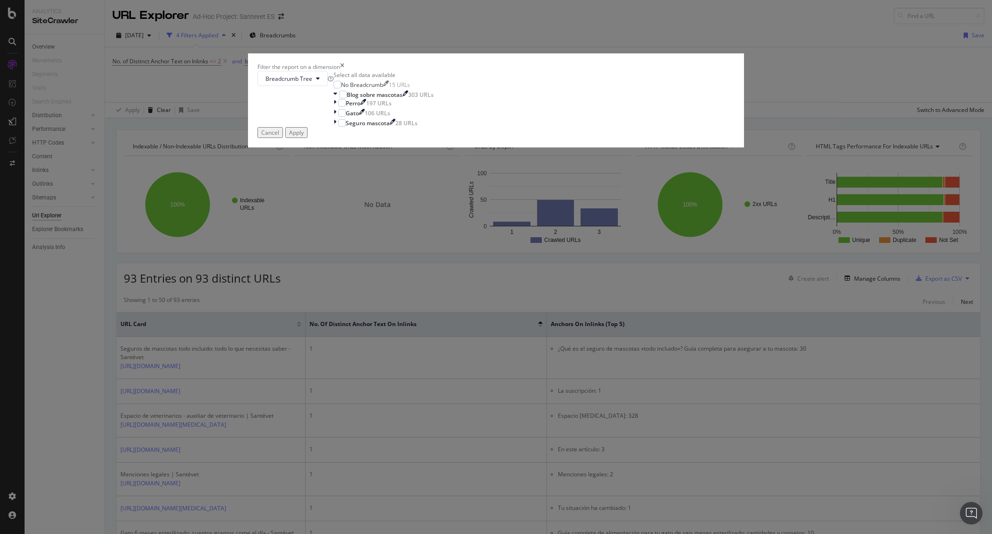
click at [432, 127] on div "Breadcrumb Tree Select all data available No Breadcrumb 15 URLs Blog sobre masc…" at bounding box center [495, 99] width 477 height 56
click at [312, 83] on span "Breadcrumb Tree" at bounding box center [288, 79] width 47 height 8
click at [333, 86] on div "Breadcrumb Tree" at bounding box center [295, 78] width 76 height 15
click at [336, 107] on icon "modal" at bounding box center [334, 103] width 3 height 8
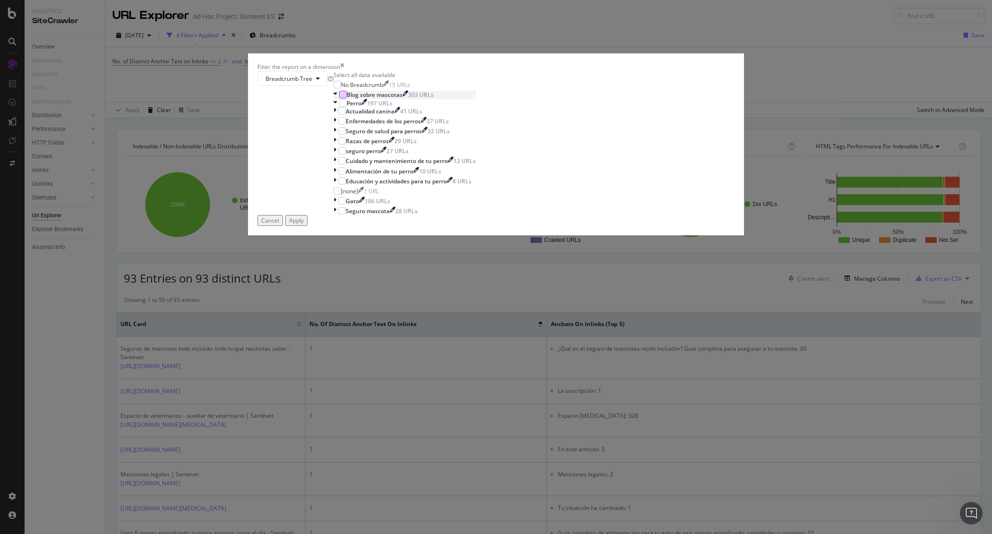
click at [347, 98] on div "modal" at bounding box center [343, 95] width 8 height 8
click at [304, 224] on div "Apply" at bounding box center [296, 220] width 15 height 8
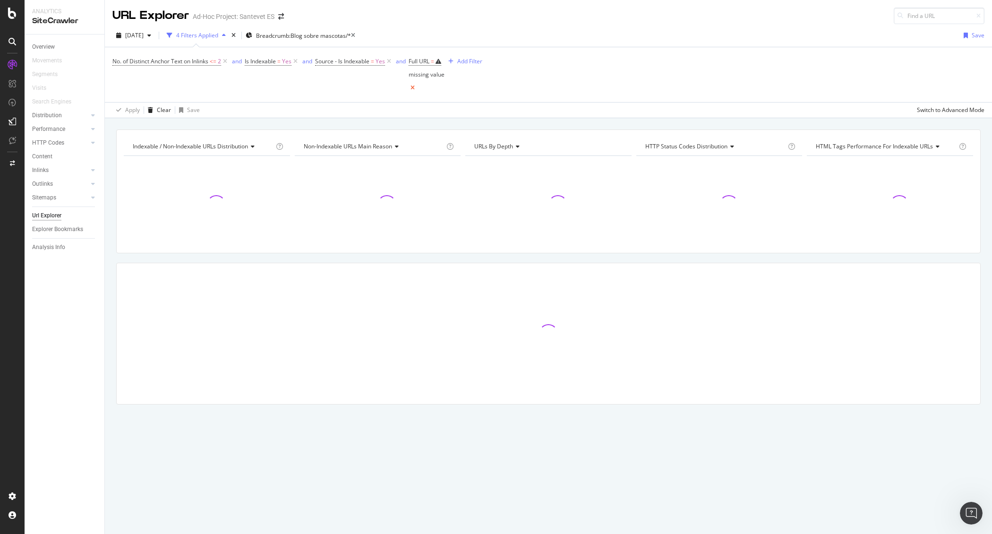
click at [416, 83] on icon at bounding box center [412, 87] width 8 height 9
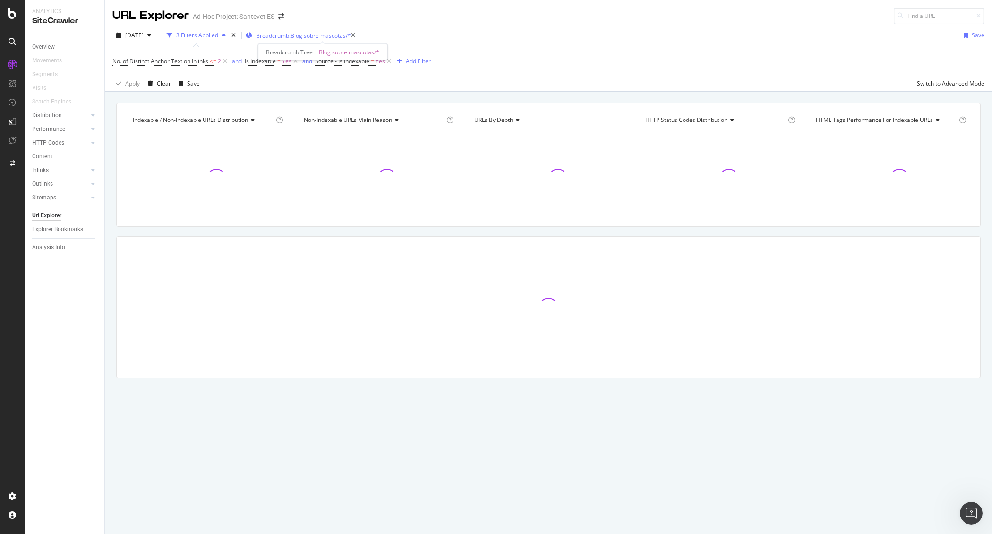
click at [339, 32] on span "Breadcrumb: Blog sobre mascotas/*" at bounding box center [303, 36] width 95 height 8
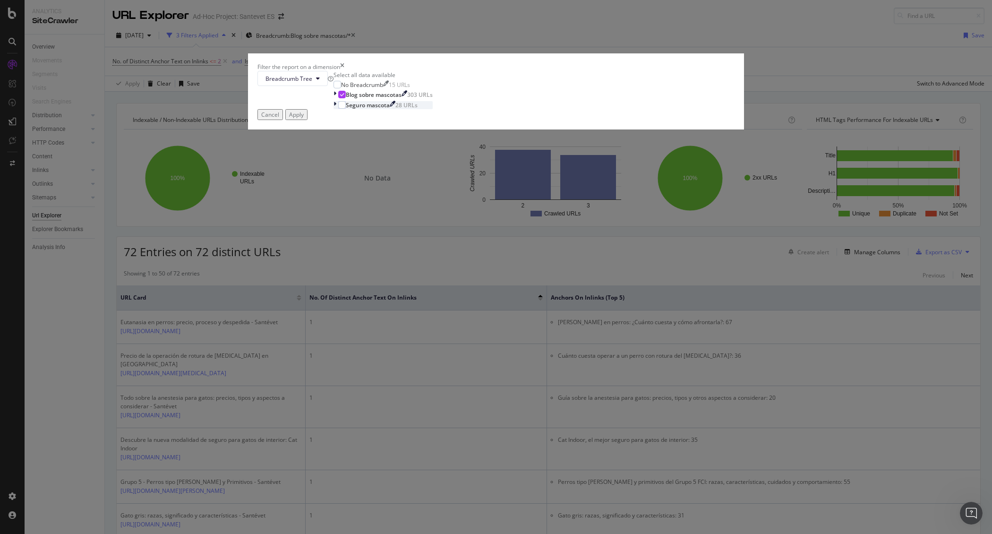
click at [336, 109] on icon "modal" at bounding box center [334, 105] width 3 height 8
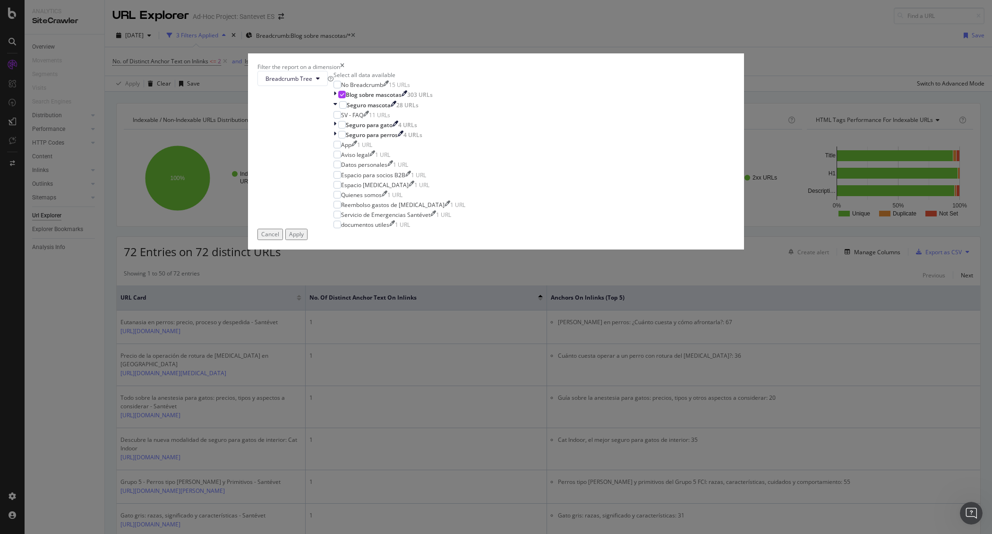
click at [304, 238] on div "Apply" at bounding box center [296, 234] width 15 height 8
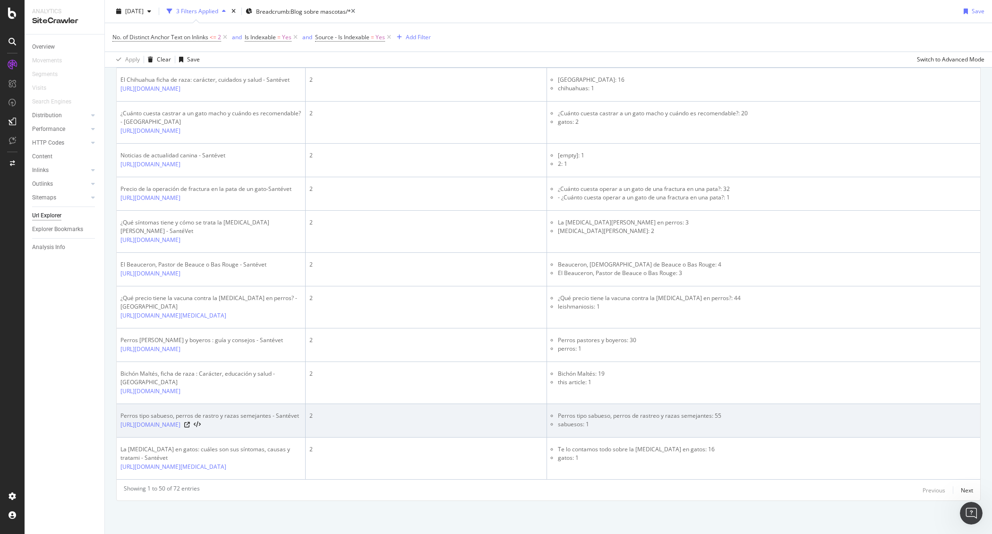
scroll to position [1937, 0]
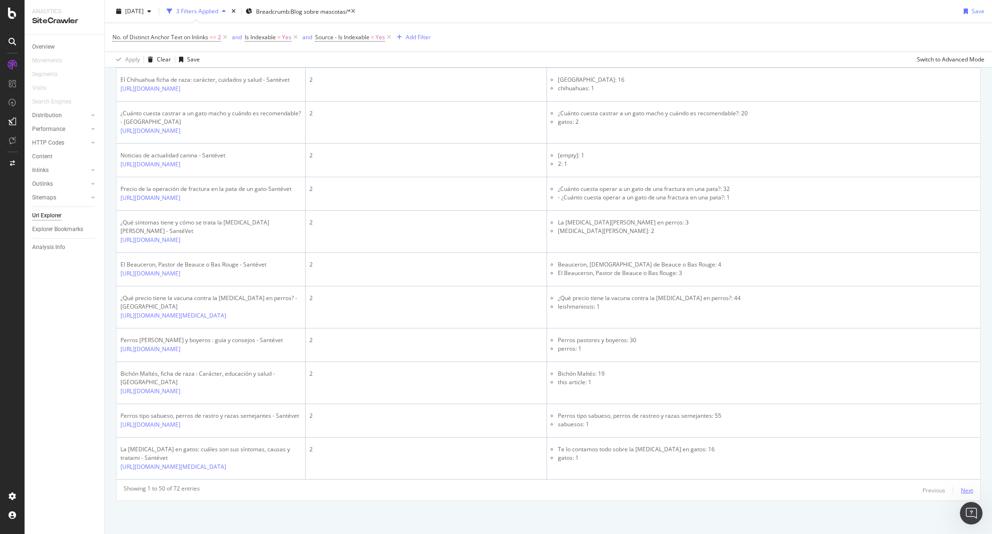
click at [960, 486] on div "Next" at bounding box center [966, 490] width 12 height 8
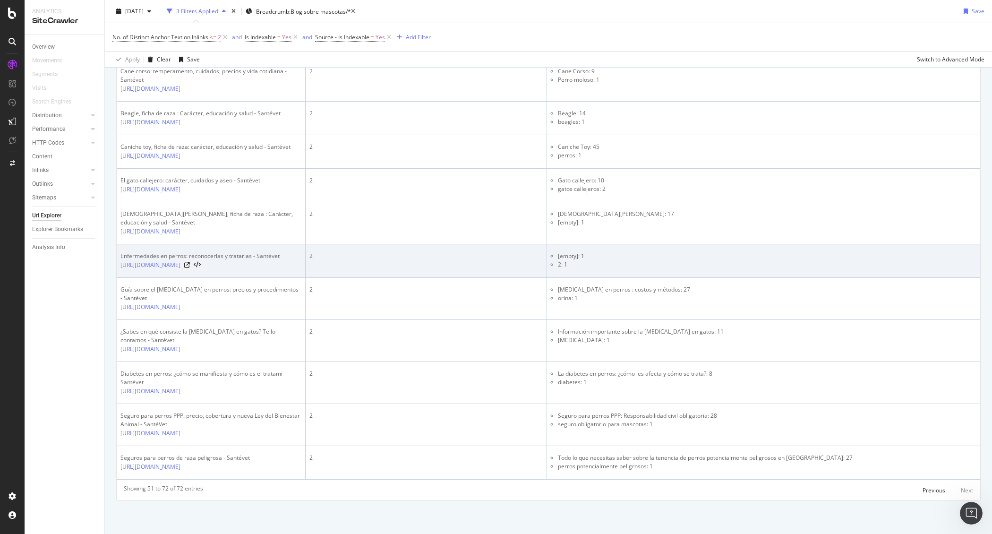
scroll to position [697, 0]
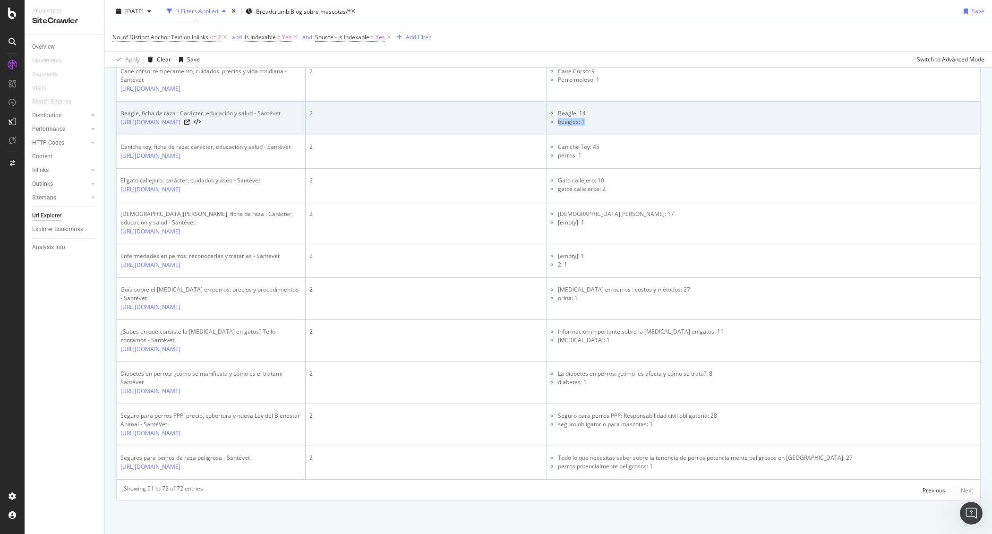
drag, startPoint x: 590, startPoint y: 153, endPoint x: 548, endPoint y: 153, distance: 42.5
click at [548, 135] on td "Beagle: 14 beagles: 1" at bounding box center [763, 119] width 433 height 34
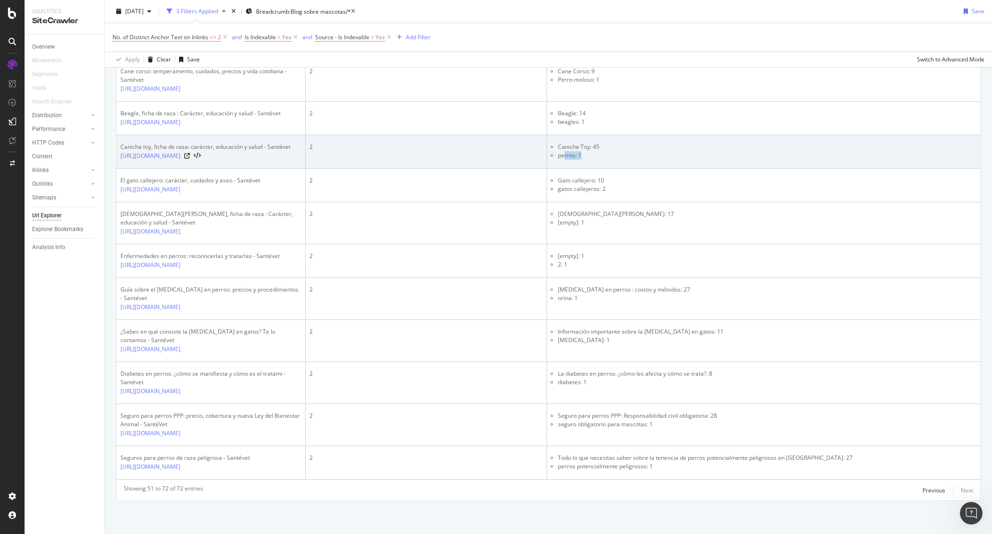
drag, startPoint x: 586, startPoint y: 189, endPoint x: 558, endPoint y: 193, distance: 28.1
click at [560, 160] on li "perros: 1" at bounding box center [767, 155] width 418 height 8
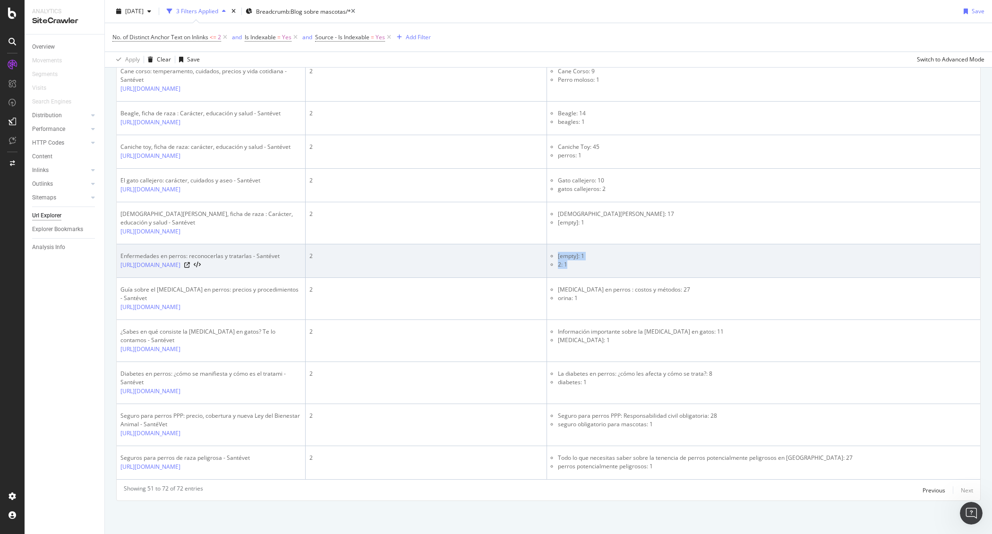
drag, startPoint x: 567, startPoint y: 306, endPoint x: 529, endPoint y: 305, distance: 38.3
click at [529, 278] on tr "Enfermedades en perros: reconocerlas y tratarlas - Santévet https://www.santeve…" at bounding box center [548, 261] width 863 height 34
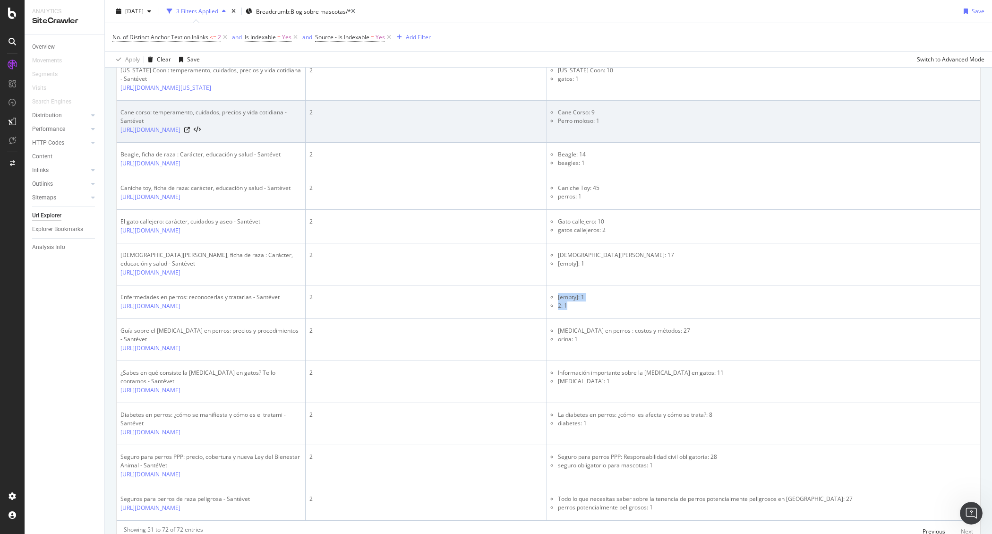
scroll to position [619, 0]
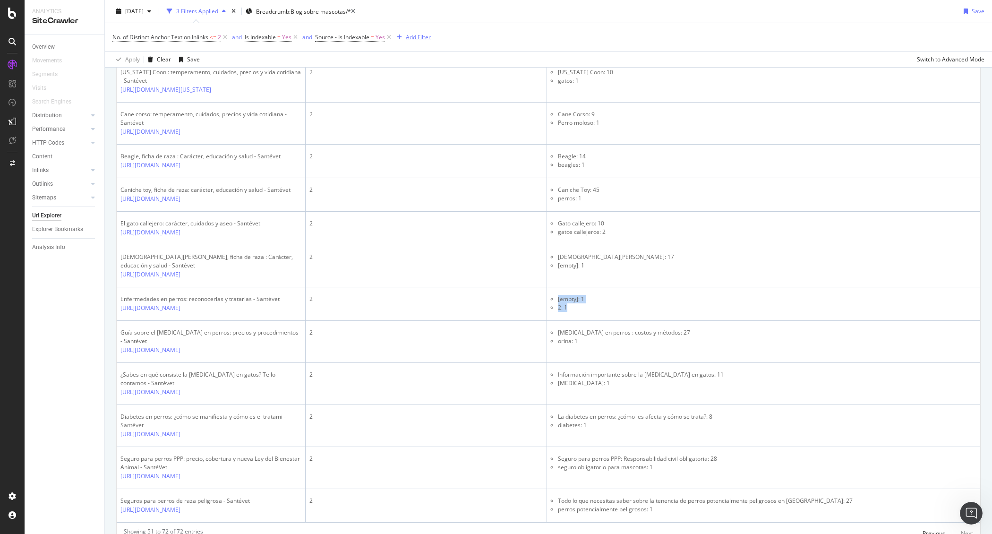
click at [423, 38] on div "Add Filter" at bounding box center [418, 37] width 25 height 8
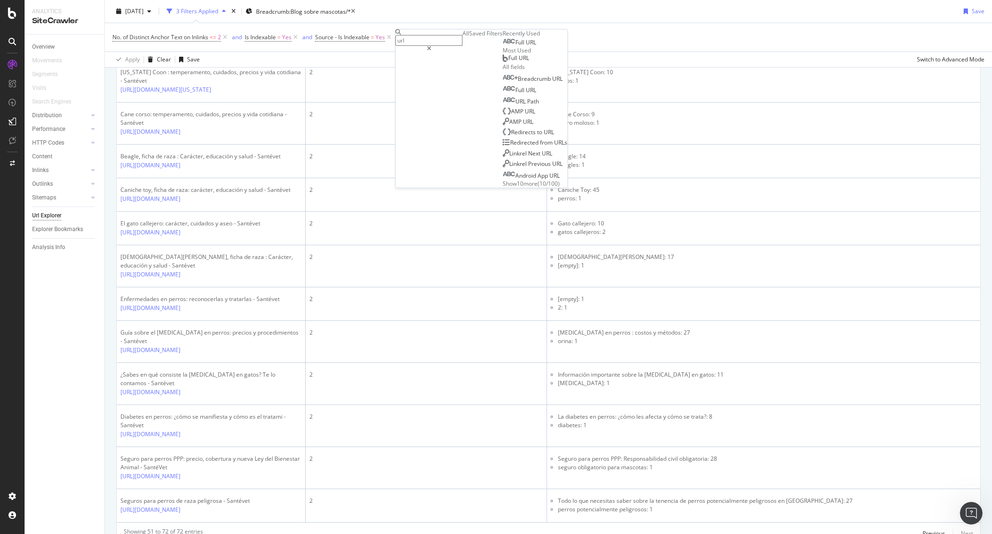
click at [502, 46] on div "Full URL" at bounding box center [519, 43] width 34 height 8
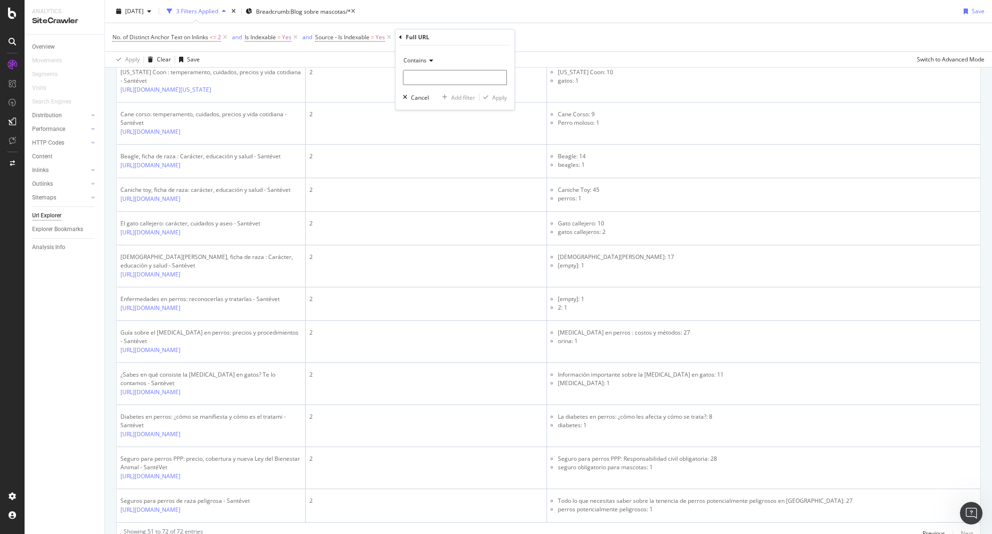
click at [417, 59] on span "Contains" at bounding box center [414, 60] width 23 height 8
click at [436, 118] on span "Doesn't start with" at bounding box center [431, 117] width 46 height 8
click at [441, 59] on span "Doesn't start with" at bounding box center [426, 60] width 46 height 8
click at [466, 163] on div "Doesn't contain" at bounding box center [455, 166] width 101 height 12
click at [430, 78] on input "text" at bounding box center [455, 77] width 104 height 15
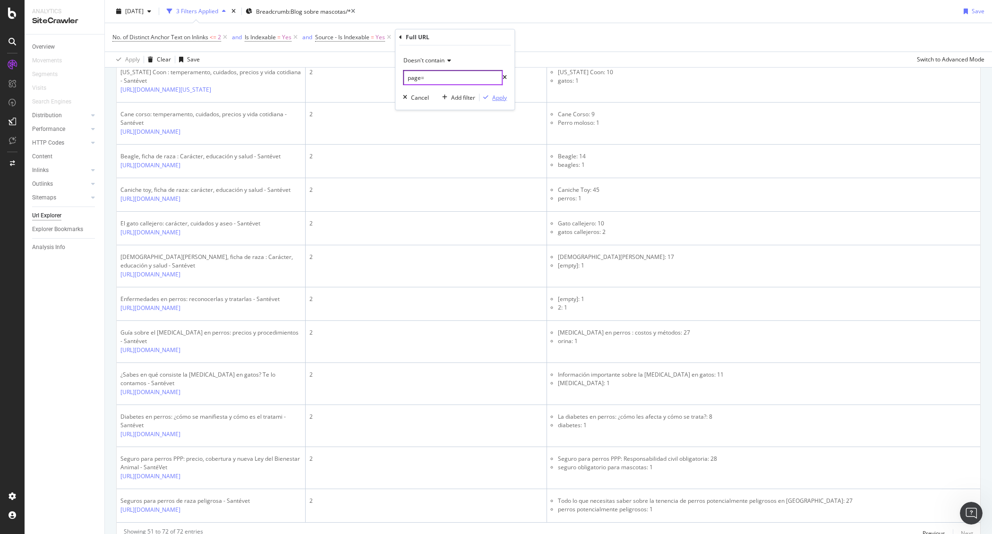
type input "page="
click at [502, 95] on div "Apply" at bounding box center [499, 97] width 15 height 8
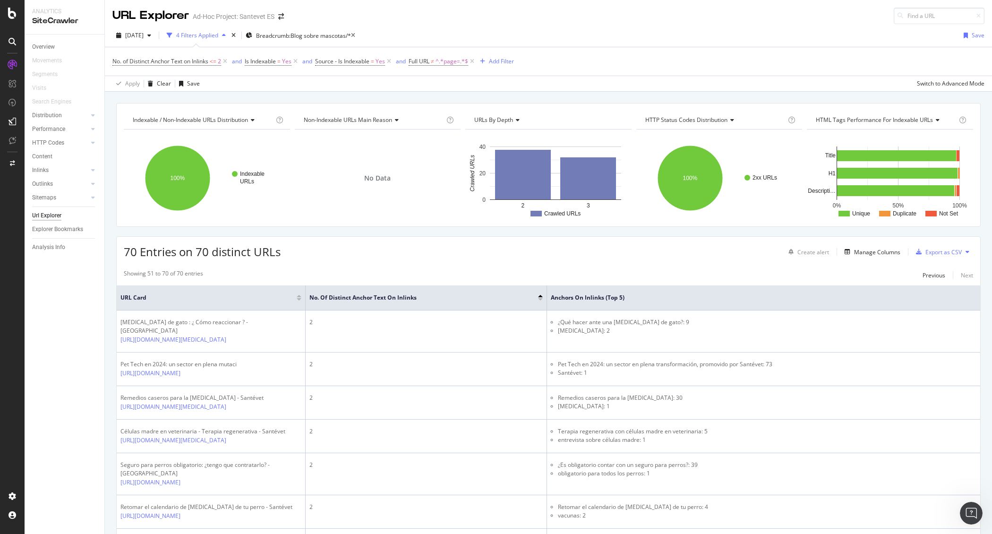
click at [540, 300] on div at bounding box center [540, 299] width 5 height 2
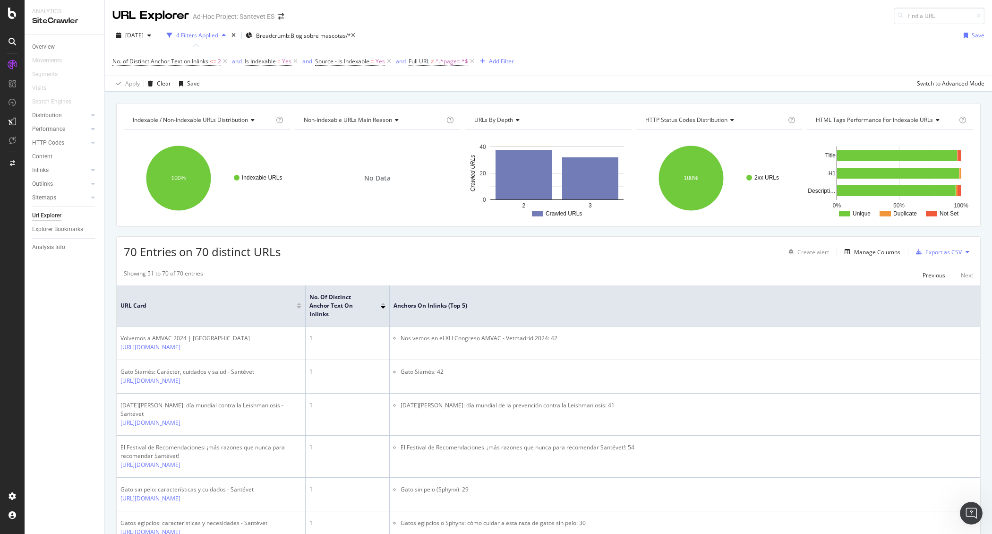
drag, startPoint x: 546, startPoint y: 295, endPoint x: 389, endPoint y: 292, distance: 157.3
click at [389, 292] on span at bounding box center [389, 305] width 6 height 41
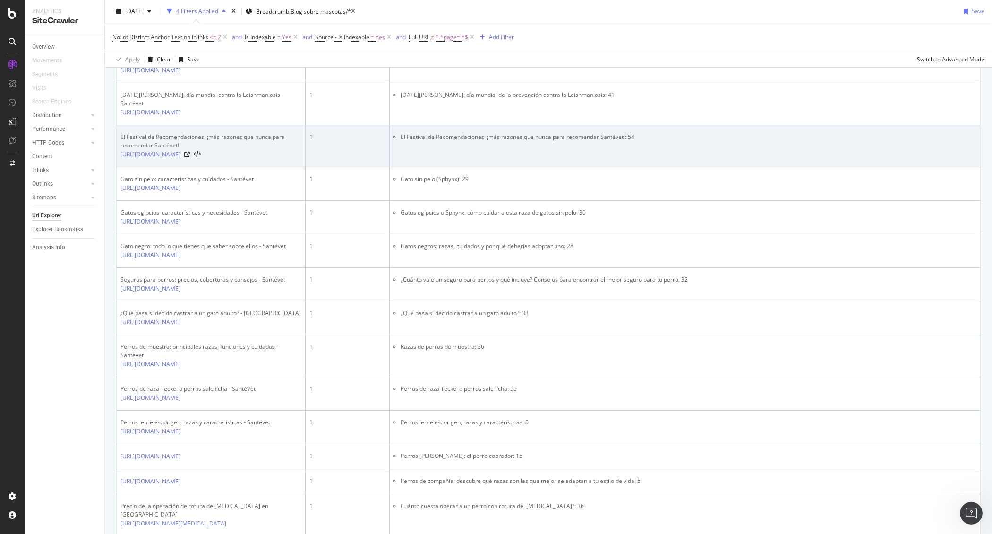
scroll to position [603, 0]
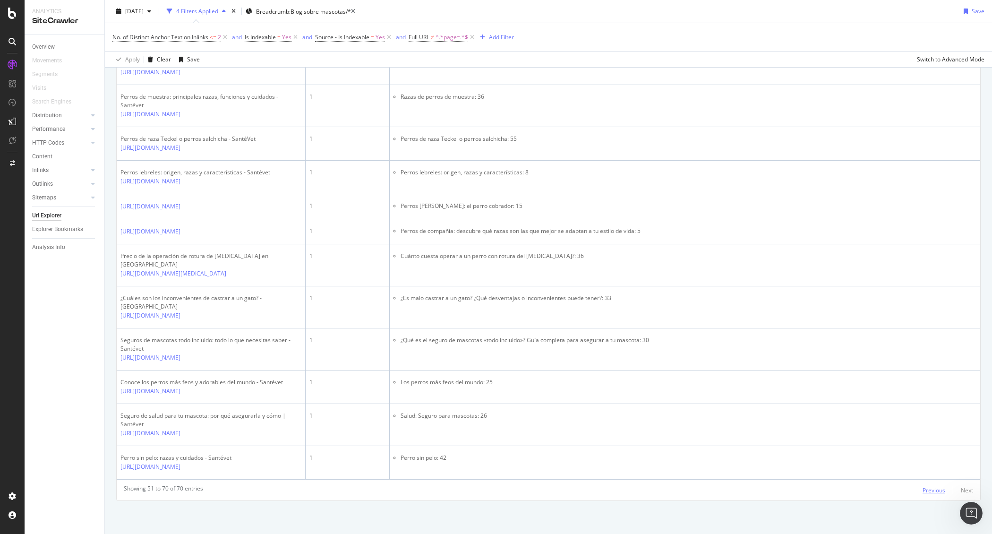
click at [922, 486] on div "Previous" at bounding box center [933, 490] width 23 height 8
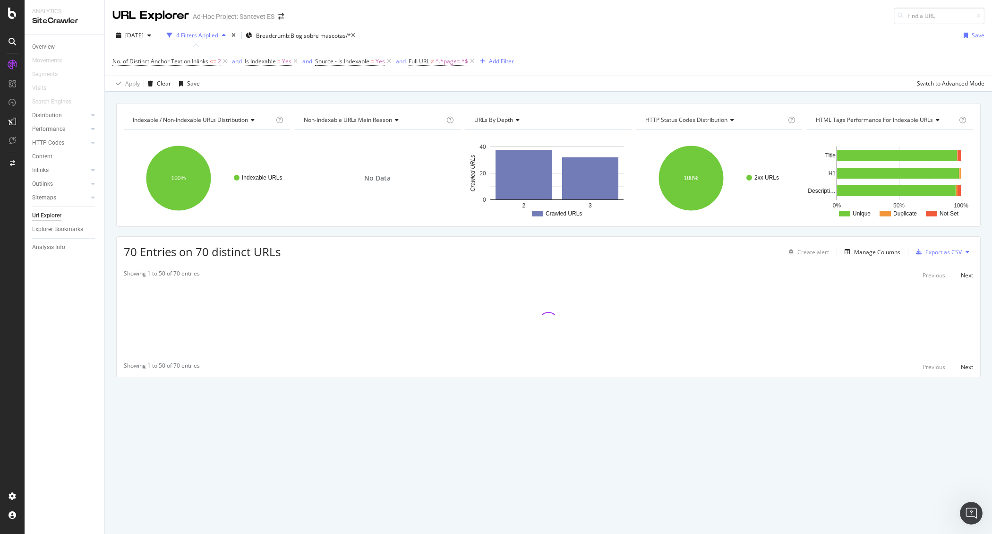
scroll to position [0, 0]
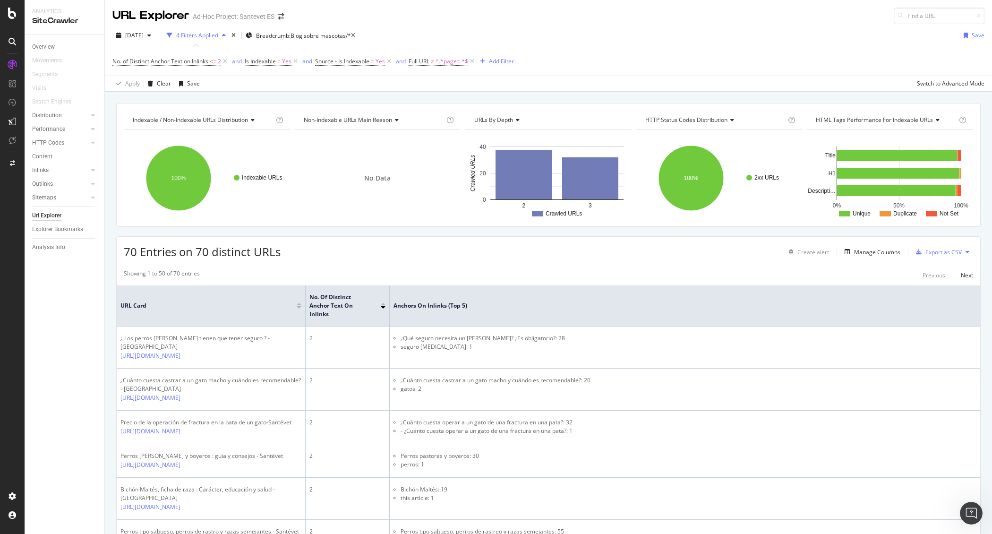
click at [502, 63] on div "Add Filter" at bounding box center [501, 61] width 25 height 8
drag, startPoint x: 520, startPoint y: 66, endPoint x: 500, endPoint y: 63, distance: 20.0
click at [500, 63] on input "acnhor" at bounding box center [512, 65] width 67 height 11
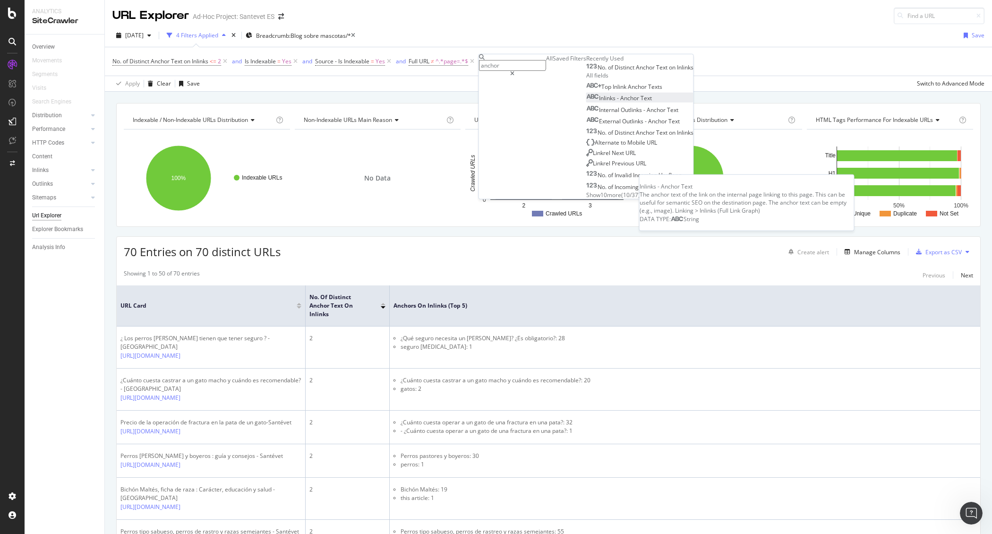
type input "anchor"
click at [640, 102] on span "Text" at bounding box center [645, 98] width 11 height 8
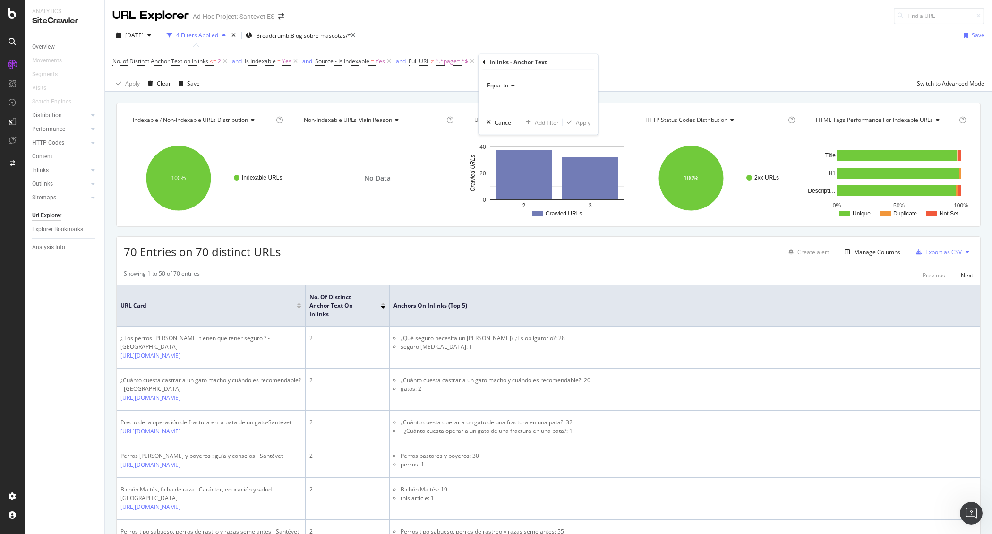
click at [512, 86] on icon at bounding box center [511, 86] width 7 height 6
click at [483, 61] on icon at bounding box center [484, 62] width 3 height 6
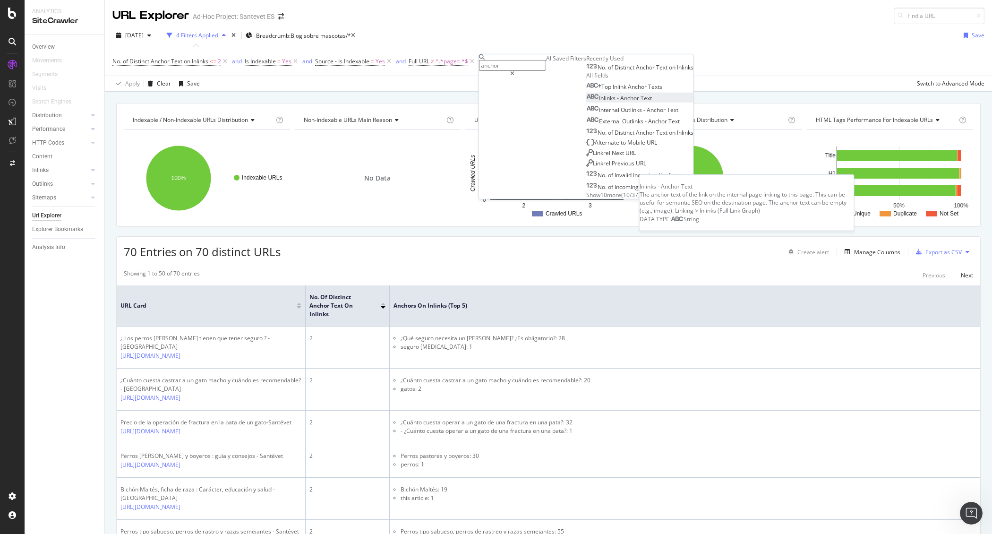
click at [620, 102] on span "Anchor" at bounding box center [630, 98] width 20 height 8
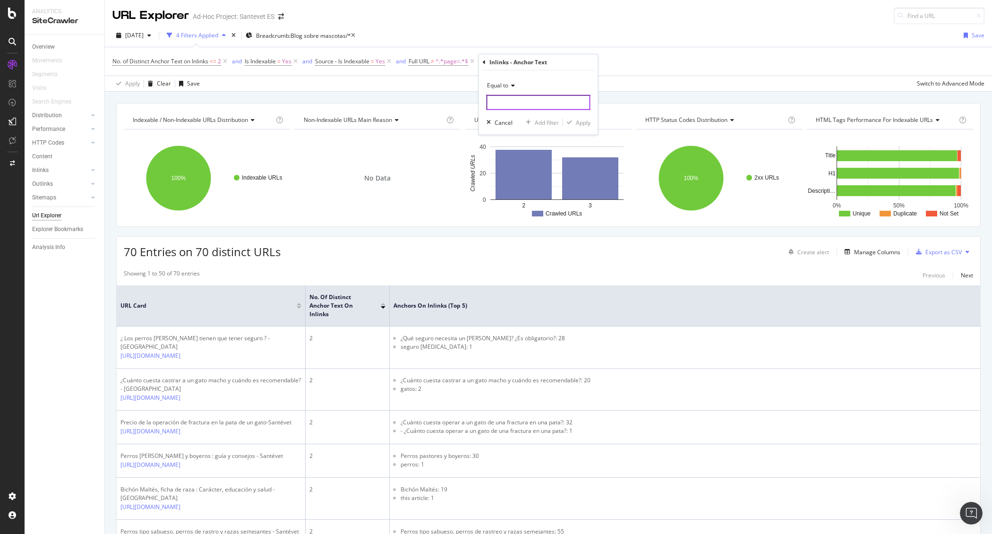
click at [512, 106] on input "text" at bounding box center [538, 102] width 104 height 15
type input ","
click at [578, 117] on div "Equal to , Cancel Add filter Apply" at bounding box center [538, 102] width 119 height 64
click at [580, 121] on div "Apply" at bounding box center [583, 122] width 15 height 8
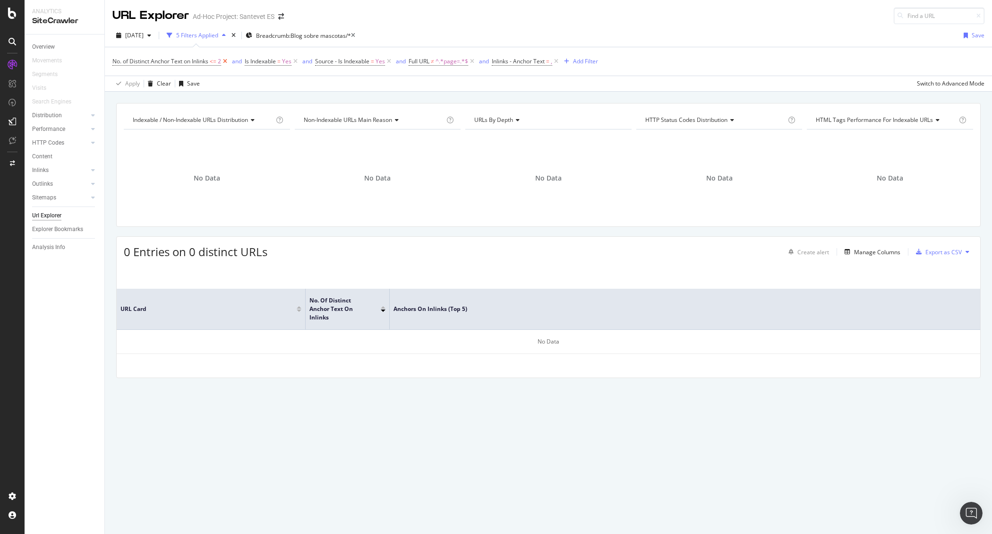
click at [226, 61] on icon at bounding box center [225, 61] width 8 height 9
click at [391, 57] on span "Inlinks - Anchor Text" at bounding box center [385, 61] width 53 height 8
drag, startPoint x: 405, startPoint y: 99, endPoint x: 360, endPoint y: 97, distance: 44.9
click at [361, 97] on div "Equal to , Cancel Add filter Apply" at bounding box center [420, 100] width 119 height 64
type input ";"
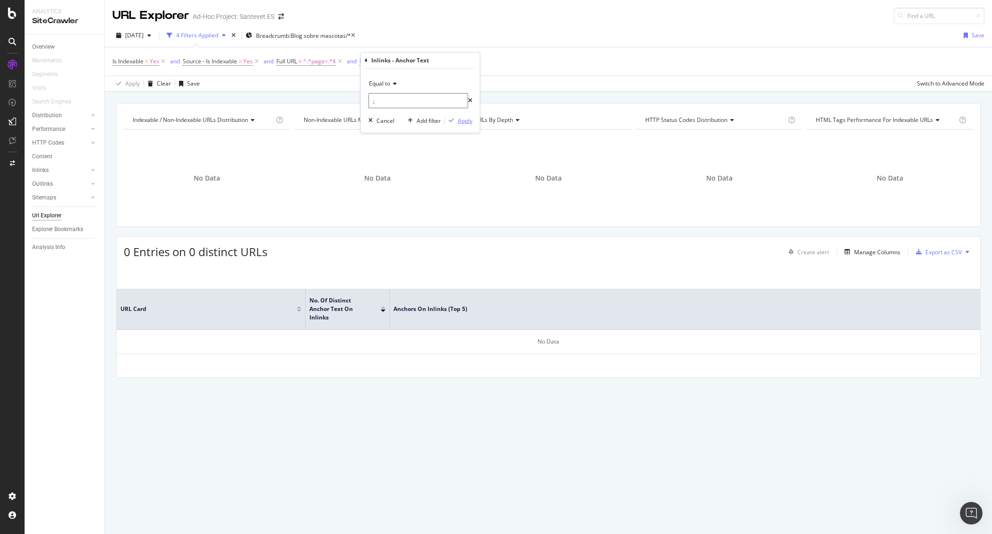
click at [470, 123] on div "Apply" at bounding box center [465, 121] width 15 height 8
click at [428, 62] on div "button" at bounding box center [434, 62] width 13 height 6
click at [423, 57] on icon at bounding box center [424, 61] width 8 height 9
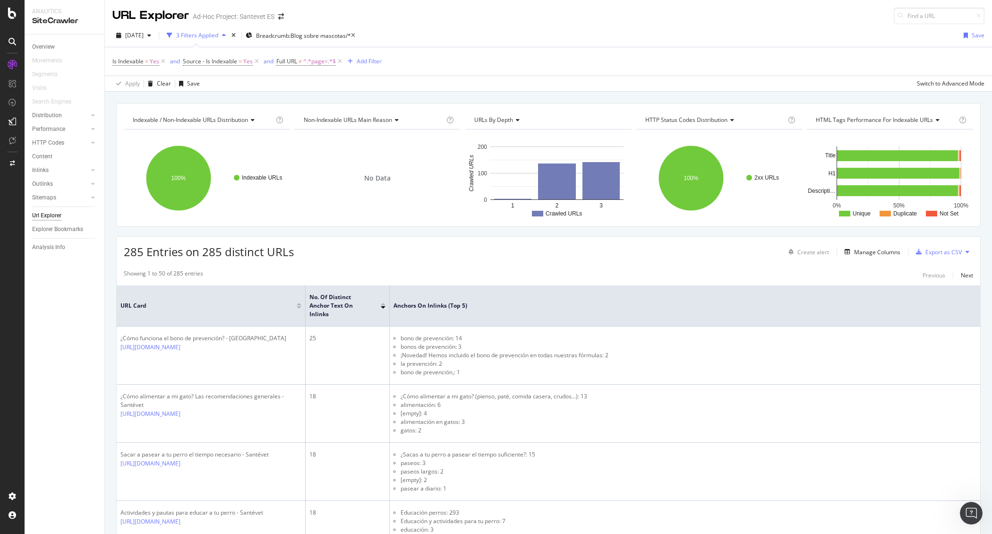
click at [538, 275] on div "Showing 1 to 50 of 285 entries Previous Next" at bounding box center [548, 274] width 863 height 11
click at [878, 250] on div "Manage Columns" at bounding box center [877, 252] width 46 height 8
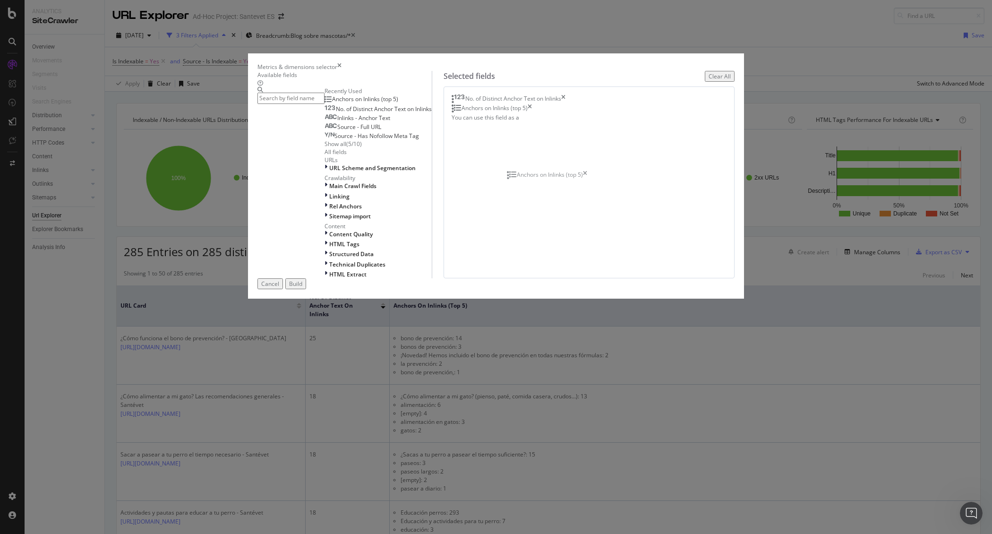
drag, startPoint x: 680, startPoint y: 174, endPoint x: 672, endPoint y: 175, distance: 8.5
click at [671, 175] on body "Analytics SiteCrawler Overview Movements Segments Visits Search Engines Distrib…" at bounding box center [496, 267] width 992 height 534
click at [565, 104] on icon "times" at bounding box center [563, 98] width 4 height 9
click at [324, 103] on input "modal" at bounding box center [290, 98] width 67 height 11
click at [532, 104] on icon "times" at bounding box center [529, 98] width 4 height 9
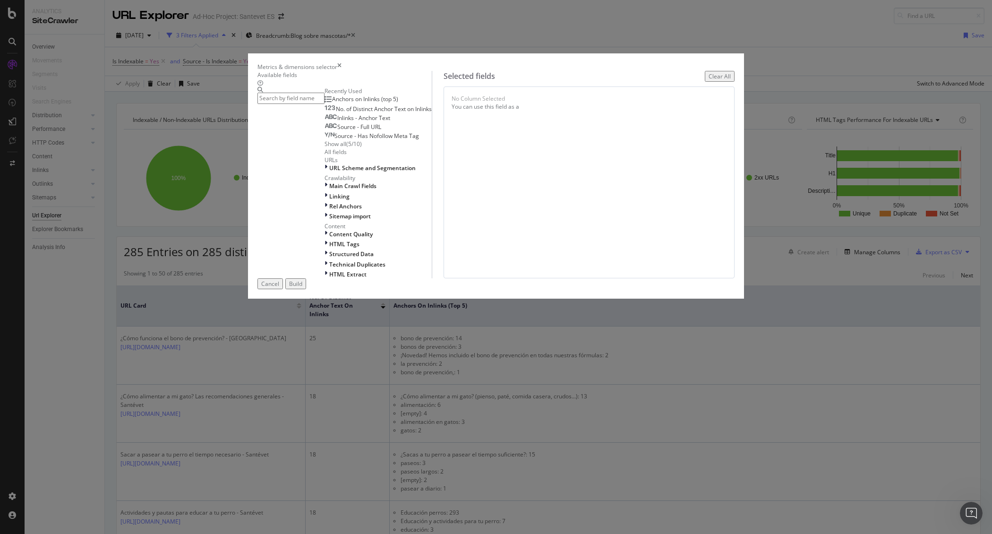
click at [324, 103] on input "modal" at bounding box center [290, 98] width 67 height 11
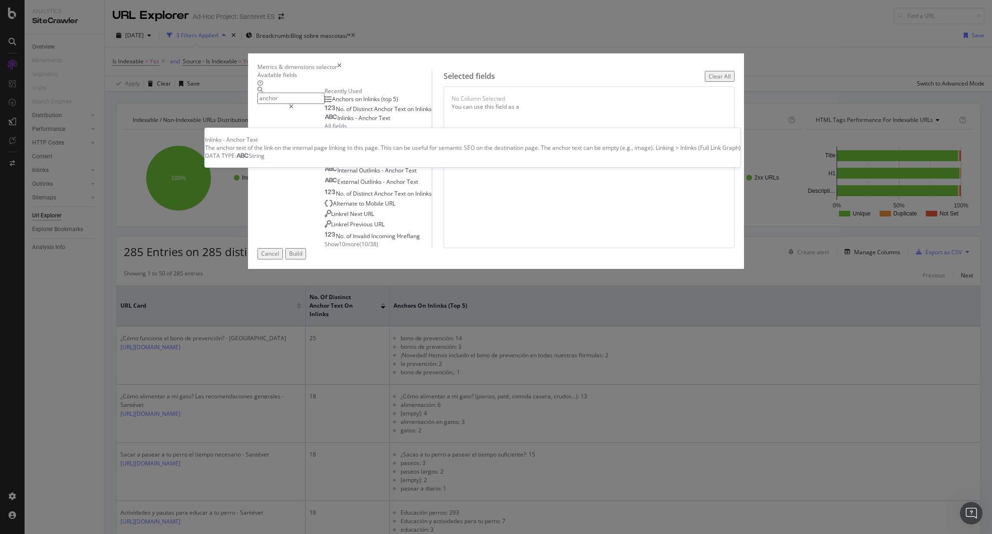
type input "anchor"
click at [358, 122] on span "Anchor" at bounding box center [368, 118] width 20 height 8
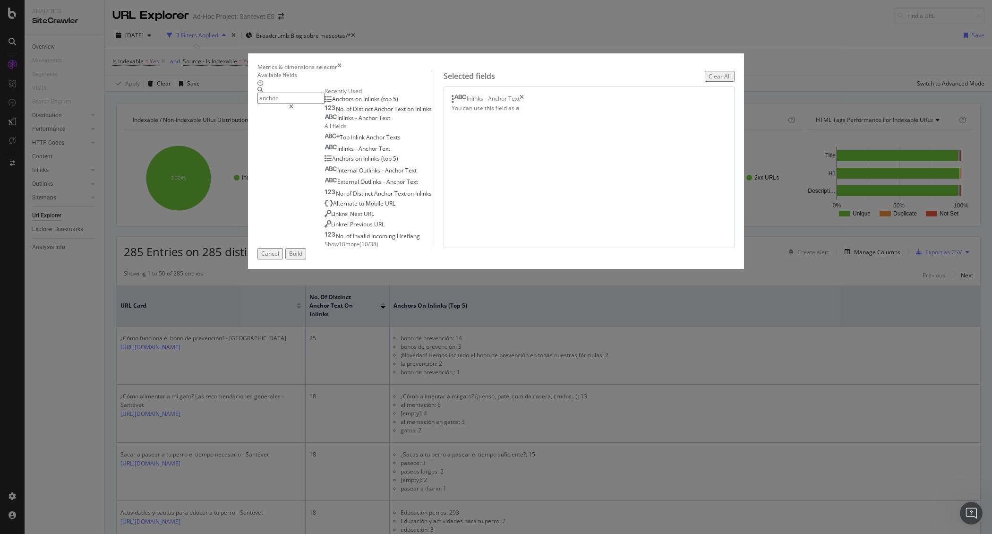
click at [302, 257] on div "Build" at bounding box center [295, 253] width 13 height 8
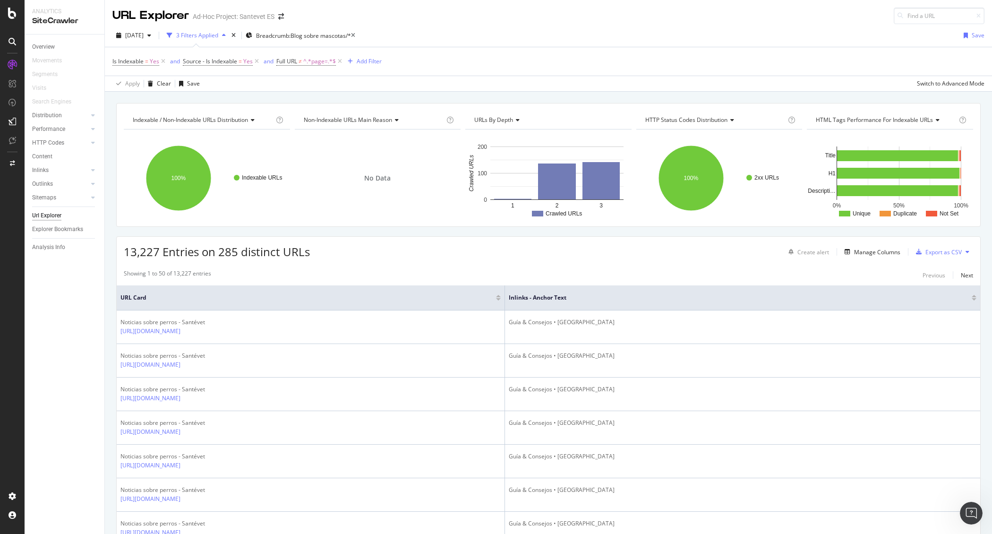
click at [965, 301] on div "Inlinks - Anchor Text" at bounding box center [742, 297] width 467 height 9
click at [971, 300] on div at bounding box center [973, 299] width 5 height 2
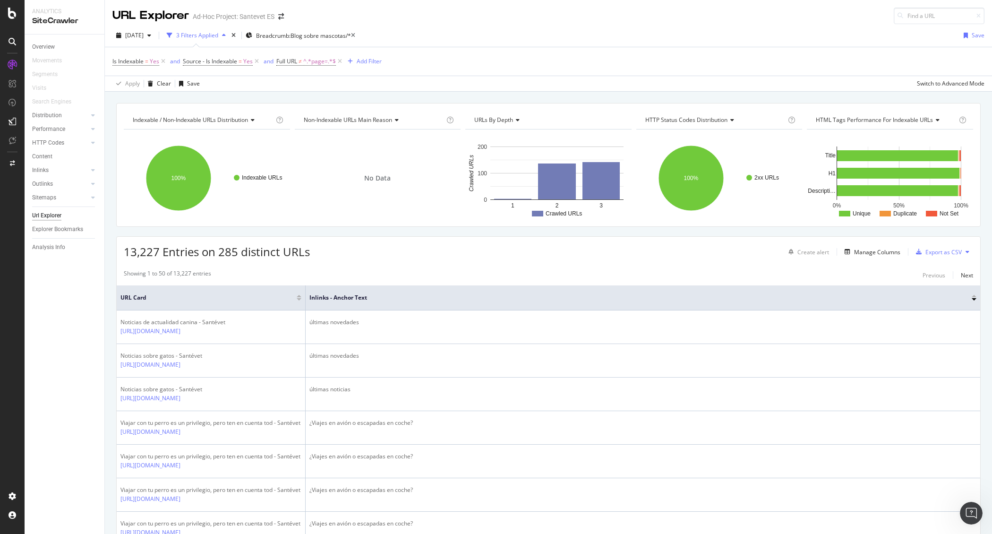
click at [971, 297] on div at bounding box center [973, 296] width 5 height 2
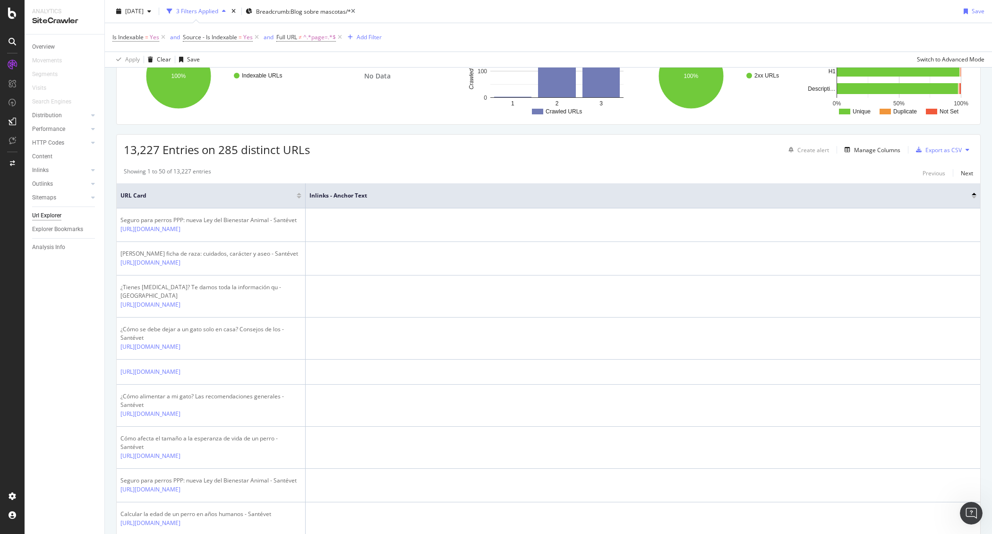
scroll to position [45, 0]
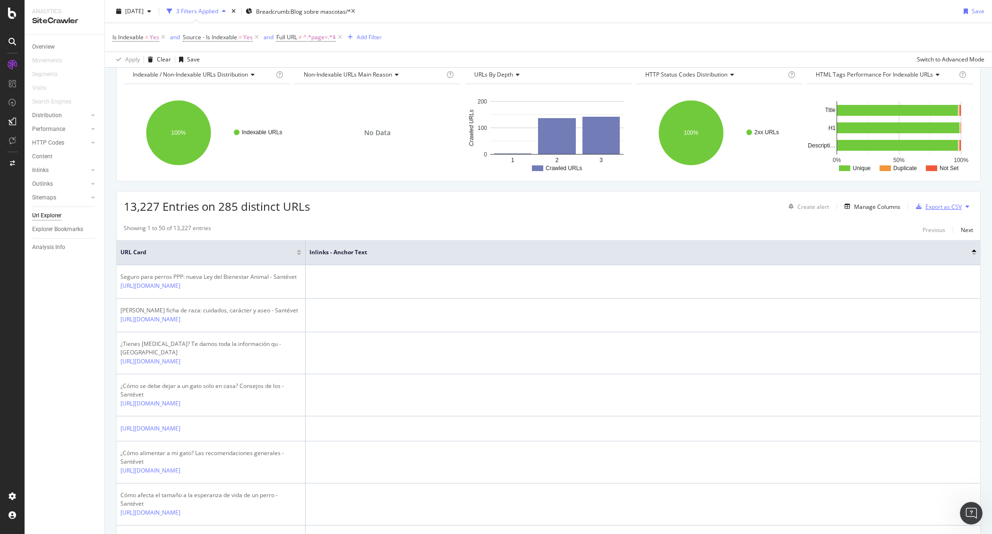
click at [934, 206] on div "Export as CSV" at bounding box center [943, 207] width 36 height 8
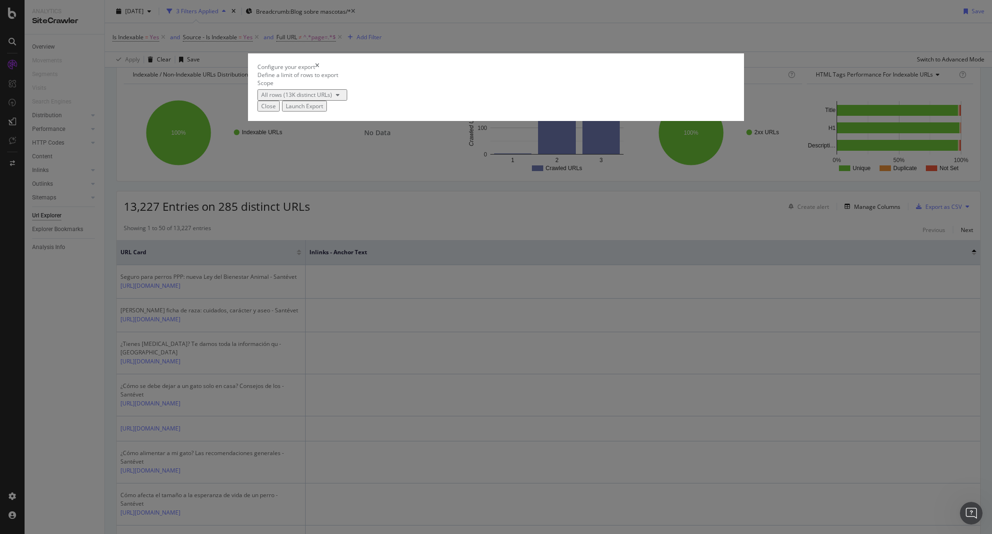
click at [323, 110] on div "Launch Export" at bounding box center [304, 106] width 37 height 8
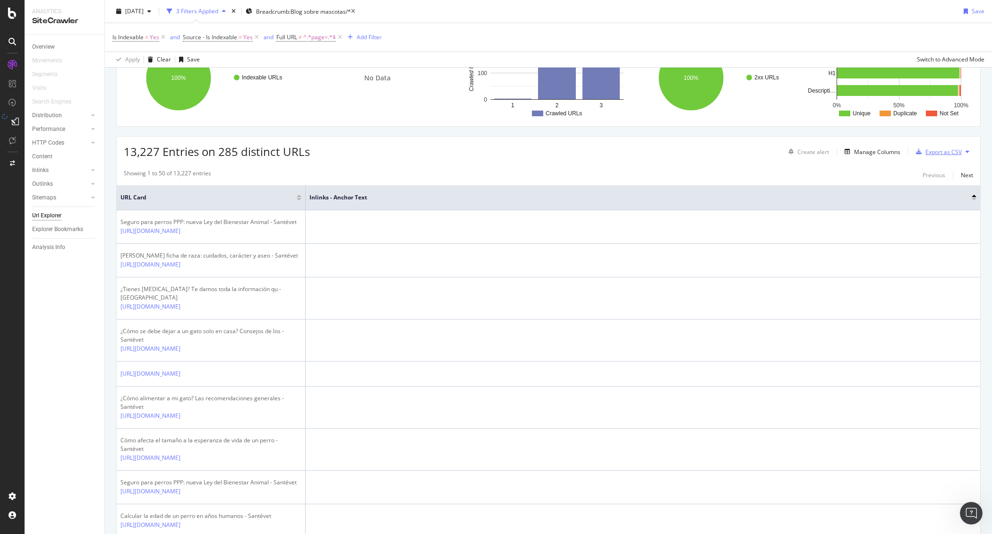
scroll to position [100, 0]
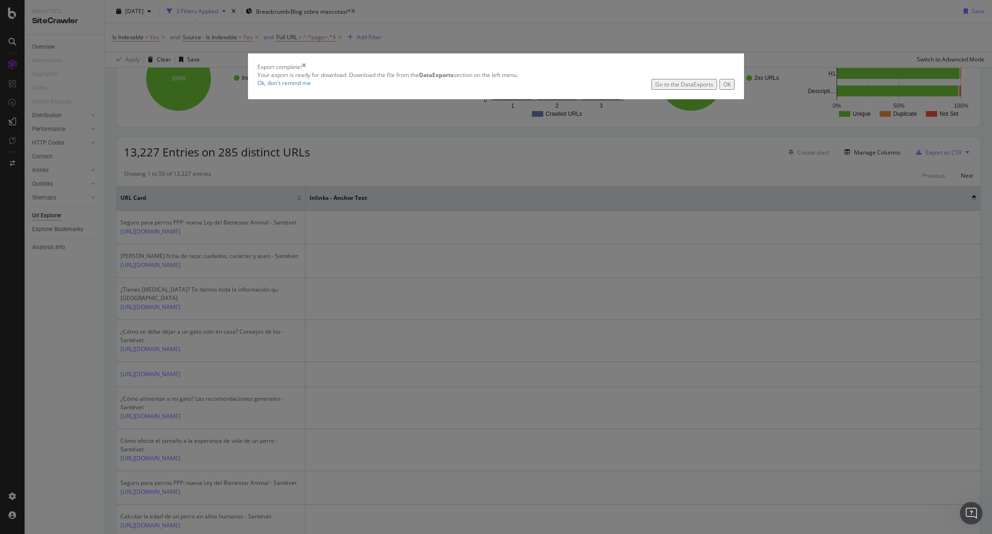
click at [655, 88] on div "Go to the DataExports" at bounding box center [684, 84] width 58 height 8
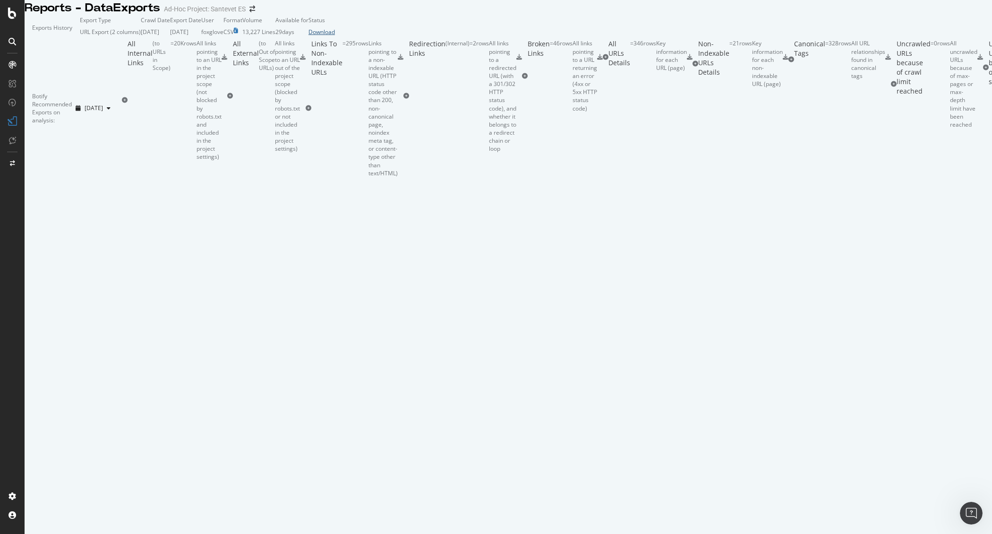
click at [335, 36] on div "Download" at bounding box center [321, 32] width 26 height 8
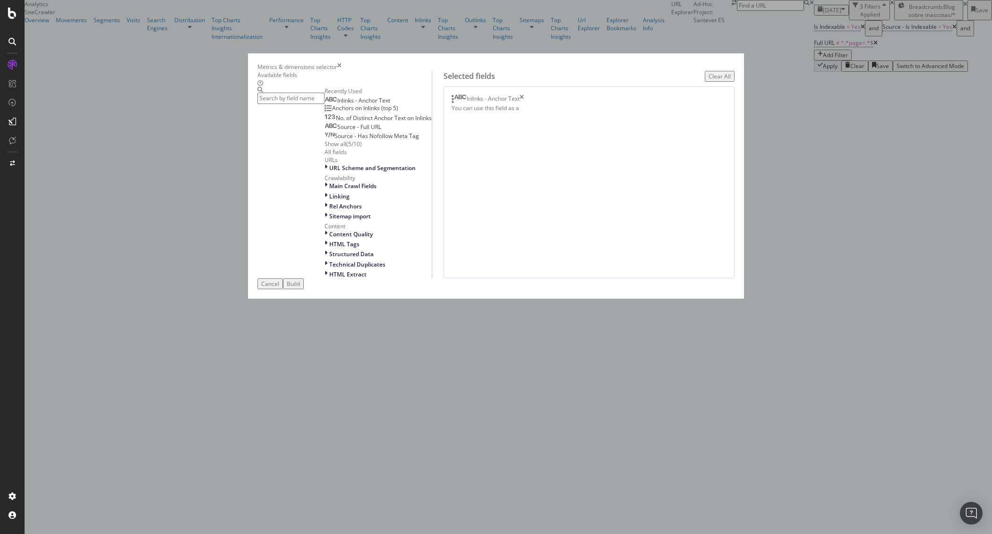
click at [324, 103] on input "modal" at bounding box center [290, 98] width 67 height 11
click at [341, 71] on icon "times" at bounding box center [339, 67] width 4 height 8
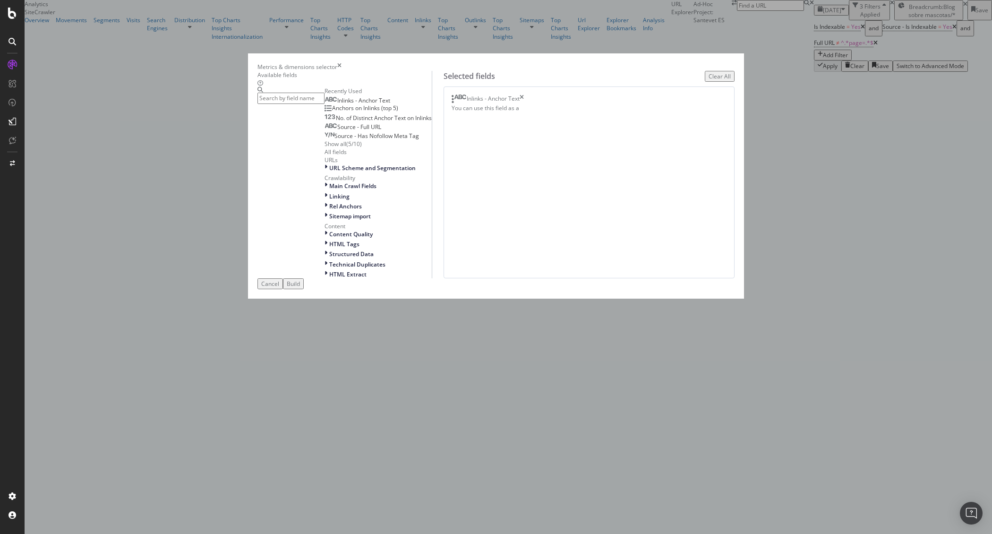
click at [341, 71] on icon "times" at bounding box center [339, 67] width 4 height 8
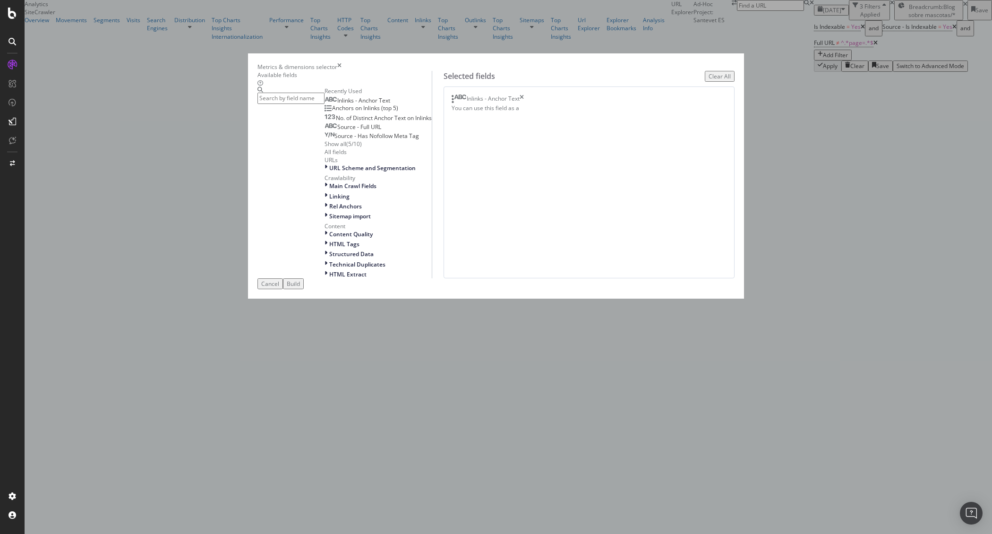
click at [324, 103] on input "modal" at bounding box center [290, 98] width 67 height 11
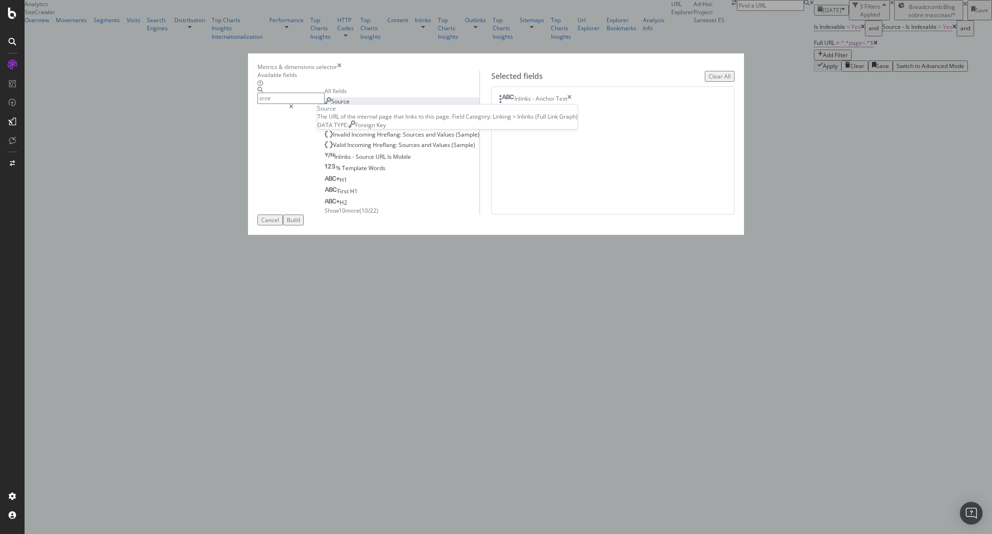
type input "srce"
click at [349, 105] on div "Source" at bounding box center [336, 101] width 25 height 8
click at [569, 118] on div "Select a field (mandatory)" at bounding box center [552, 110] width 34 height 16
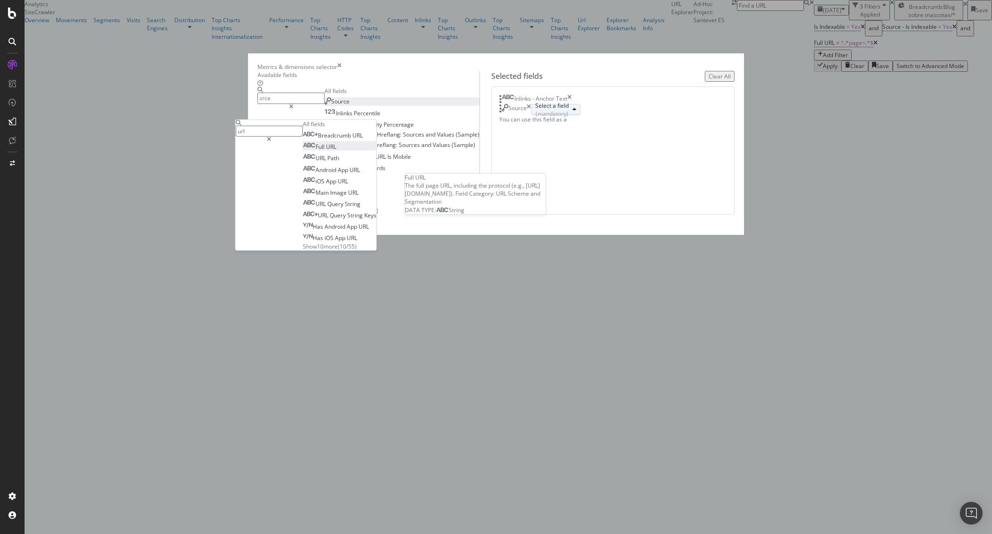
type input "url"
click at [326, 151] on span "Full" at bounding box center [320, 147] width 10 height 8
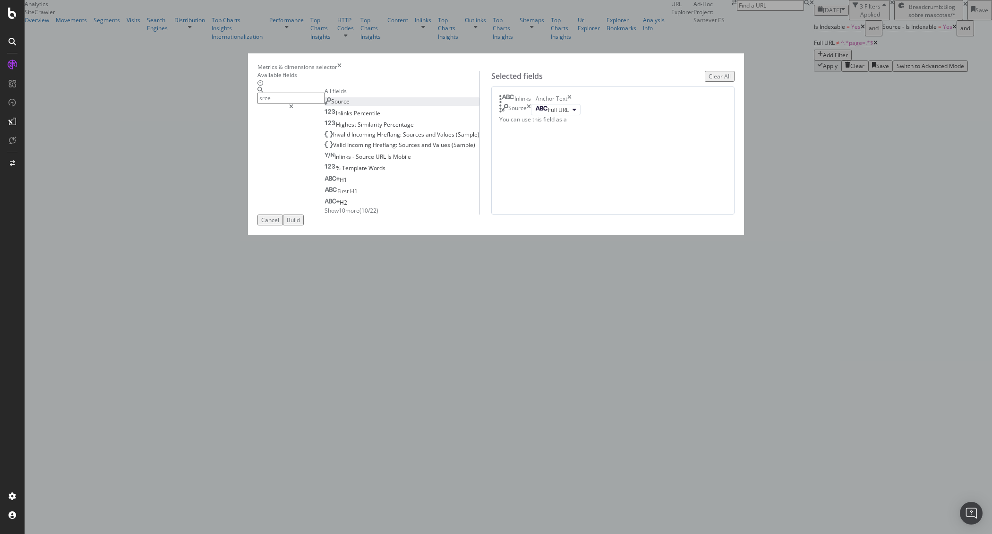
click at [300, 224] on div "Build" at bounding box center [293, 220] width 13 height 8
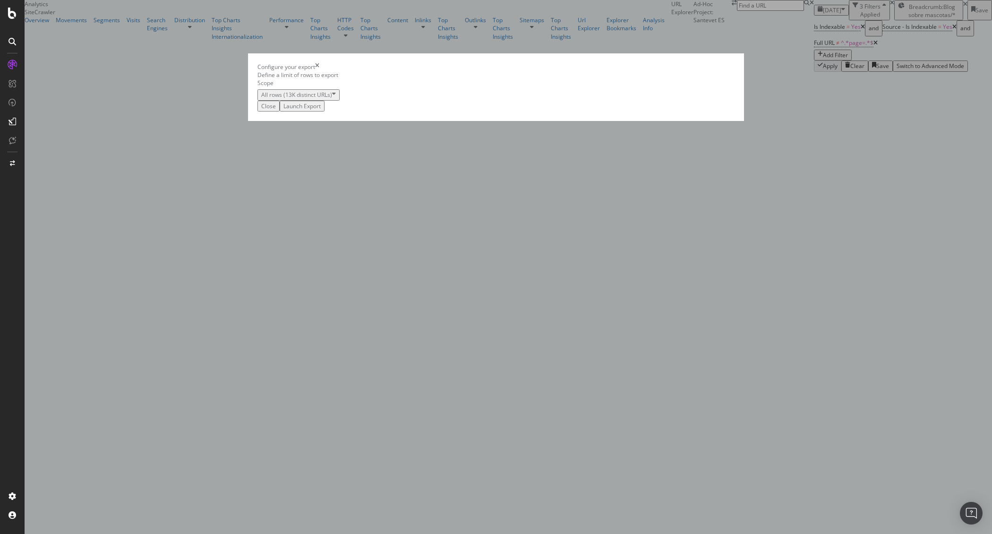
click at [321, 110] on div "Launch Export" at bounding box center [301, 106] width 37 height 8
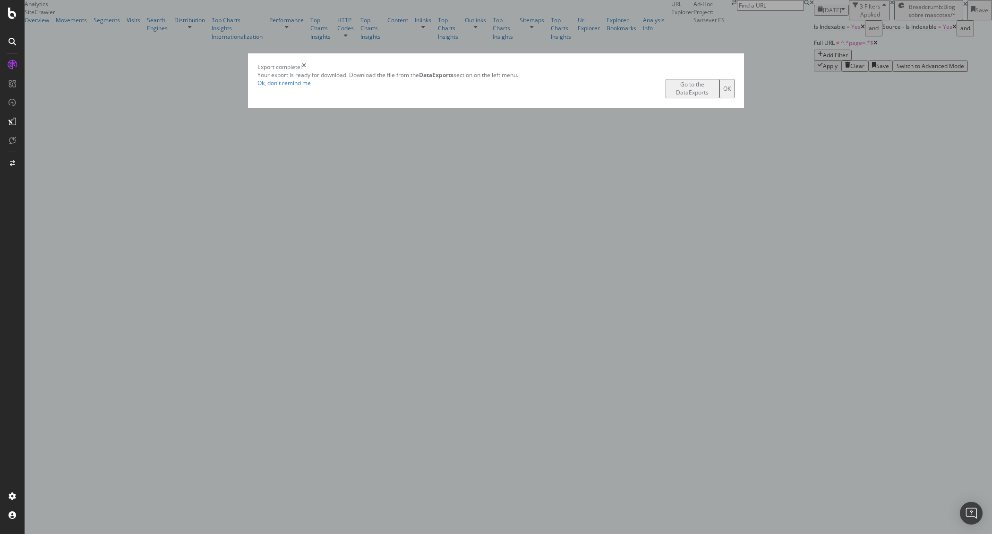
click at [719, 98] on button "OK" at bounding box center [726, 88] width 15 height 19
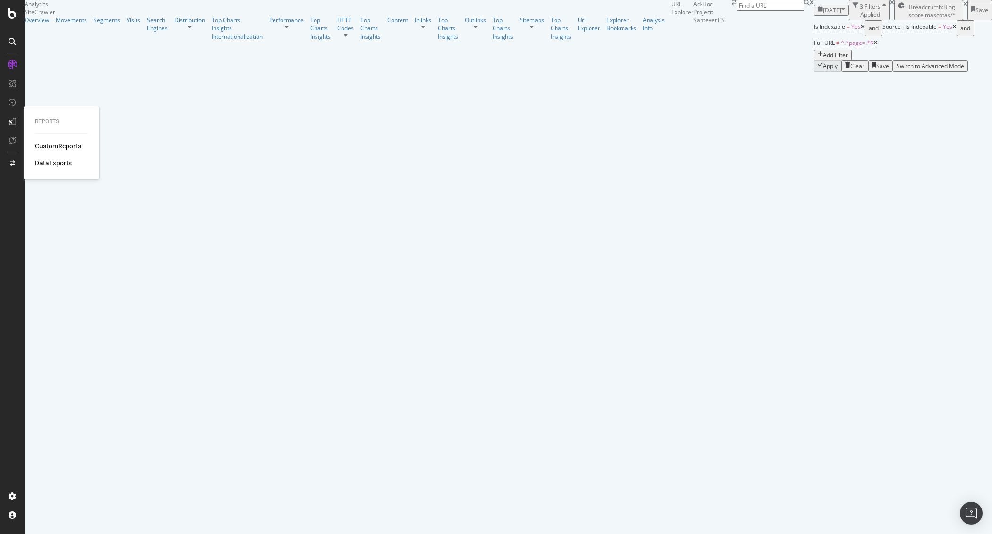
click at [39, 161] on div "DataExports" at bounding box center [53, 162] width 37 height 9
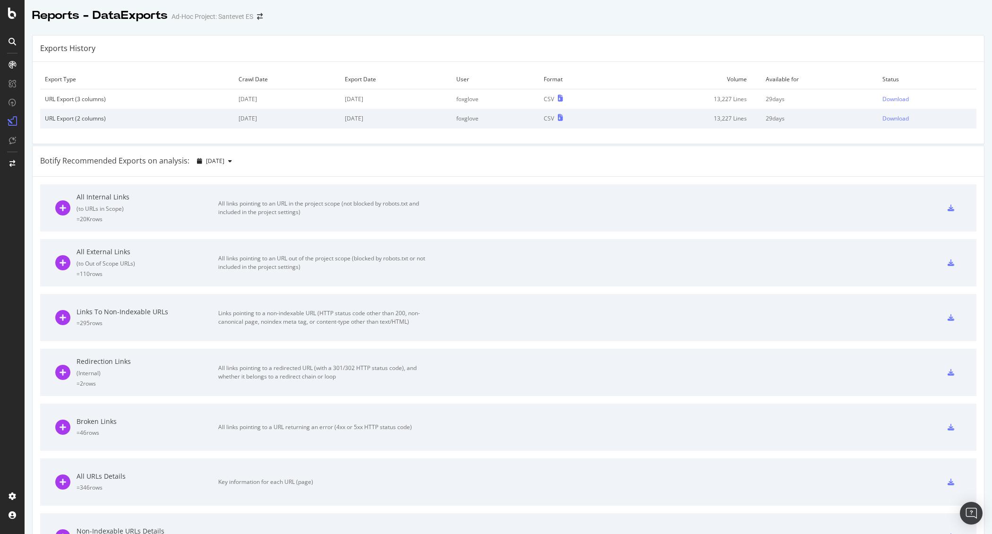
click at [771, 158] on div "Botify Recommended Exports on analysis: 2025 Aug. 27th" at bounding box center [508, 161] width 951 height 31
click at [882, 97] on div "Download" at bounding box center [895, 99] width 26 height 8
click at [695, 2] on div "Reports - DataExports Ad-Hoc Project: Santevet ES" at bounding box center [508, 12] width 967 height 24
